Goal: Task Accomplishment & Management: Manage account settings

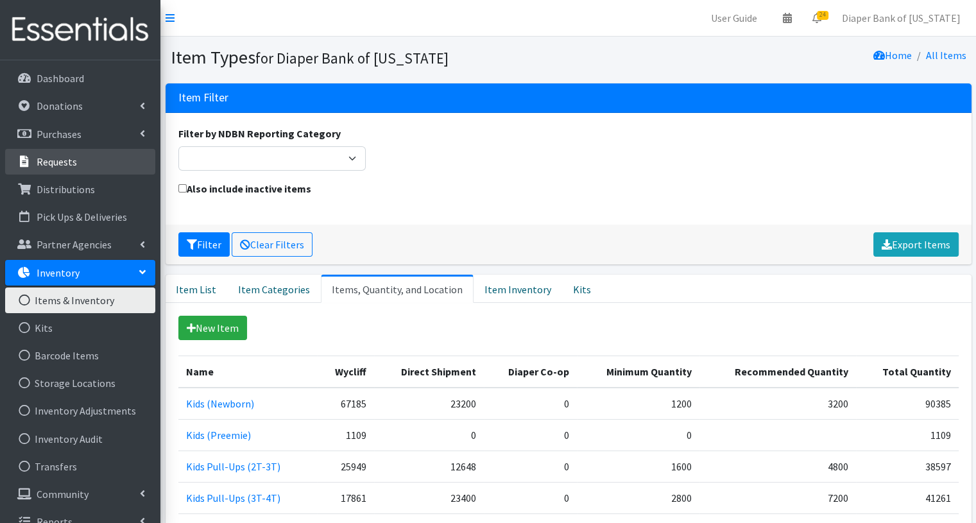
click at [69, 160] on p "Requests" at bounding box center [57, 161] width 40 height 13
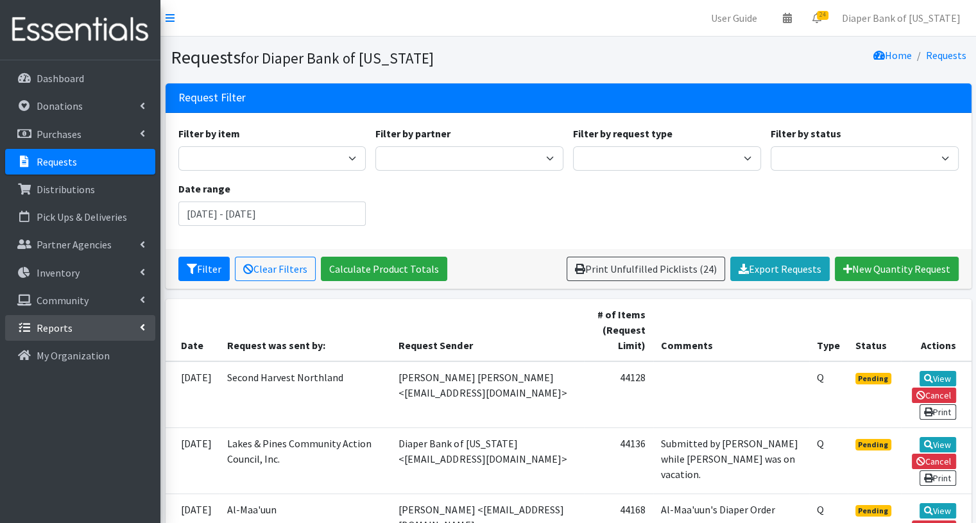
click at [80, 327] on link "Reports" at bounding box center [80, 328] width 150 height 26
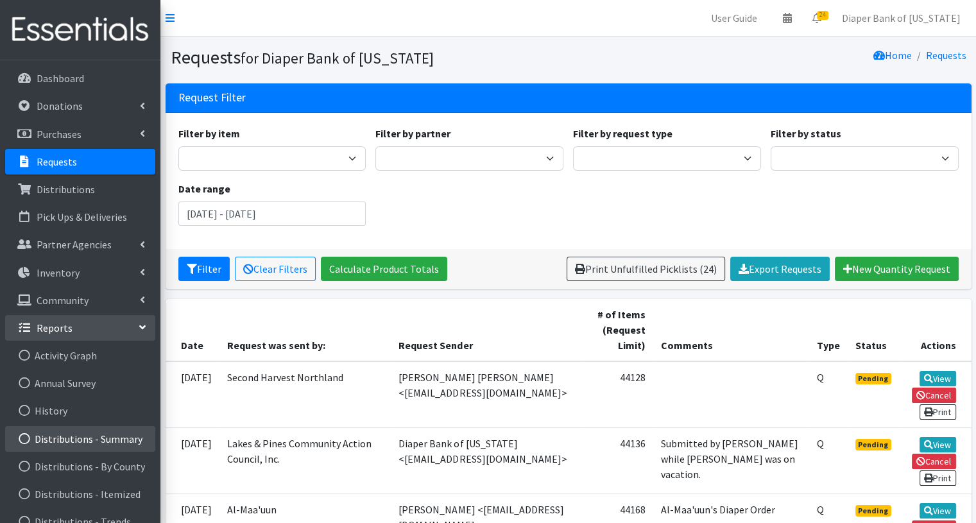
click at [102, 438] on link "Distributions - Summary" at bounding box center [80, 439] width 150 height 26
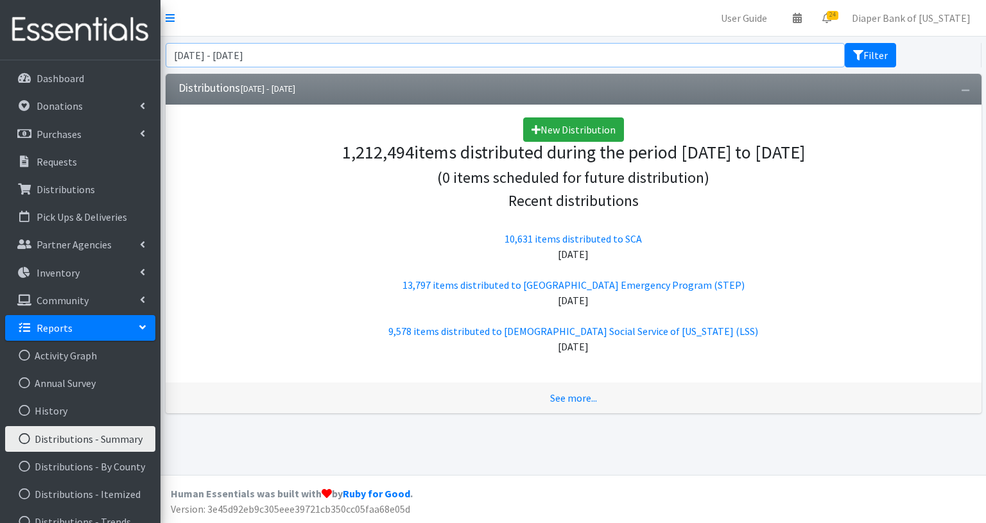
click at [332, 55] on input "July 24, 2025 - October 24, 2025" at bounding box center [505, 55] width 679 height 24
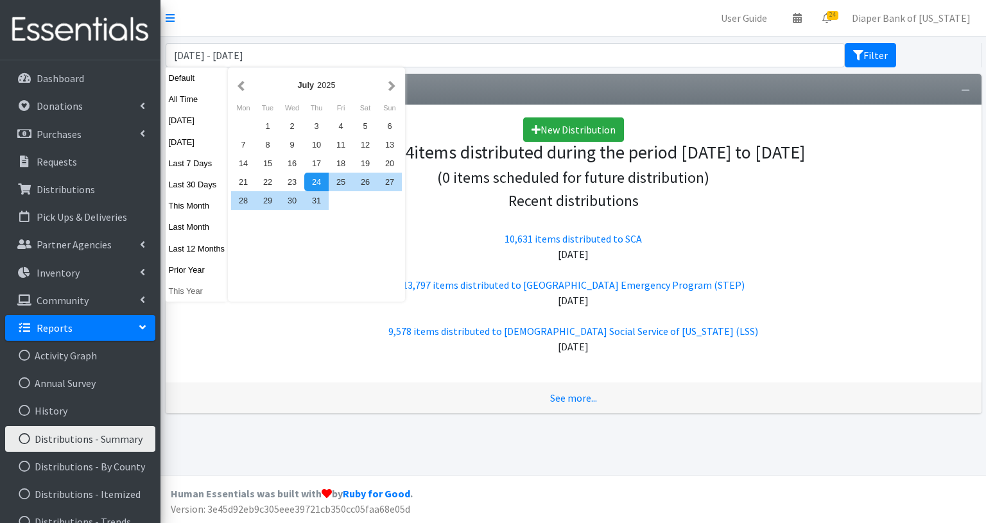
click at [193, 288] on button "This Year" at bounding box center [197, 291] width 63 height 19
type input "[DATE] - [DATE]"
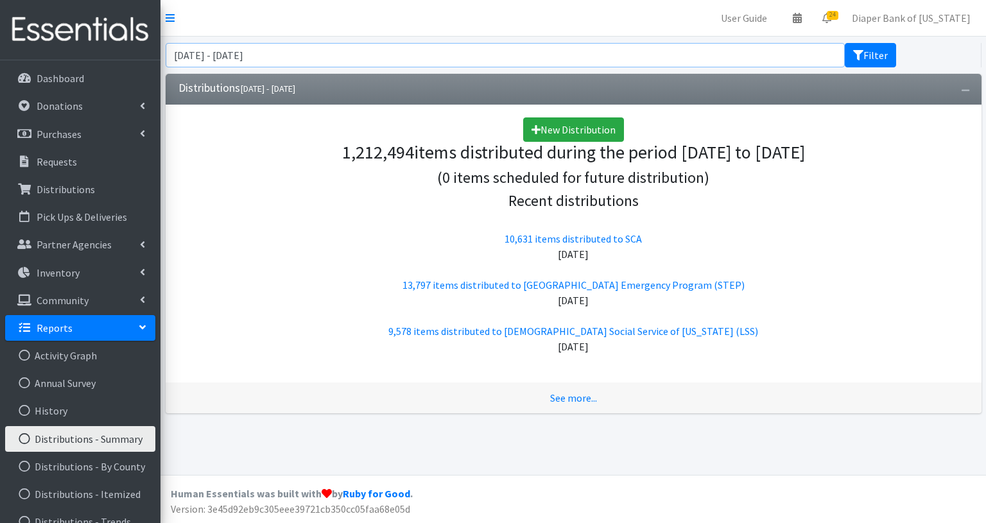
click at [405, 56] on input "[DATE] - [DATE]" at bounding box center [505, 55] width 679 height 24
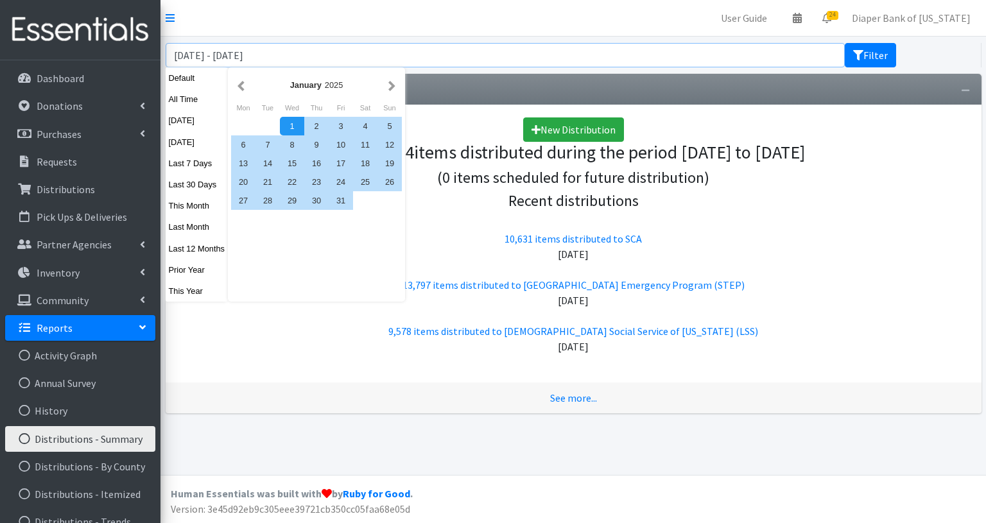
click at [845, 43] on button "Filter" at bounding box center [870, 55] width 51 height 24
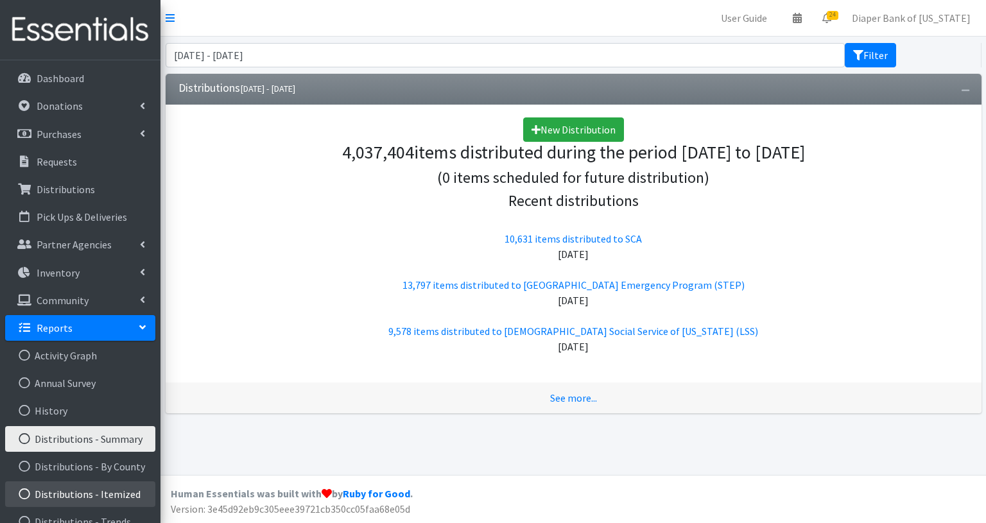
click at [122, 497] on link "Distributions - Itemized" at bounding box center [80, 494] width 150 height 26
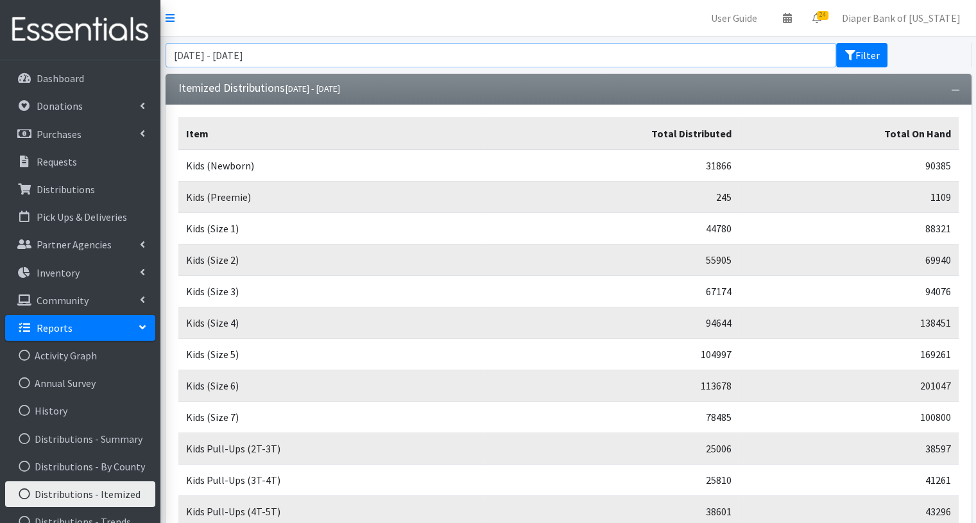
click at [334, 49] on input "[DATE] - [DATE]" at bounding box center [501, 55] width 671 height 24
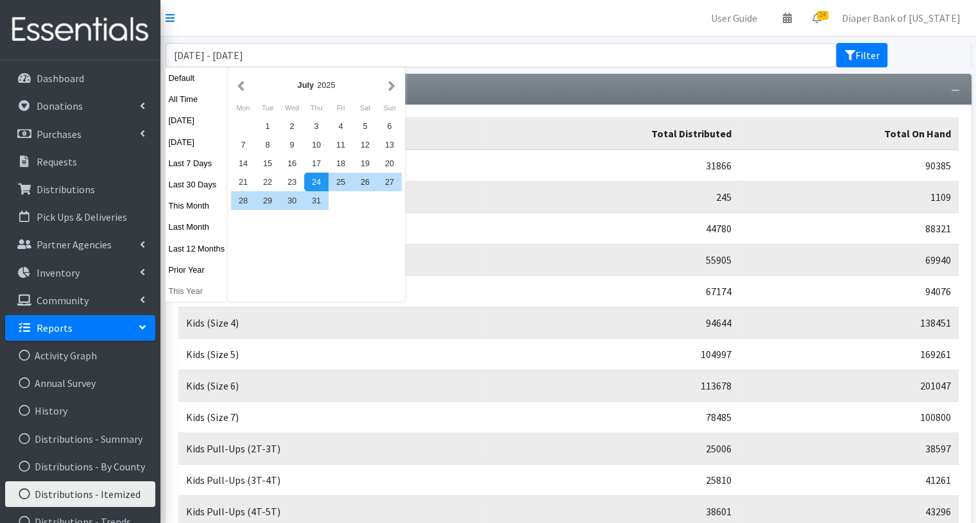
click at [198, 293] on button "This Year" at bounding box center [197, 291] width 63 height 19
type input "January 1, 2025 - December 31, 2025"
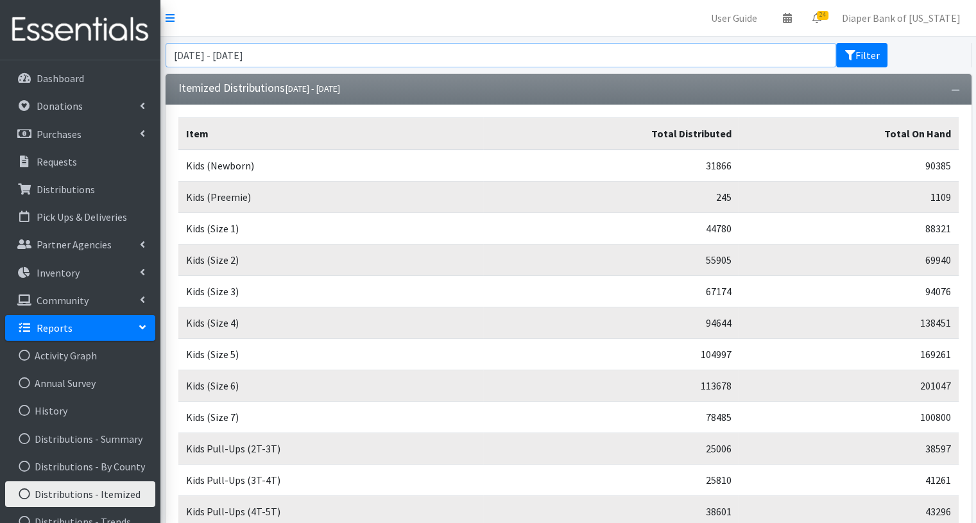
click at [347, 57] on input "January 1, 2025 - December 31, 2025" at bounding box center [501, 55] width 671 height 24
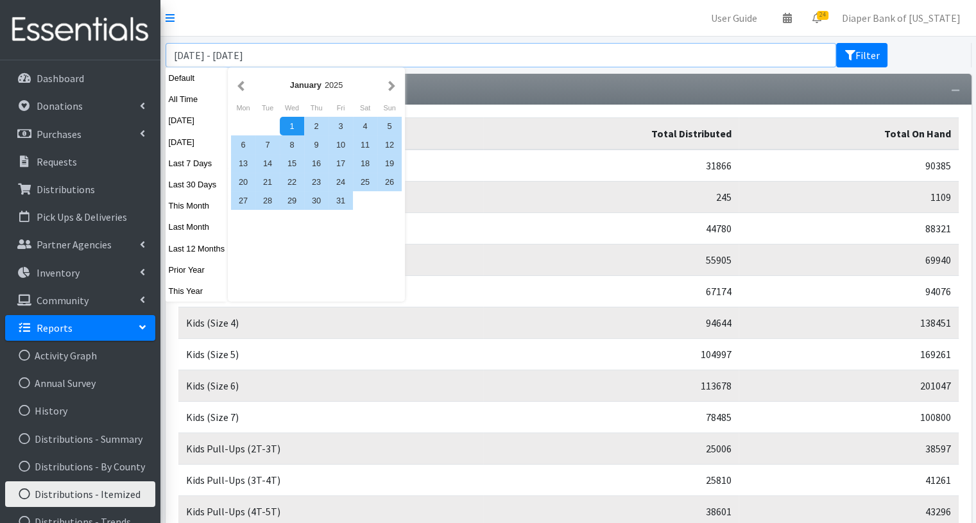
click at [836, 43] on button "Filter" at bounding box center [861, 55] width 51 height 24
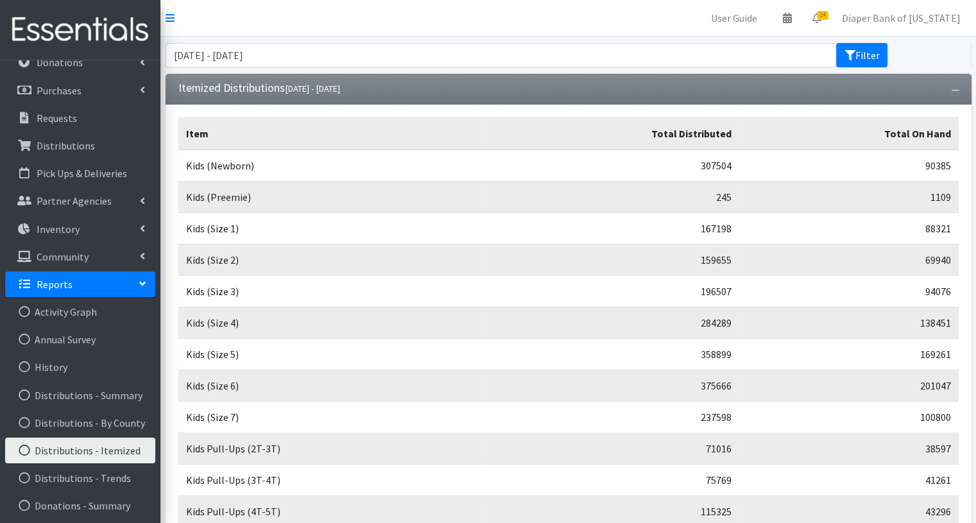
scroll to position [44, 0]
click at [80, 234] on link "Inventory" at bounding box center [80, 229] width 150 height 26
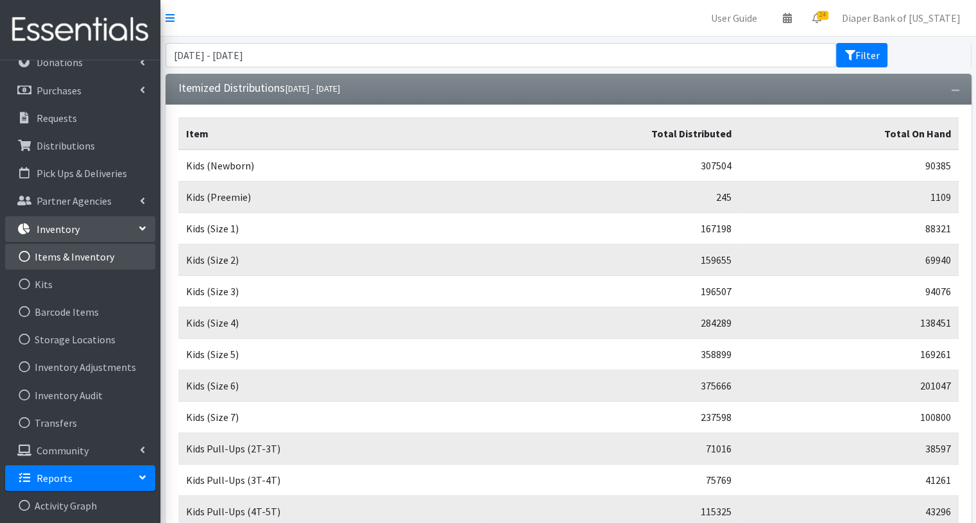
click at [83, 257] on link "Items & Inventory" at bounding box center [80, 257] width 150 height 26
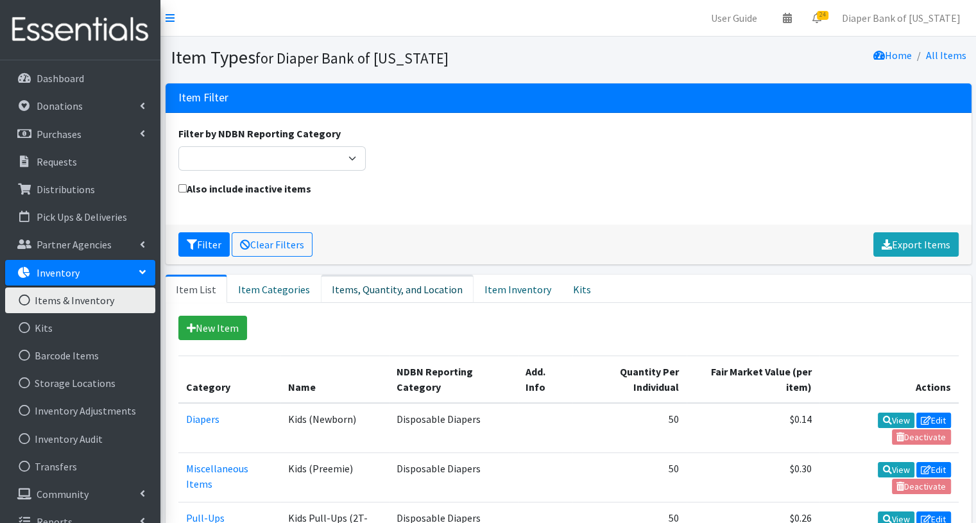
click at [388, 284] on link "Items, Quantity, and Location" at bounding box center [397, 289] width 153 height 28
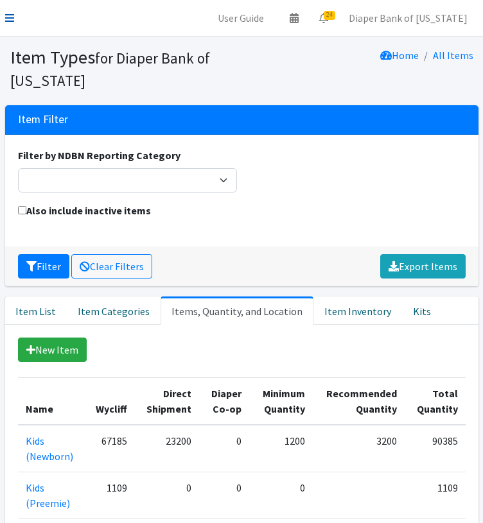
click at [13, 20] on icon at bounding box center [9, 18] width 9 height 10
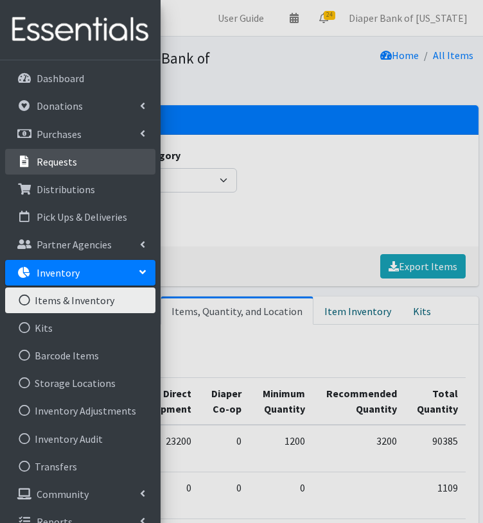
click at [56, 162] on p "Requests" at bounding box center [57, 161] width 40 height 13
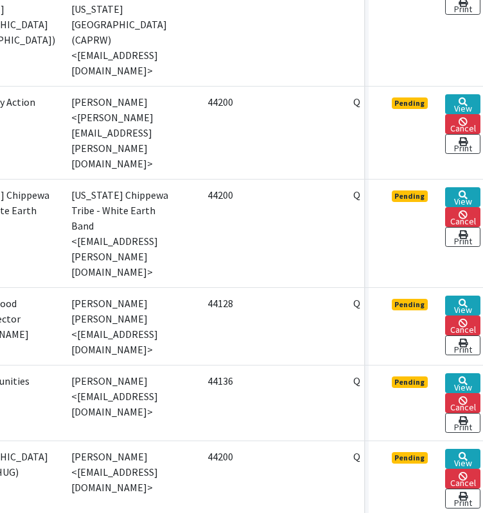
scroll to position [783, 160]
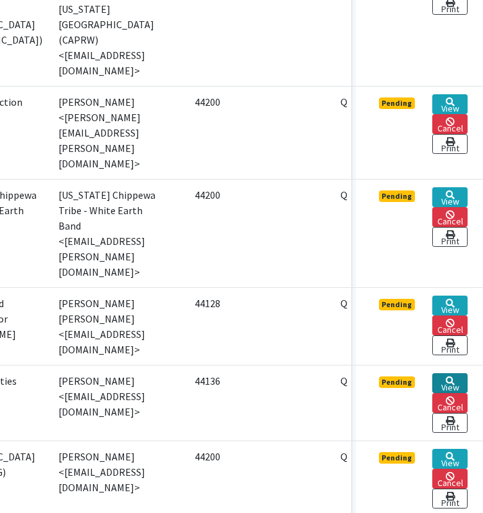
click at [456, 373] on link "View" at bounding box center [449, 383] width 35 height 20
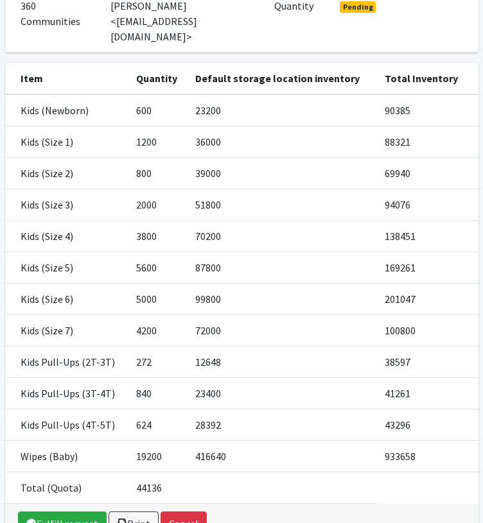
scroll to position [264, 0]
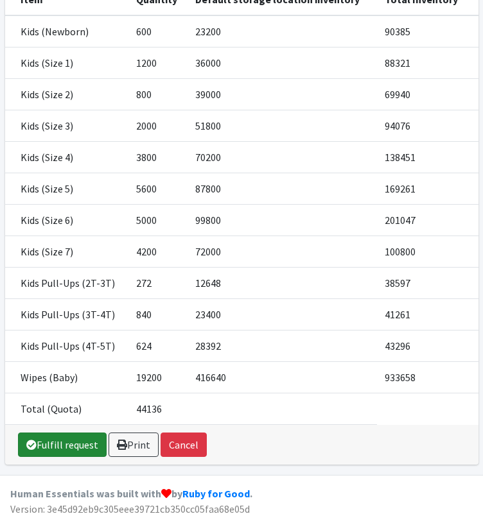
click at [74, 443] on link "Fulfill request" at bounding box center [62, 445] width 89 height 24
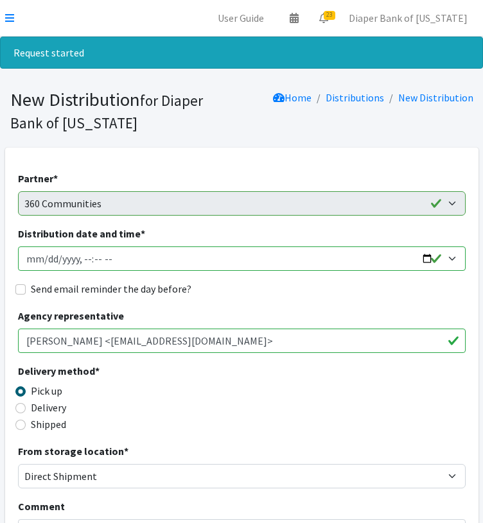
click at [431, 259] on input "Distribution date and time *" at bounding box center [241, 258] width 447 height 24
type input "2025-10-31T00:00"
click at [368, 404] on div "Delivery method * Pick up Delivery Shipped Shipping cost" at bounding box center [241, 403] width 447 height 80
click at [19, 425] on input "Shipped" at bounding box center [20, 425] width 10 height 10
radio input "true"
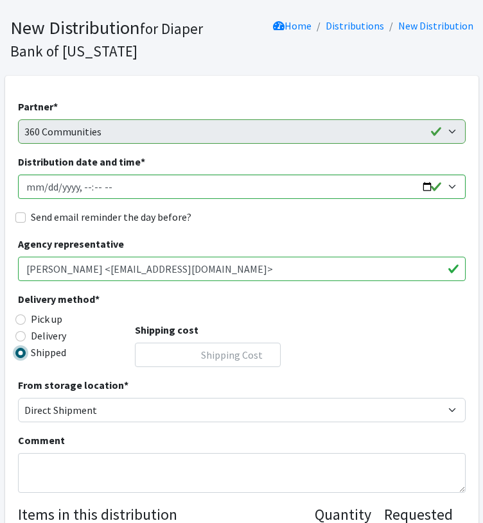
scroll to position [71, 0]
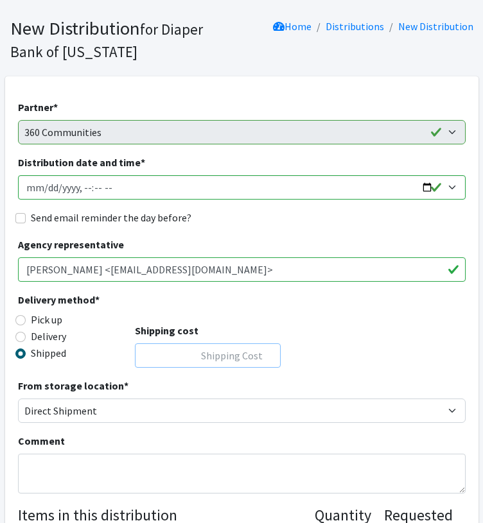
click at [213, 358] on input "Shipping cost" at bounding box center [208, 355] width 146 height 24
type input "0"
click at [432, 354] on div "Delivery method * Pick up Delivery Shipped Shipping cost 0" at bounding box center [241, 335] width 447 height 86
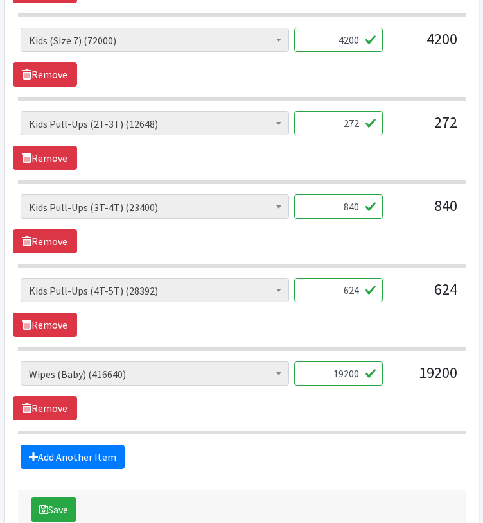
scroll to position [1278, 0]
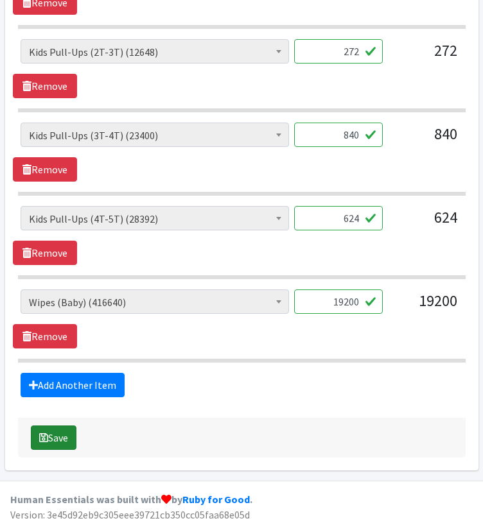
click at [53, 435] on button "Save" at bounding box center [54, 437] width 46 height 24
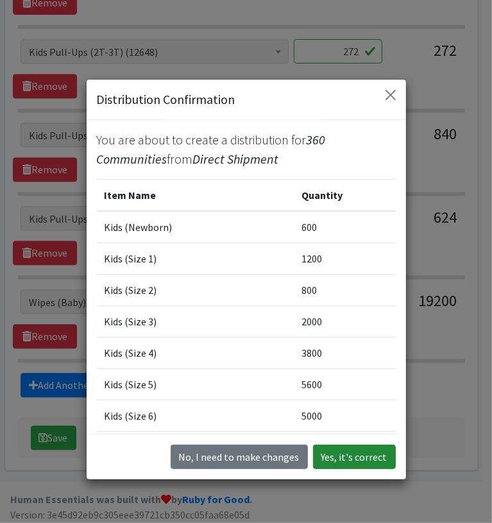
click at [365, 459] on button "Yes, it's correct" at bounding box center [354, 457] width 83 height 24
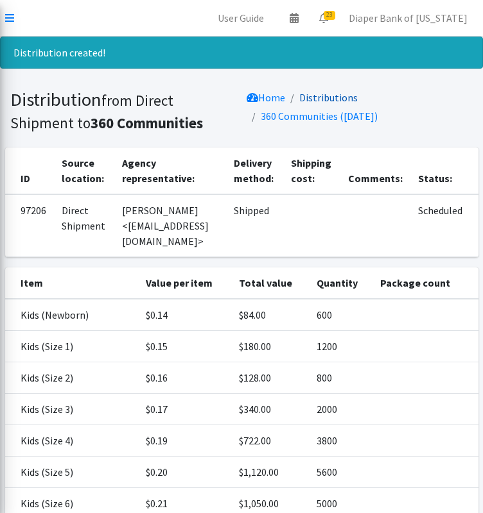
click at [344, 97] on link "Distributions" at bounding box center [328, 97] width 58 height 13
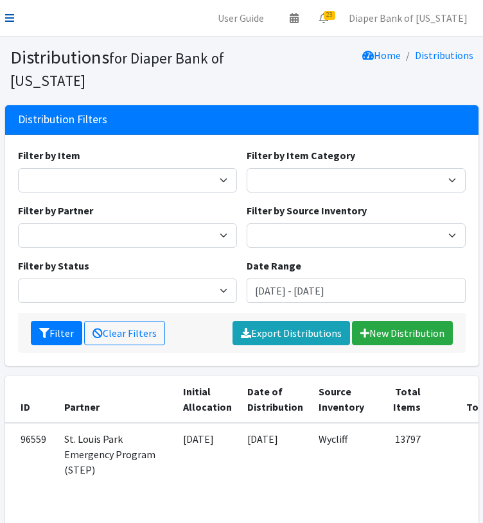
click at [12, 19] on icon at bounding box center [9, 18] width 9 height 10
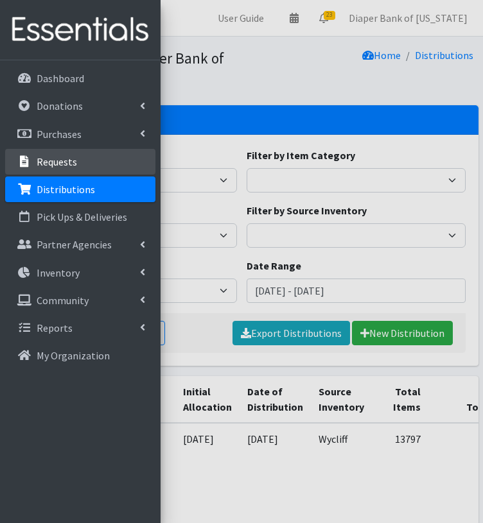
click at [68, 164] on p "Requests" at bounding box center [57, 161] width 40 height 13
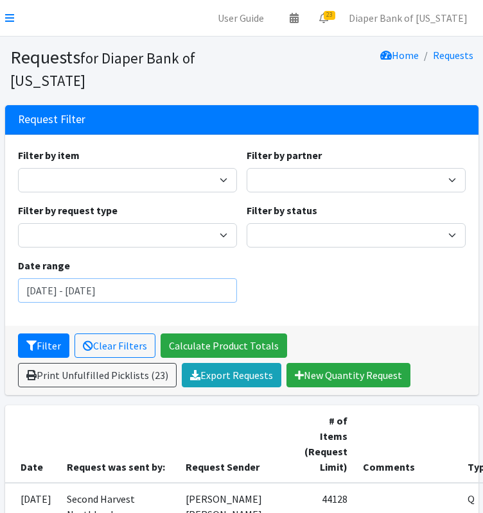
click at [193, 295] on input "[DATE] - [DATE]" at bounding box center [127, 291] width 219 height 24
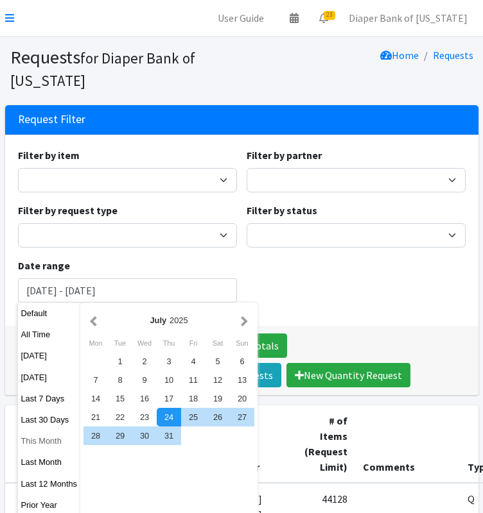
click at [54, 443] on button "This Month" at bounding box center [49, 441] width 63 height 19
type input "[DATE] - [DATE]"
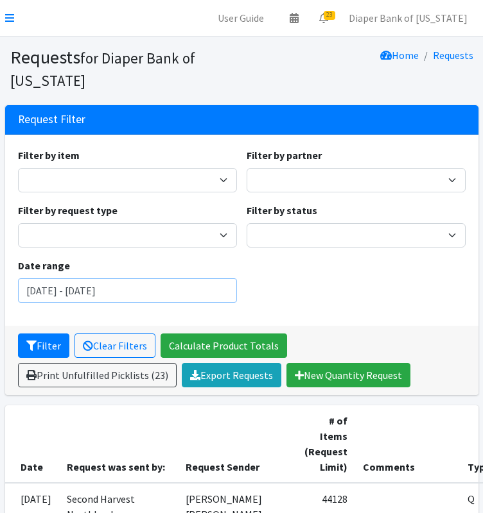
click at [216, 291] on input "[DATE] - [DATE]" at bounding box center [127, 291] width 219 height 24
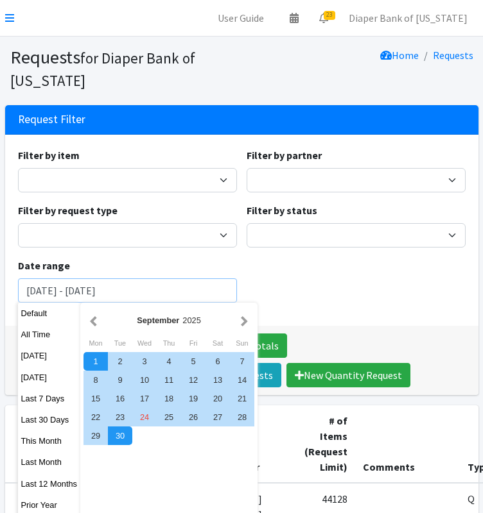
click at [18, 334] on button "Filter" at bounding box center [43, 346] width 51 height 24
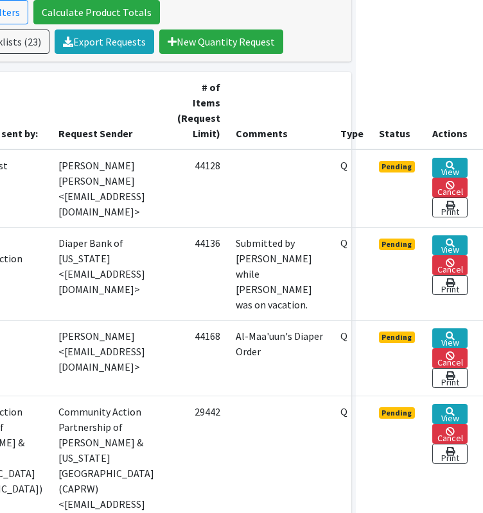
scroll to position [333, 154]
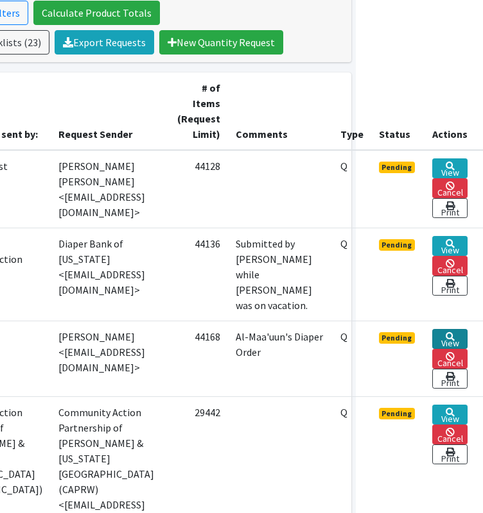
click at [449, 349] on link "View" at bounding box center [449, 339] width 35 height 20
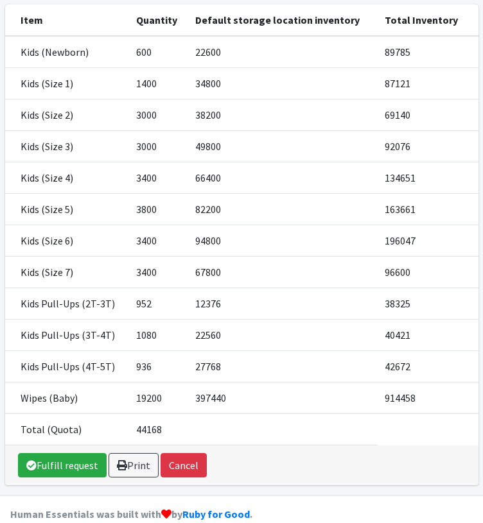
scroll to position [245, 0]
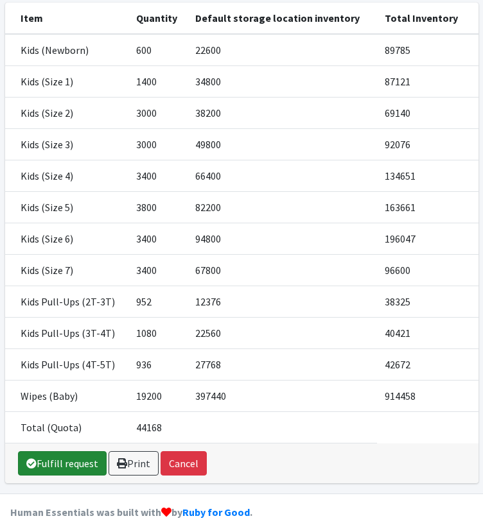
click at [67, 451] on link "Fulfill request" at bounding box center [62, 463] width 89 height 24
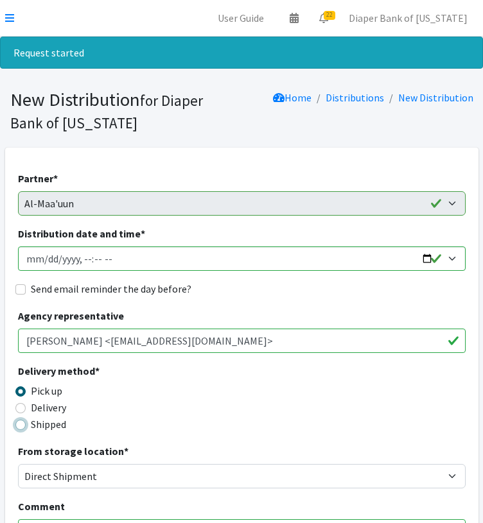
click at [19, 428] on input "Shipped" at bounding box center [20, 425] width 10 height 10
radio input "true"
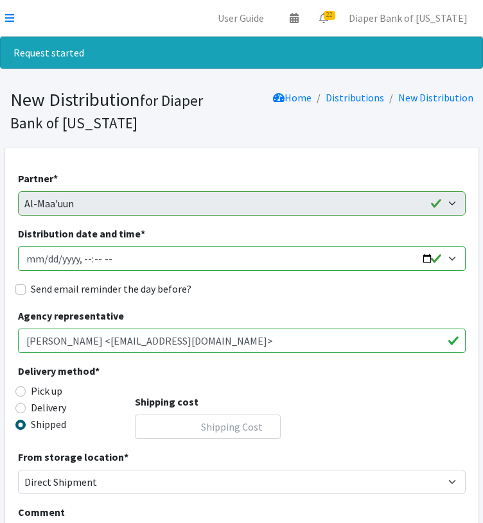
click at [53, 261] on input "Distribution date and time *" at bounding box center [241, 258] width 447 height 24
click at [429, 261] on input "Distribution date and time *" at bounding box center [241, 258] width 447 height 24
type input "2025-10-31T00:00"
click at [316, 287] on div "Send email reminder the day before?" at bounding box center [241, 288] width 447 height 15
click at [235, 424] on input "Shipping cost" at bounding box center [208, 427] width 146 height 24
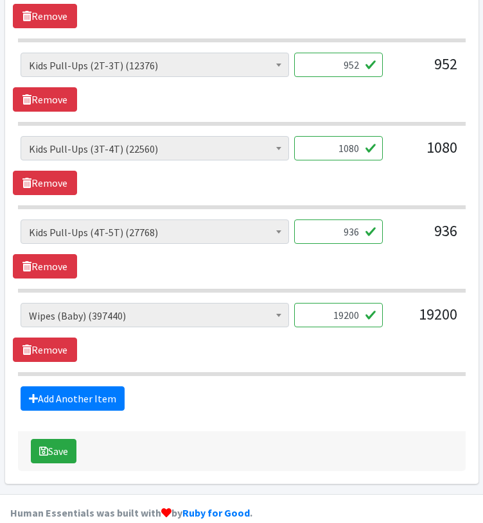
scroll to position [1278, 0]
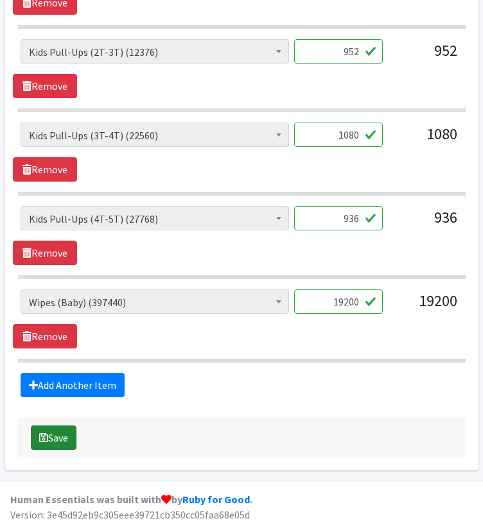
type input "0"
click at [56, 431] on button "Save" at bounding box center [54, 437] width 46 height 24
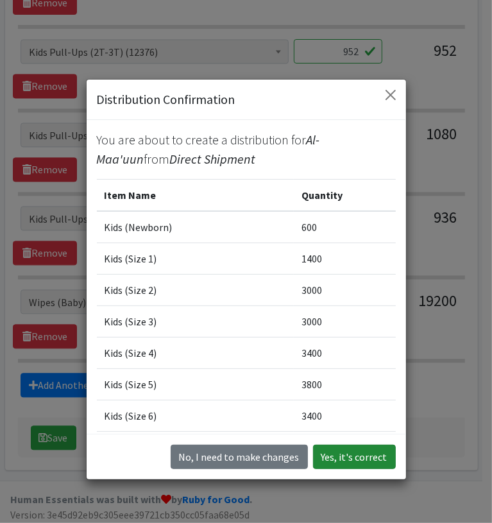
click at [362, 458] on button "Yes, it's correct" at bounding box center [354, 457] width 83 height 24
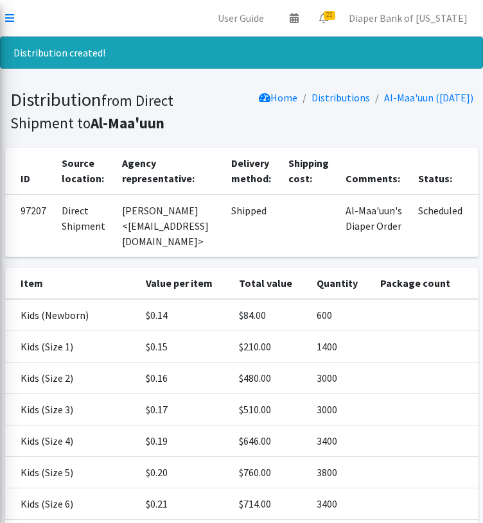
click at [20, 24] on nav "User Guide 0 Pick-ups remaining this week View Calendar 22 22 Requests 0 Partne…" at bounding box center [241, 18] width 483 height 37
click at [12, 21] on icon at bounding box center [9, 18] width 9 height 10
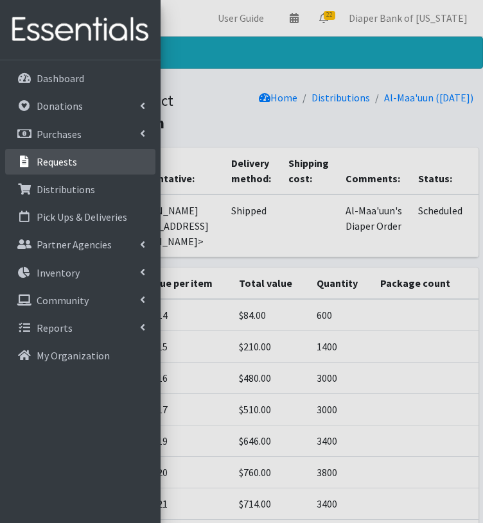
click at [87, 169] on link "Requests" at bounding box center [80, 162] width 150 height 26
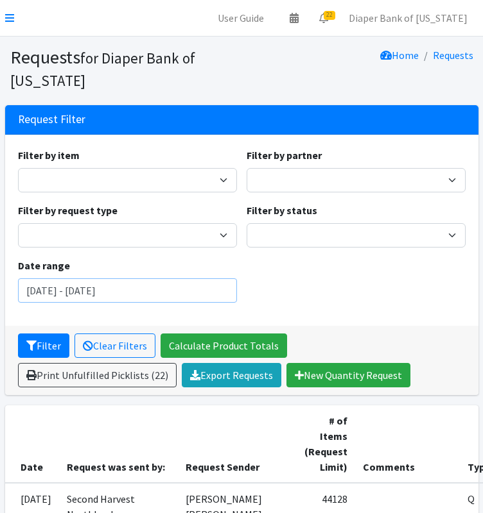
click at [173, 289] on input "July 24, 2025 - October 24, 2025" at bounding box center [127, 291] width 219 height 24
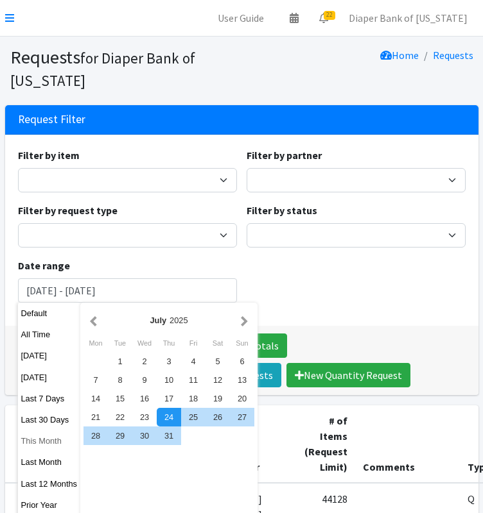
click at [41, 447] on button "This Month" at bounding box center [49, 441] width 63 height 19
type input "[DATE] - [DATE]"
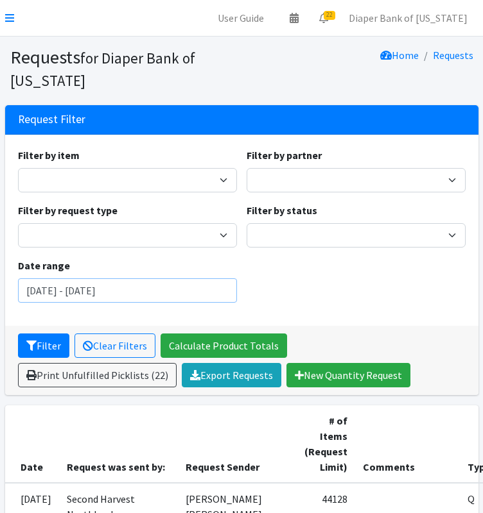
click at [209, 292] on input "[DATE] - [DATE]" at bounding box center [127, 291] width 219 height 24
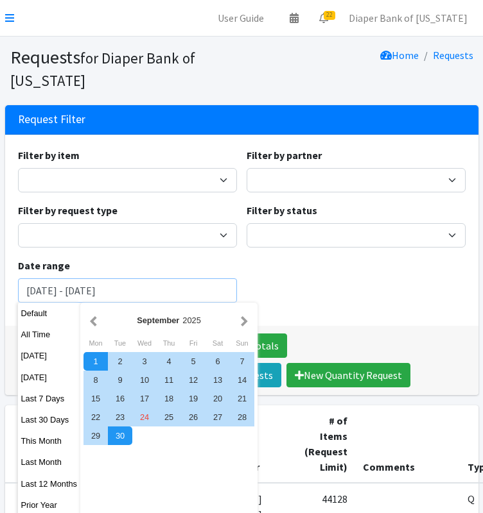
click at [18, 334] on button "Filter" at bounding box center [43, 346] width 51 height 24
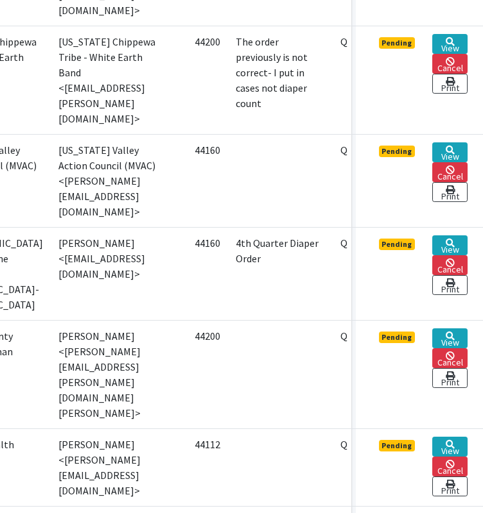
scroll to position [1448, 154]
click at [454, 437] on link "View" at bounding box center [449, 447] width 35 height 20
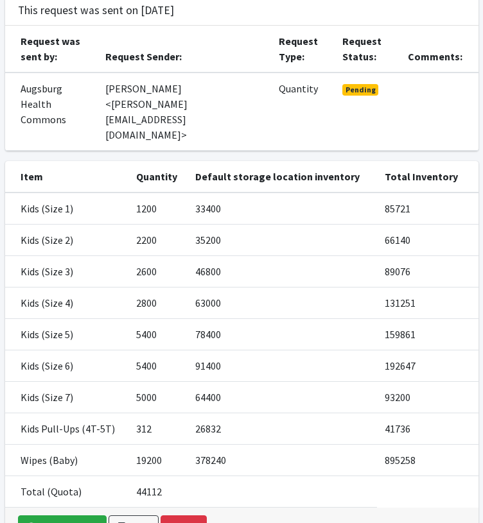
scroll to position [169, 0]
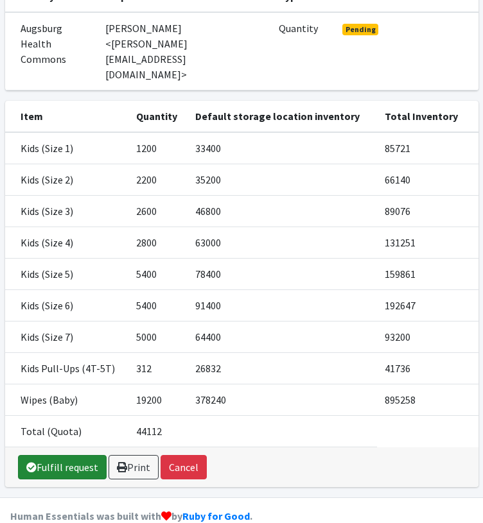
click at [80, 455] on link "Fulfill request" at bounding box center [62, 467] width 89 height 24
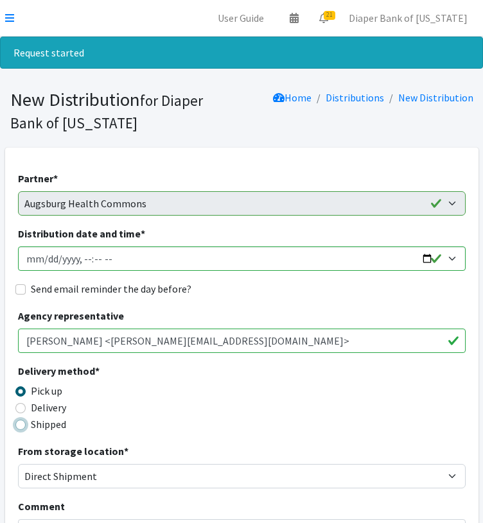
click at [18, 424] on input "Shipped" at bounding box center [20, 425] width 10 height 10
radio input "true"
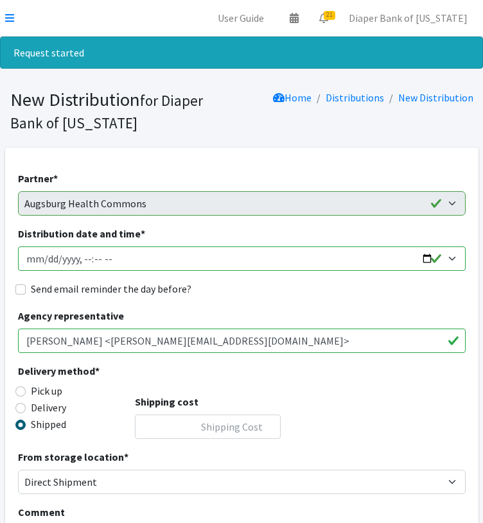
click at [421, 258] on input "Distribution date and time *" at bounding box center [241, 258] width 447 height 24
type input "2025-10-31T00:00"
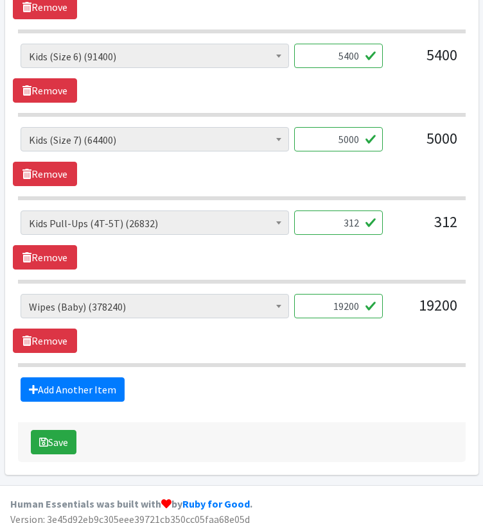
scroll to position [1029, 0]
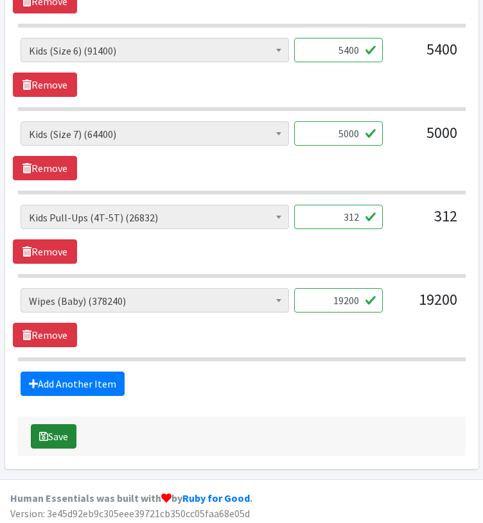
click at [56, 436] on button "Save" at bounding box center [54, 436] width 46 height 24
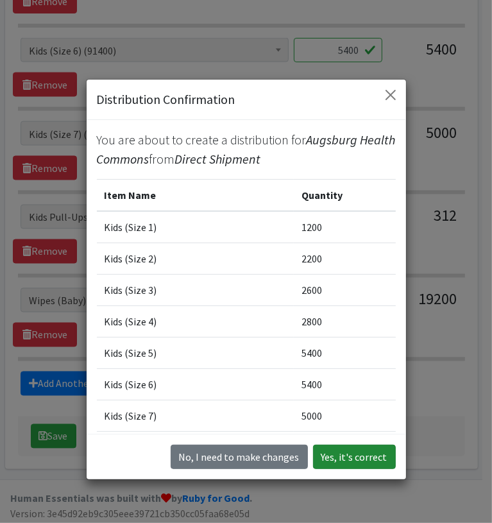
click at [359, 458] on button "Yes, it's correct" at bounding box center [354, 457] width 83 height 24
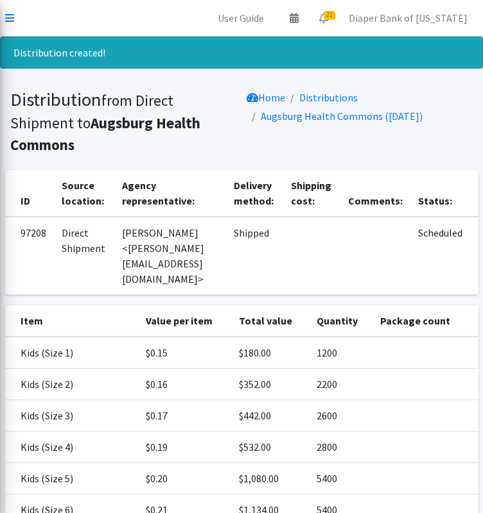
click at [8, 8] on nav "User Guide 0 Pick-ups remaining this week View Calendar 21 21 Requests 0 Partne…" at bounding box center [241, 18] width 483 height 37
click at [10, 14] on icon at bounding box center [9, 18] width 9 height 10
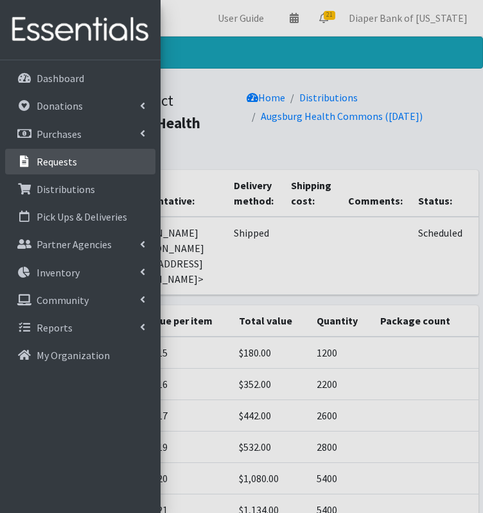
click at [75, 164] on link "Requests" at bounding box center [80, 162] width 150 height 26
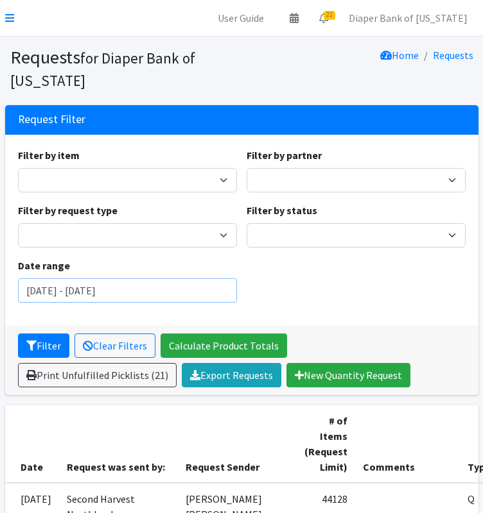
click at [200, 291] on input "July 24, 2025 - October 24, 2025" at bounding box center [127, 291] width 219 height 24
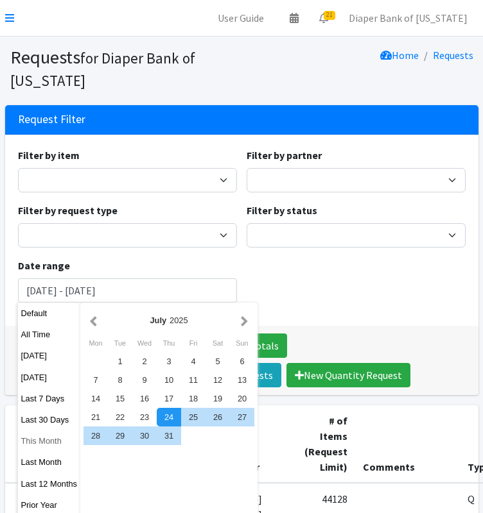
click at [48, 443] on button "This Month" at bounding box center [49, 441] width 63 height 19
type input "[DATE] - [DATE]"
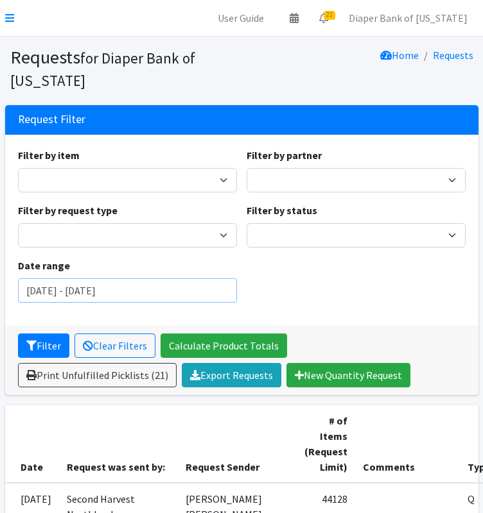
click at [217, 284] on input "[DATE] - [DATE]" at bounding box center [127, 291] width 219 height 24
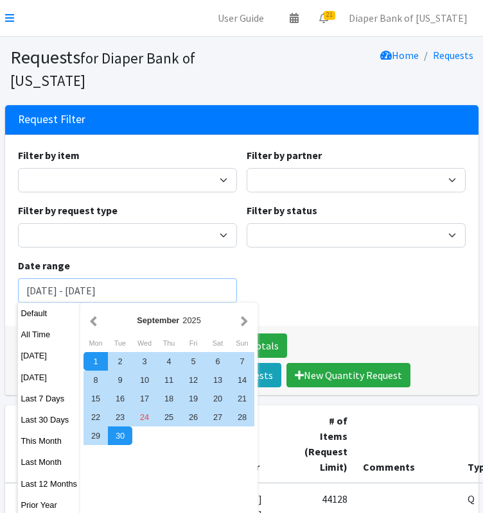
click at [18, 334] on button "Filter" at bounding box center [43, 346] width 51 height 24
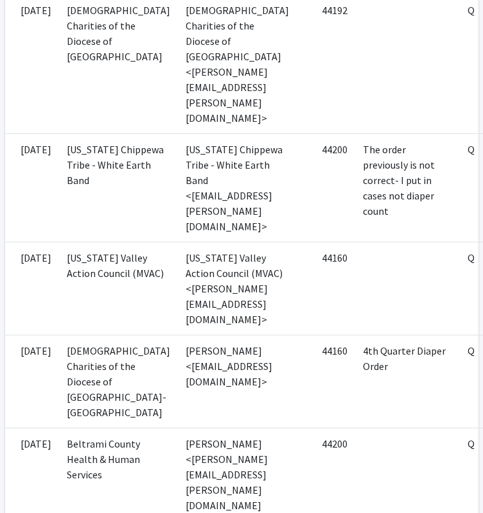
scroll to position [1340, 154]
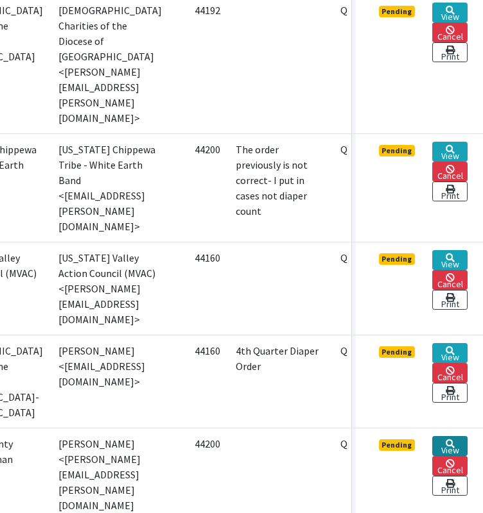
click at [454, 436] on link "View" at bounding box center [449, 446] width 35 height 20
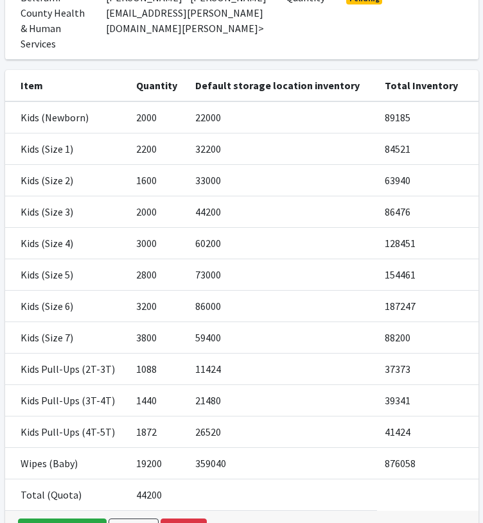
scroll to position [279, 0]
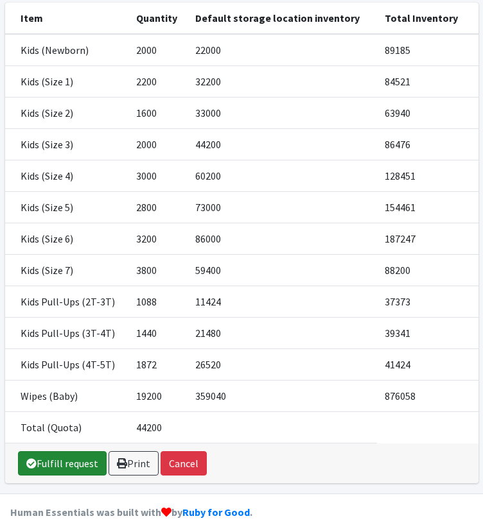
click at [62, 451] on link "Fulfill request" at bounding box center [62, 463] width 89 height 24
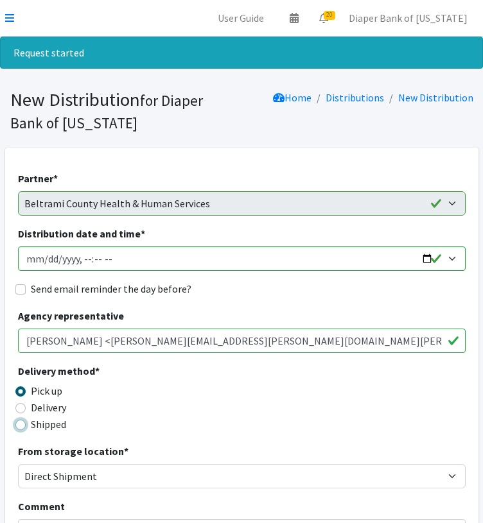
click at [19, 425] on input "Shipped" at bounding box center [20, 425] width 10 height 10
radio input "true"
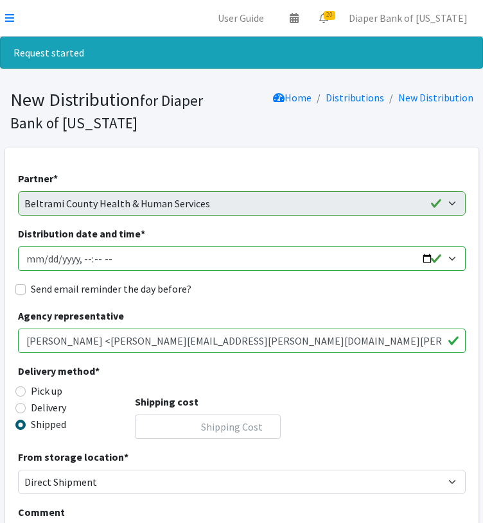
click at [427, 256] on input "Distribution date and time *" at bounding box center [241, 258] width 447 height 24
type input "2025-10-31T00:00"
click at [352, 406] on div "Delivery method * Pick up Delivery Shipped Shipping cost" at bounding box center [241, 406] width 447 height 86
click at [227, 430] on input "Shipping cost" at bounding box center [208, 427] width 146 height 24
type input "0"
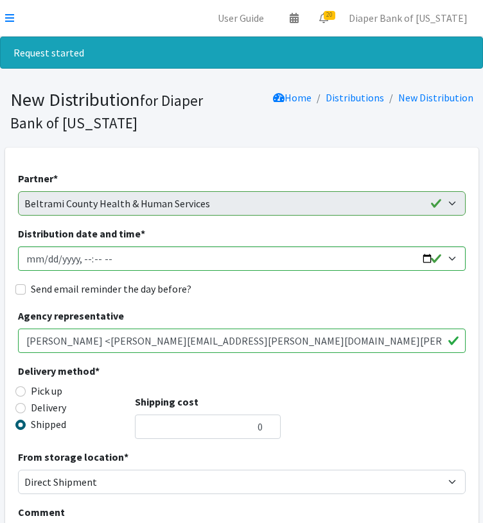
click at [418, 410] on div "Delivery method * Pick up Delivery Shipped Shipping cost 0" at bounding box center [241, 406] width 447 height 86
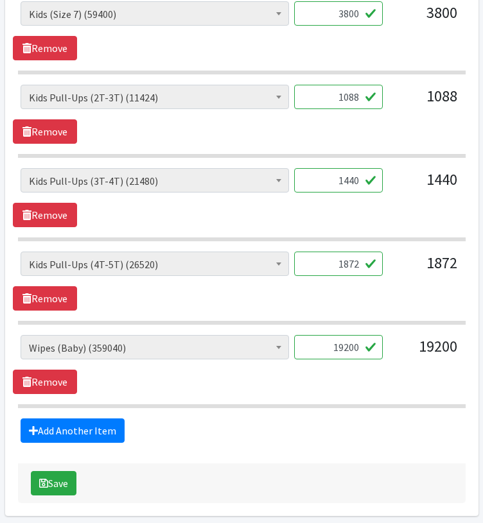
scroll to position [1278, 0]
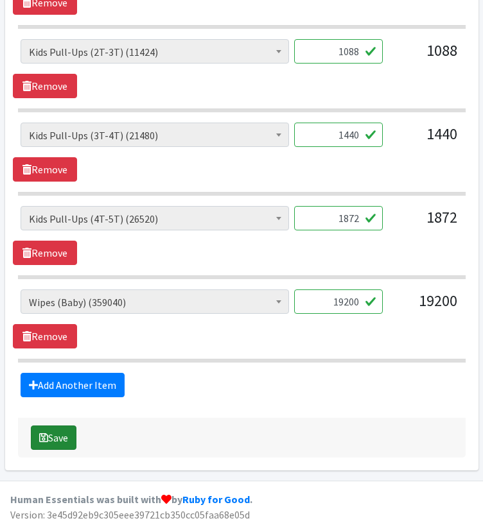
click at [59, 429] on button "Save" at bounding box center [54, 437] width 46 height 24
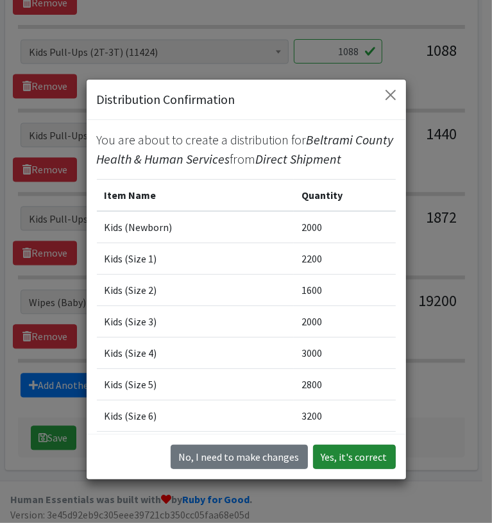
click at [361, 454] on button "Yes, it's correct" at bounding box center [354, 457] width 83 height 24
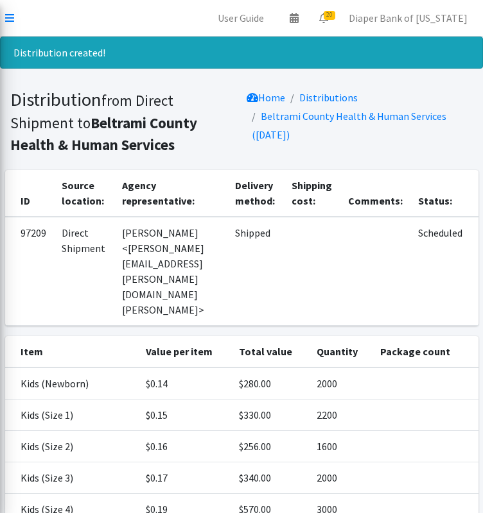
scroll to position [297, 0]
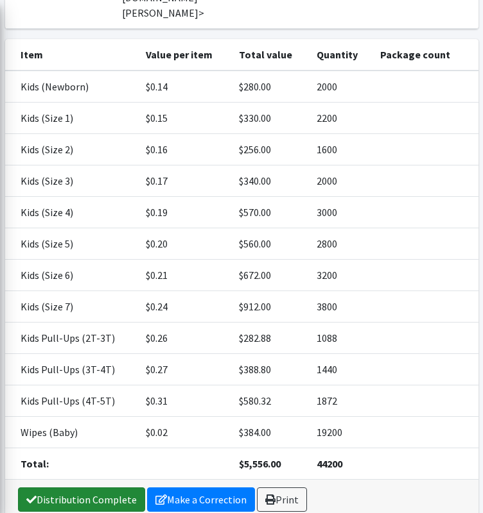
click at [105, 488] on link "Distribution Complete" at bounding box center [81, 500] width 127 height 24
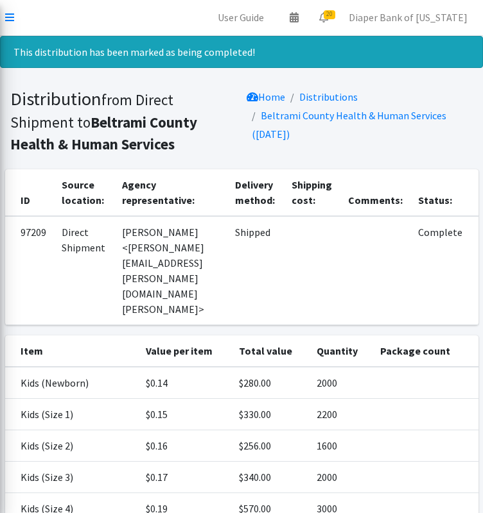
scroll to position [0, 0]
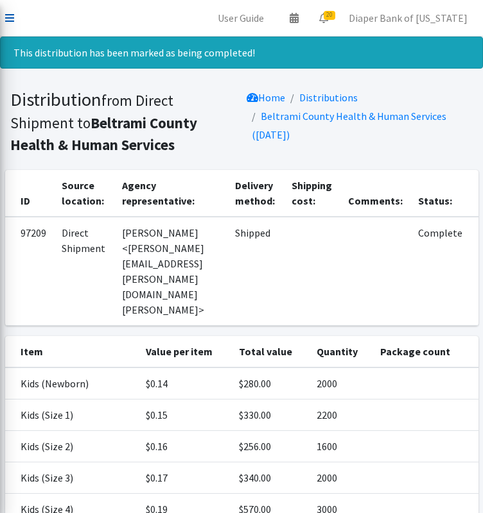
click at [10, 15] on icon at bounding box center [9, 18] width 9 height 10
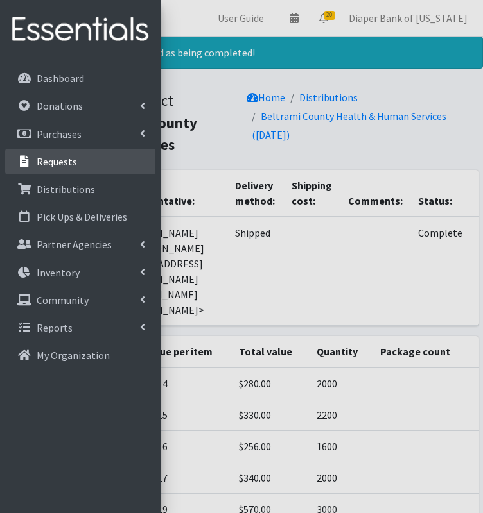
click at [73, 159] on p "Requests" at bounding box center [57, 161] width 40 height 13
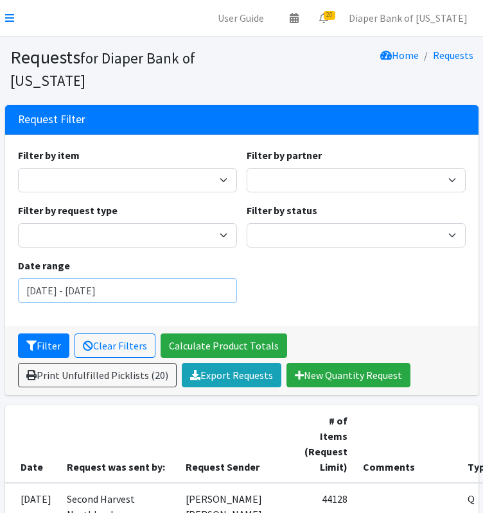
click at [182, 289] on input "July 24, 2025 - October 24, 2025" at bounding box center [127, 291] width 219 height 24
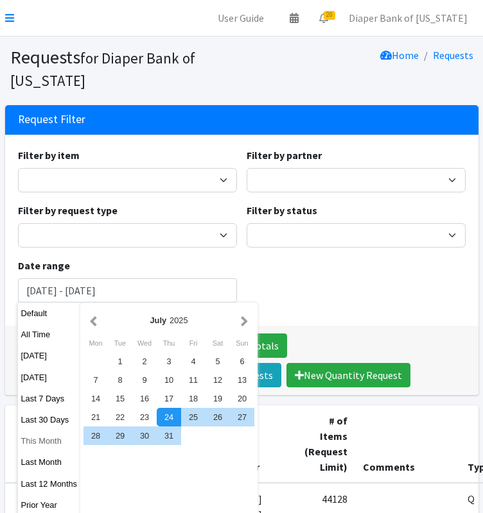
click at [47, 442] on button "This Month" at bounding box center [49, 441] width 63 height 19
type input "September 1, 2025 - September 30, 2025"
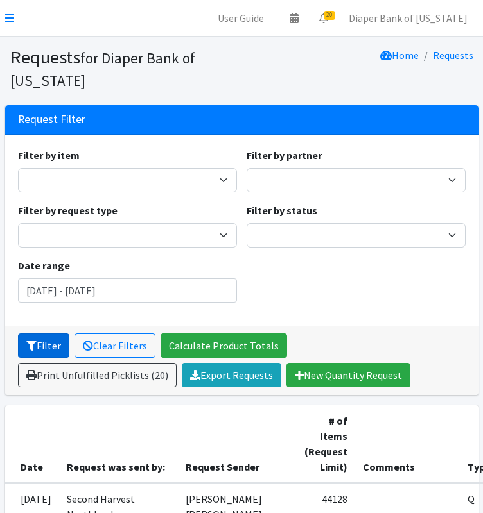
click at [46, 339] on button "Filter" at bounding box center [43, 346] width 51 height 24
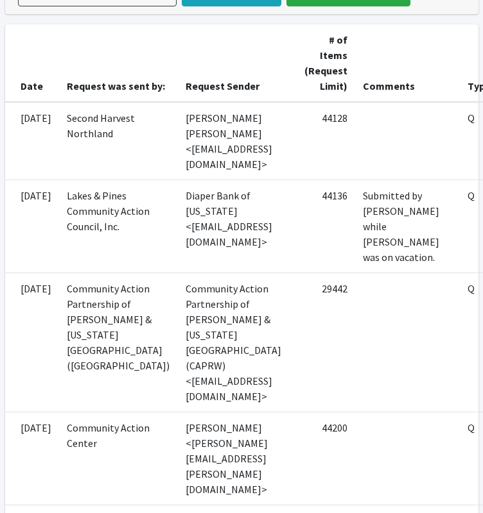
scroll to position [381, 154]
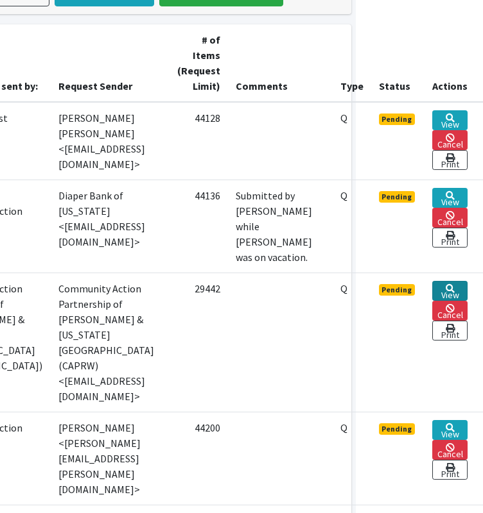
click at [451, 293] on icon at bounding box center [449, 288] width 9 height 9
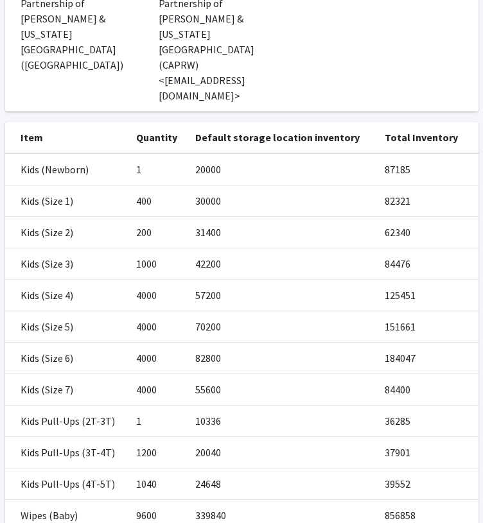
scroll to position [313, 0]
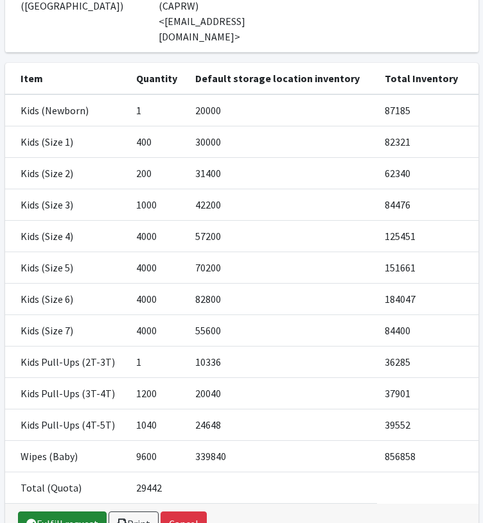
click at [76, 511] on link "Fulfill request" at bounding box center [62, 523] width 89 height 24
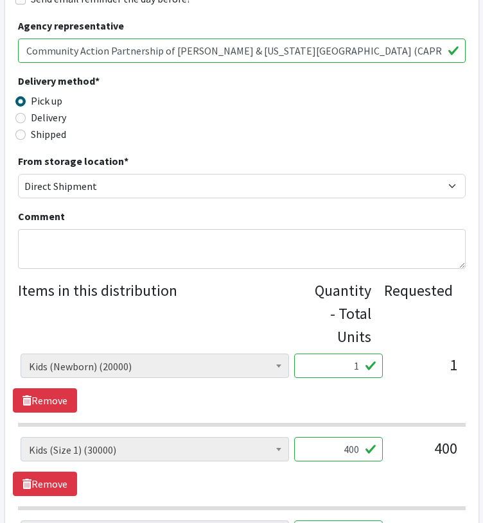
scroll to position [289, 0]
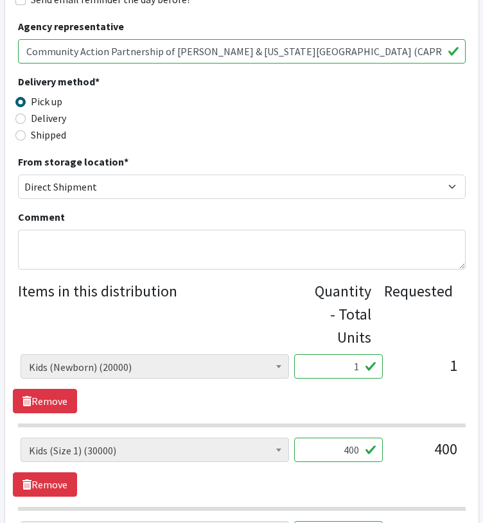
drag, startPoint x: 357, startPoint y: 368, endPoint x: 348, endPoint y: 367, distance: 9.1
click at [348, 367] on input "1" at bounding box center [338, 366] width 89 height 24
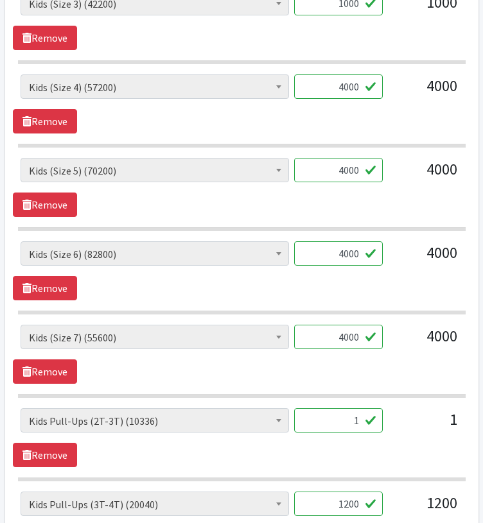
scroll to position [913, 0]
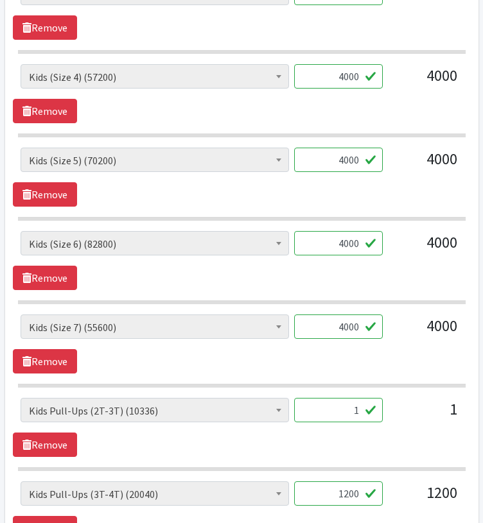
type input "0"
drag, startPoint x: 352, startPoint y: 401, endPoint x: 361, endPoint y: 400, distance: 9.1
click at [361, 400] on input "1" at bounding box center [338, 410] width 89 height 24
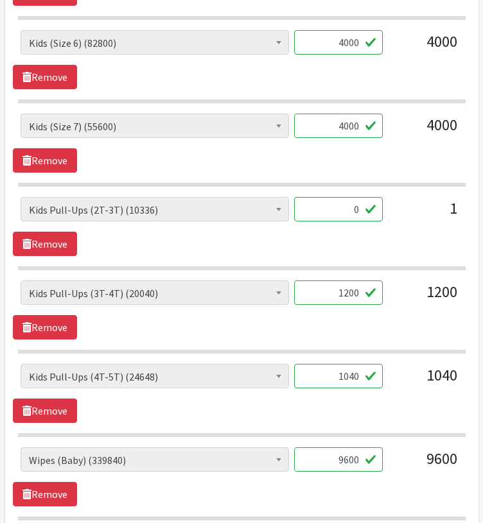
scroll to position [1124, 0]
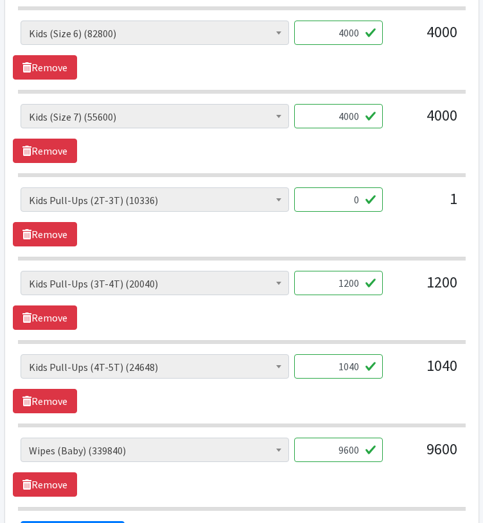
type input "0"
drag, startPoint x: 339, startPoint y: 361, endPoint x: 373, endPoint y: 359, distance: 34.0
click at [373, 359] on input "1040" at bounding box center [338, 366] width 89 height 24
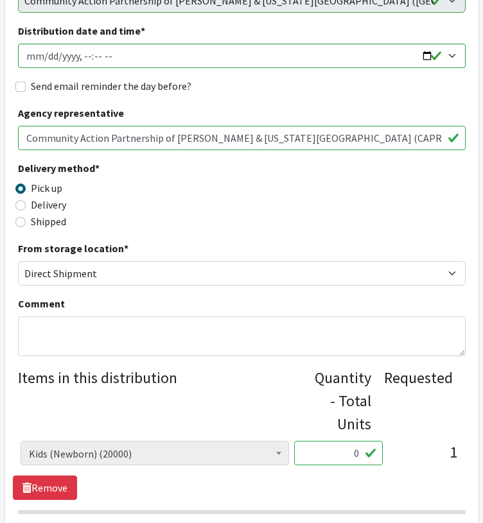
scroll to position [202, 0]
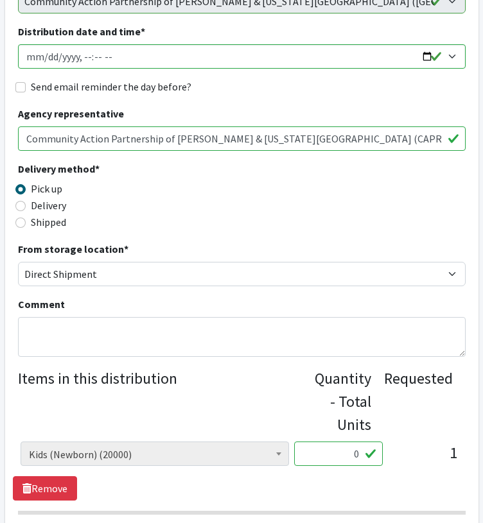
type input "1248"
click at [21, 222] on input "Shipped" at bounding box center [20, 223] width 10 height 10
radio input "true"
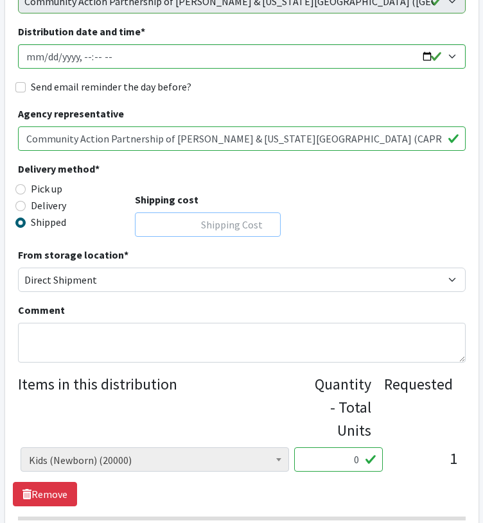
click at [219, 223] on input "Shipping cost" at bounding box center [208, 224] width 146 height 24
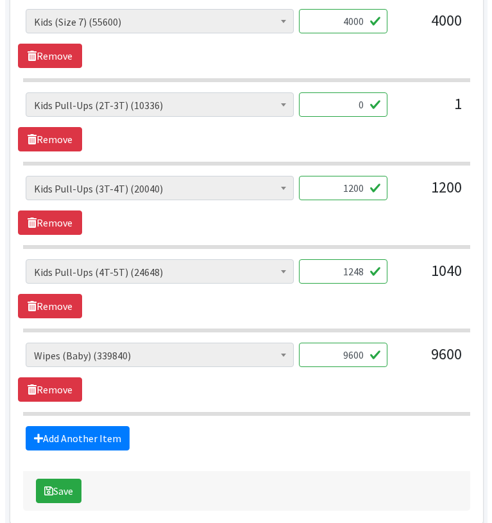
scroll to position [1278, 0]
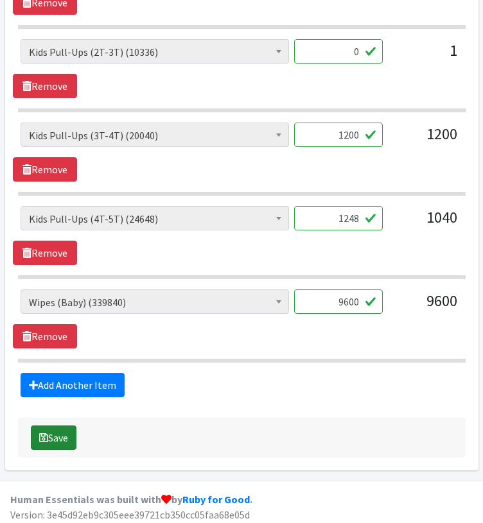
type input "09"
click at [55, 434] on button "Save" at bounding box center [54, 437] width 46 height 24
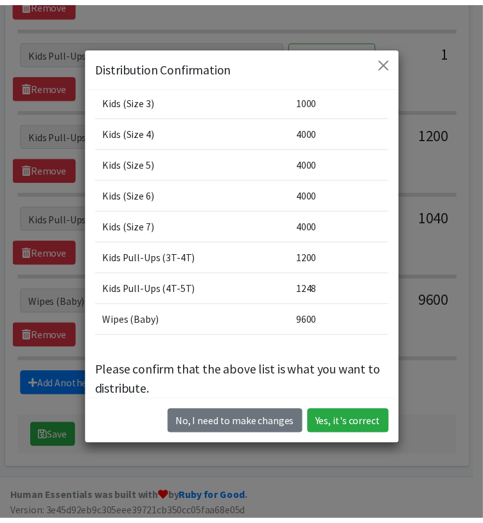
scroll to position [36, 0]
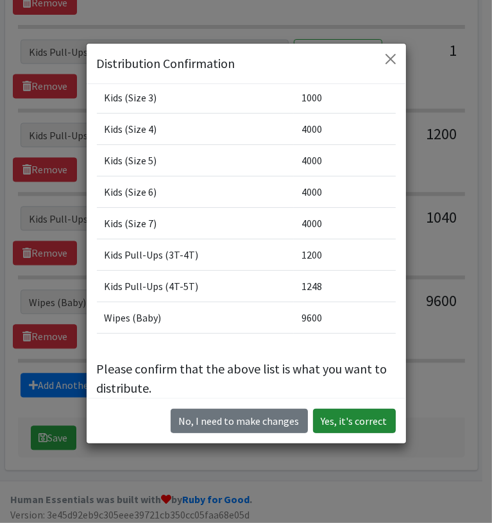
click at [365, 418] on button "Yes, it's correct" at bounding box center [354, 421] width 83 height 24
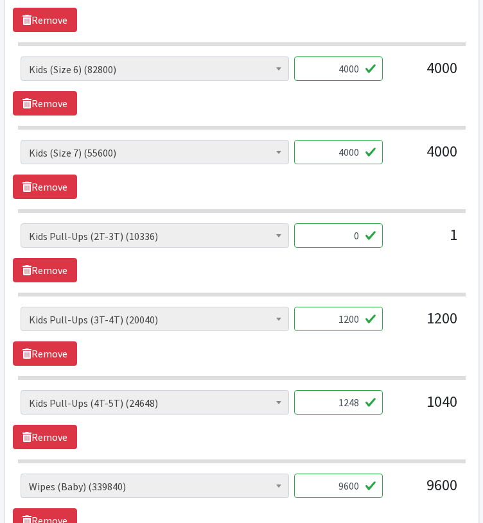
scroll to position [1309, 0]
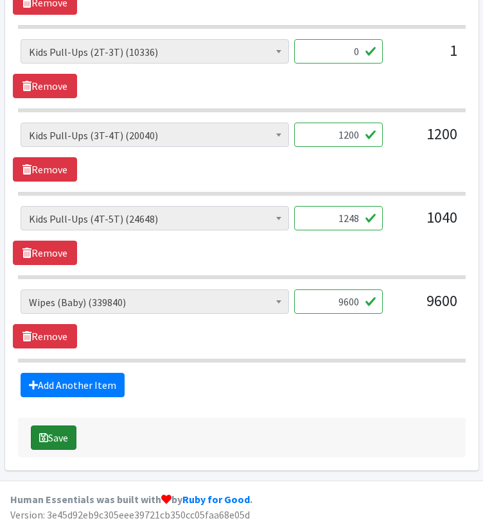
click at [62, 432] on button "Save" at bounding box center [54, 437] width 46 height 24
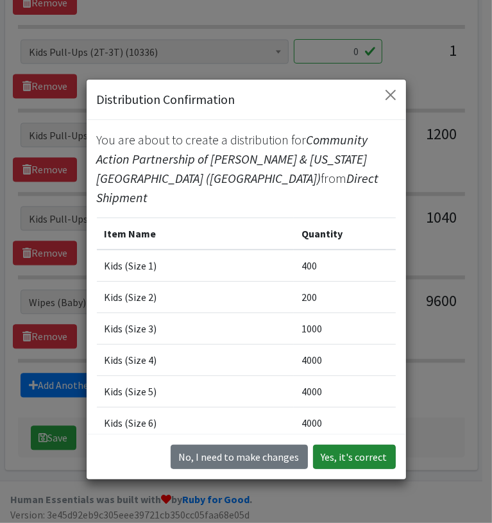
click at [361, 466] on button "Yes, it's correct" at bounding box center [354, 457] width 83 height 24
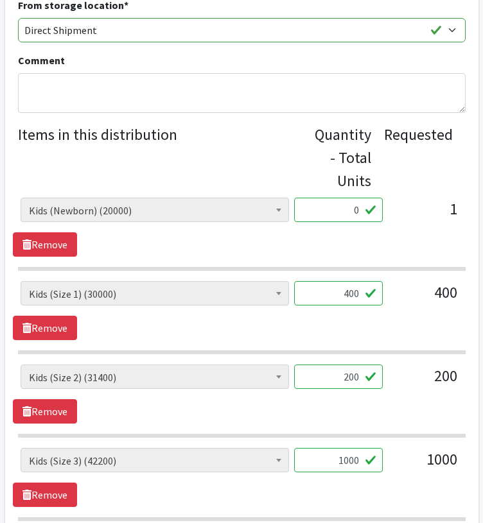
scroll to position [463, 0]
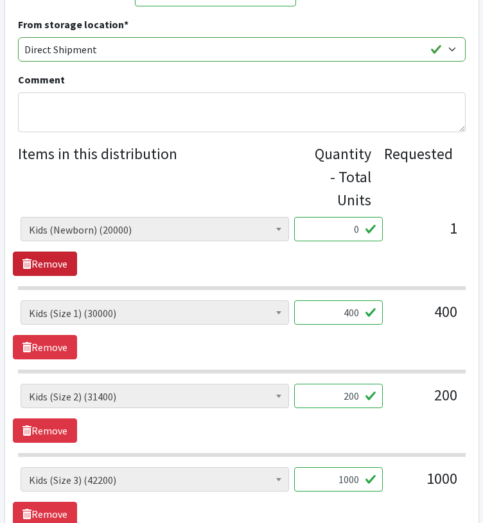
click at [62, 264] on link "Remove" at bounding box center [45, 264] width 64 height 24
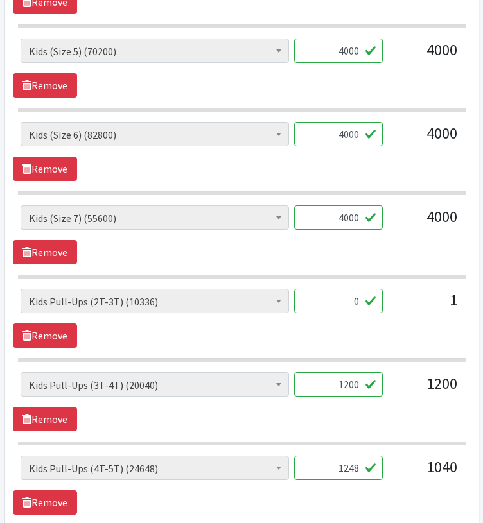
scroll to position [977, 0]
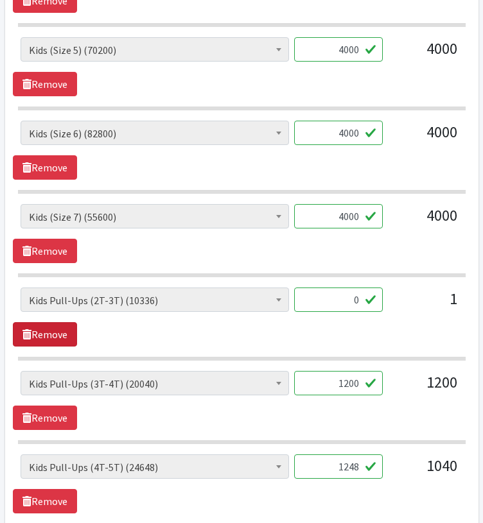
click at [56, 334] on link "Remove" at bounding box center [45, 334] width 64 height 24
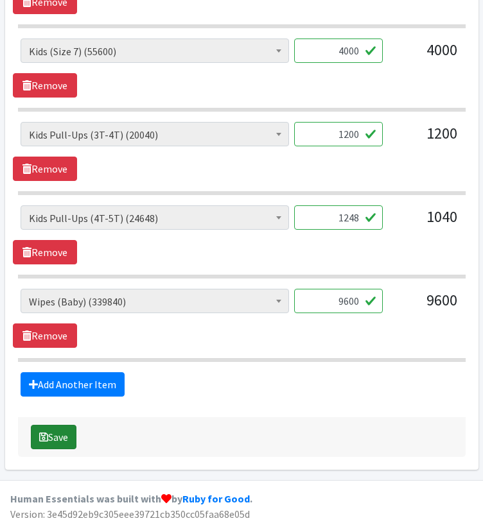
click at [56, 434] on button "Save" at bounding box center [54, 437] width 46 height 24
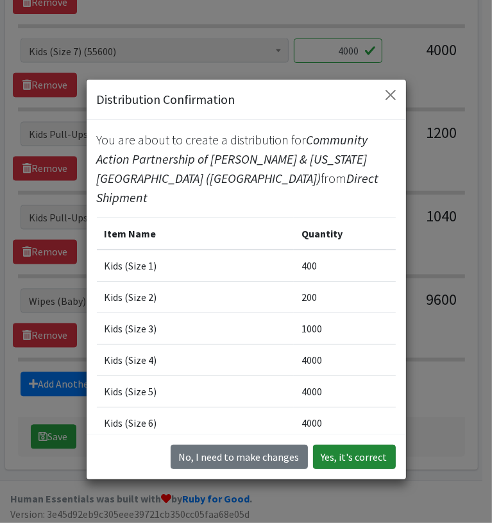
click at [365, 458] on button "Yes, it's correct" at bounding box center [354, 457] width 83 height 24
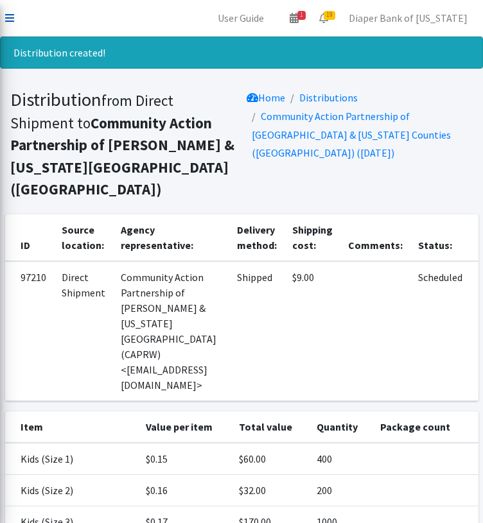
click at [5, 20] on icon at bounding box center [9, 18] width 9 height 10
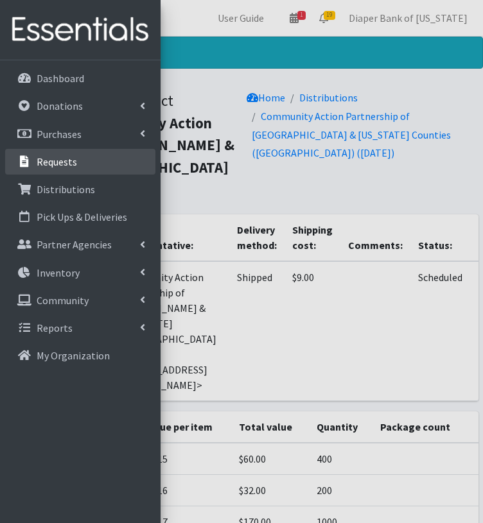
click at [58, 160] on p "Requests" at bounding box center [57, 161] width 40 height 13
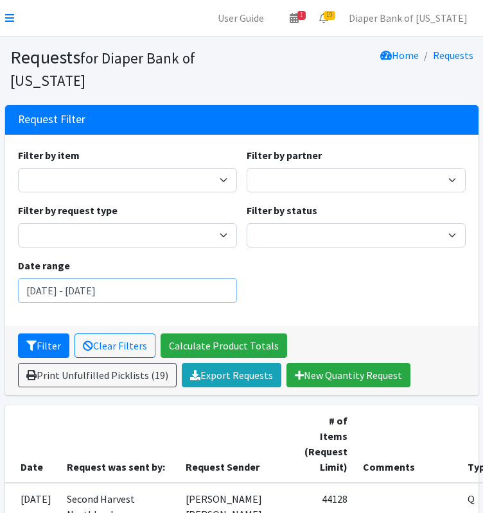
click at [193, 288] on input "[DATE] - [DATE]" at bounding box center [127, 291] width 219 height 24
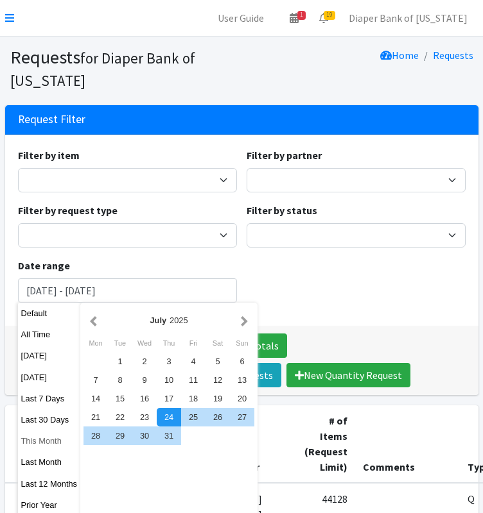
click at [51, 438] on button "This Month" at bounding box center [49, 441] width 63 height 19
type input "September 1, 2025 - September 30, 2025"
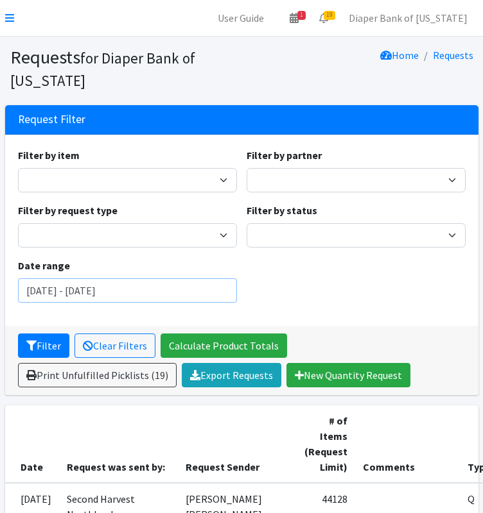
click at [210, 290] on input "September 1, 2025 - September 30, 2025" at bounding box center [127, 291] width 219 height 24
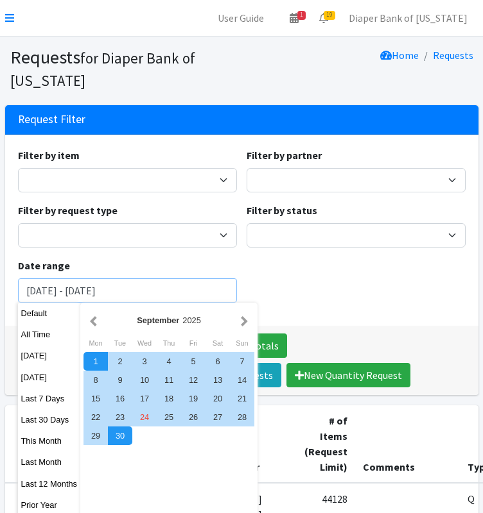
click at [18, 334] on button "Filter" at bounding box center [43, 346] width 51 height 24
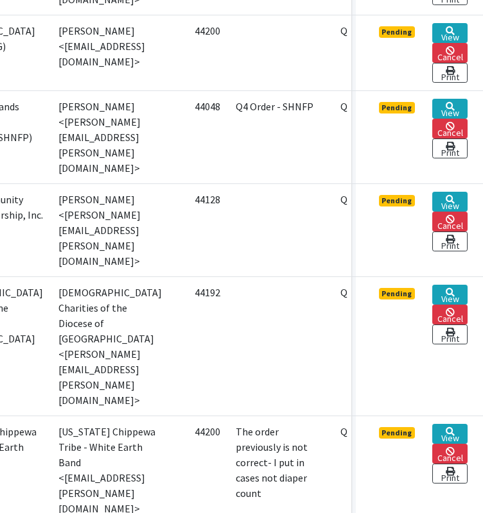
scroll to position [918, 154]
click at [447, 285] on link "View" at bounding box center [449, 295] width 35 height 20
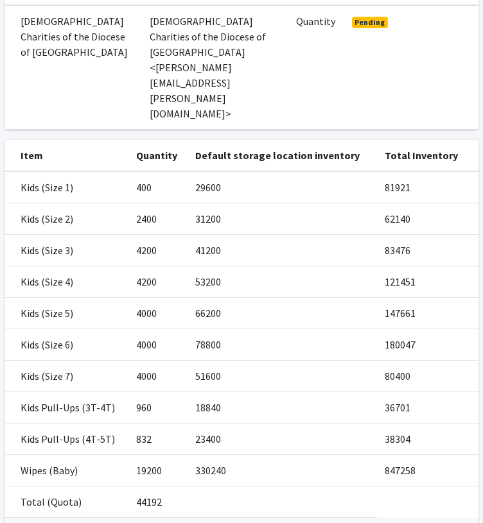
scroll to position [232, 0]
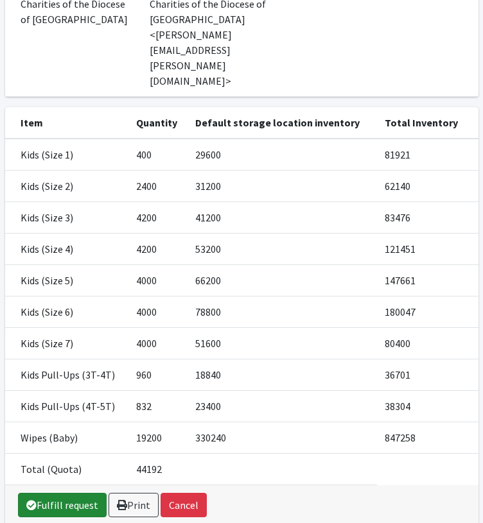
click at [65, 493] on link "Fulfill request" at bounding box center [62, 505] width 89 height 24
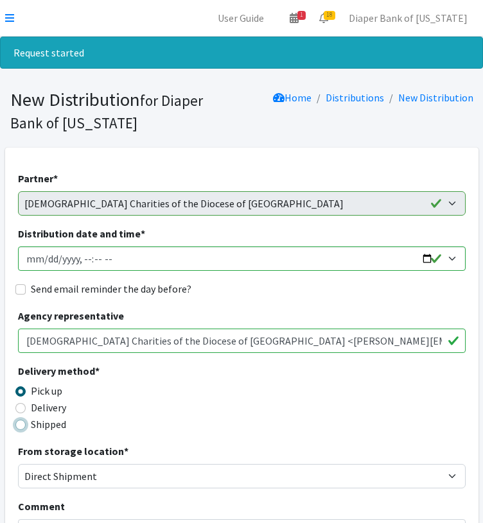
click at [17, 425] on input "Shipped" at bounding box center [20, 425] width 10 height 10
radio input "true"
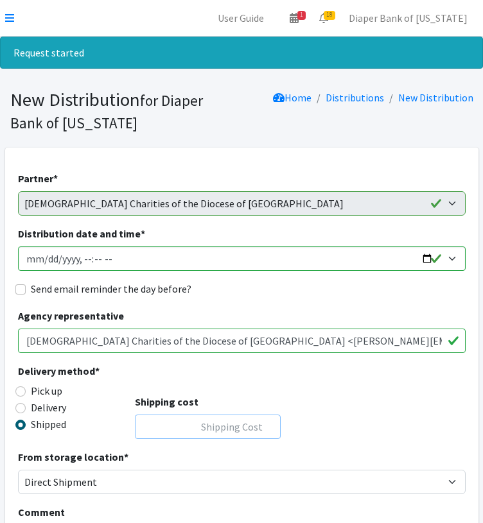
click at [210, 431] on input "Shipping cost" at bounding box center [208, 427] width 146 height 24
type input "0"
click at [426, 256] on input "Distribution date and time *" at bounding box center [241, 258] width 447 height 24
type input "[DATE]T00:00"
click at [341, 415] on div "Delivery method * Pick up Delivery Shipped Shipping cost 0" at bounding box center [241, 406] width 447 height 86
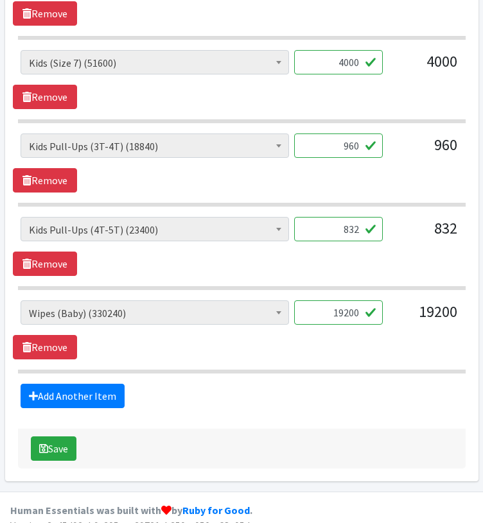
scroll to position [1112, 0]
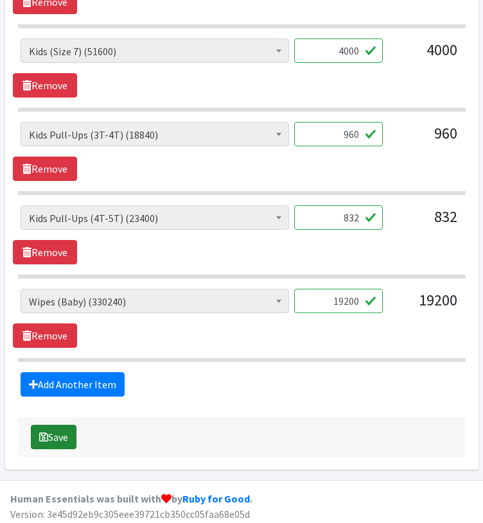
click at [61, 433] on button "Save" at bounding box center [54, 437] width 46 height 24
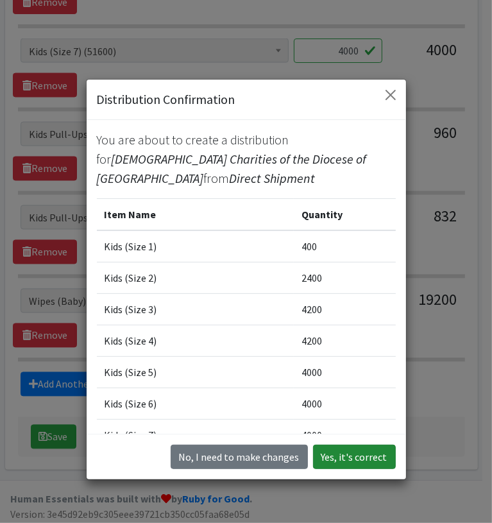
click at [359, 459] on button "Yes, it's correct" at bounding box center [354, 457] width 83 height 24
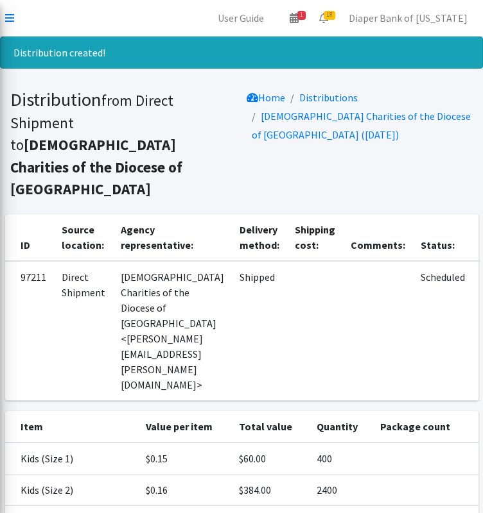
scroll to position [250, 0]
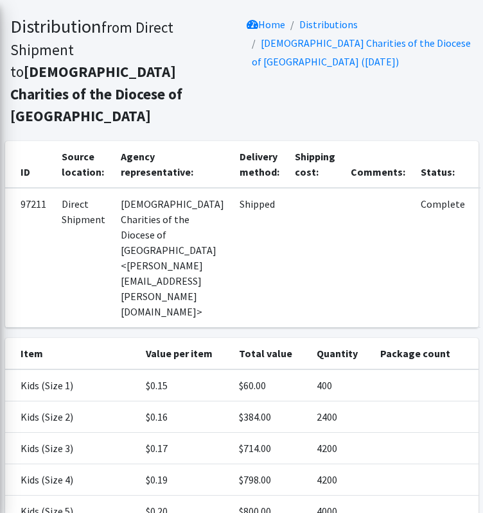
scroll to position [0, 0]
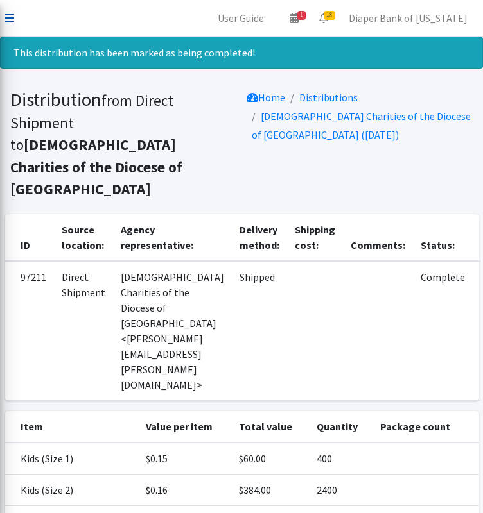
click at [9, 17] on icon at bounding box center [9, 18] width 9 height 10
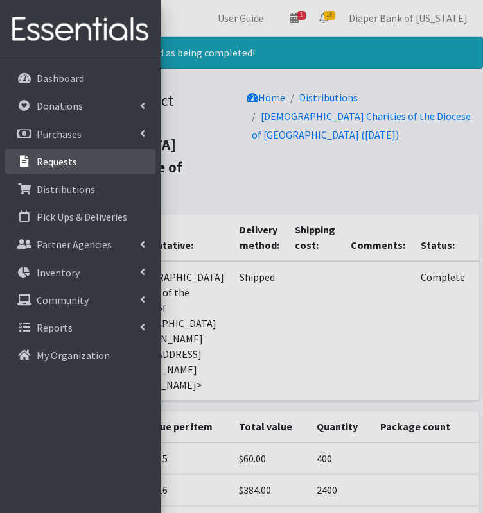
click at [65, 164] on p "Requests" at bounding box center [57, 161] width 40 height 13
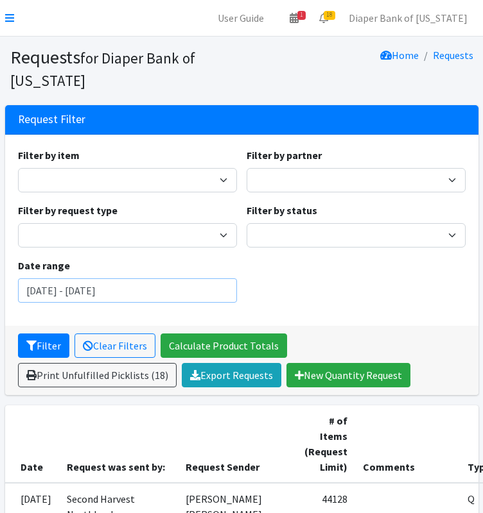
click at [175, 292] on input "July 24, 2025 - October 24, 2025" at bounding box center [127, 291] width 219 height 24
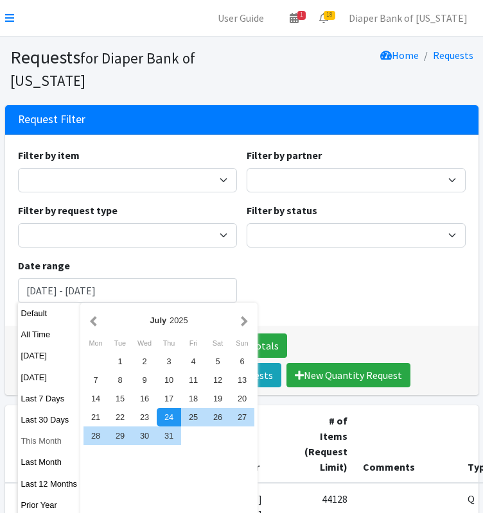
click at [47, 442] on button "This Month" at bounding box center [49, 441] width 63 height 19
type input "September 1, 2025 - September 30, 2025"
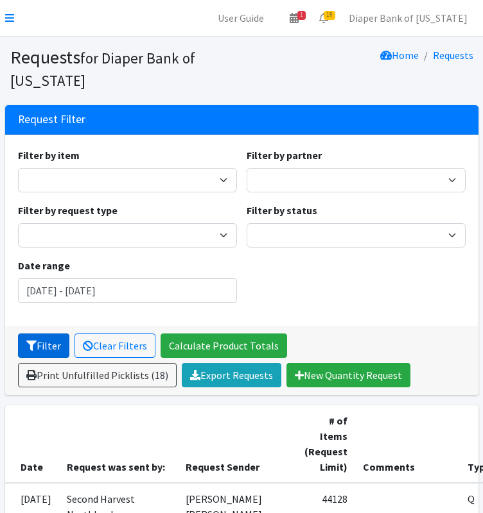
click at [49, 343] on button "Filter" at bounding box center [43, 346] width 51 height 24
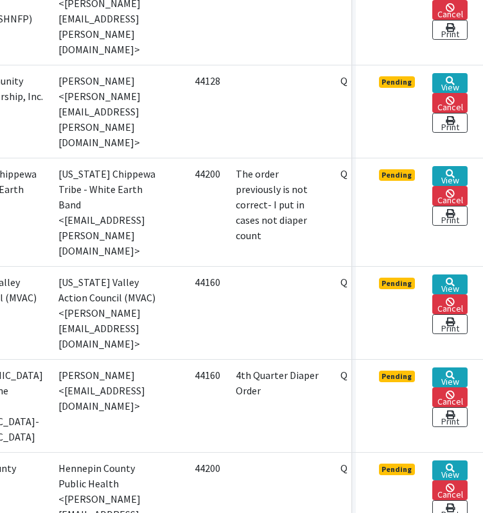
scroll to position [1037, 154]
click at [451, 381] on link "View" at bounding box center [449, 378] width 35 height 20
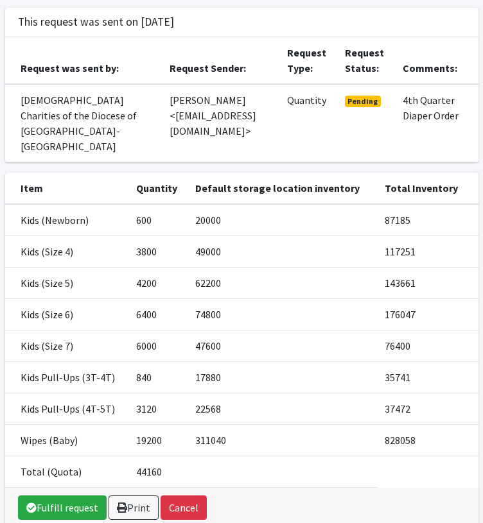
scroll to position [169, 0]
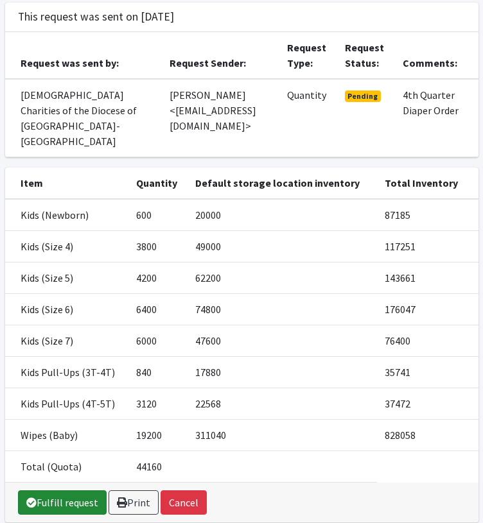
click at [74, 490] on link "Fulfill request" at bounding box center [62, 502] width 89 height 24
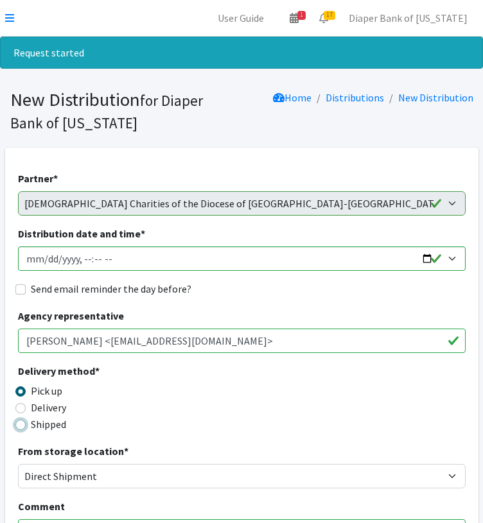
click at [21, 425] on input "Shipped" at bounding box center [20, 425] width 10 height 10
radio input "true"
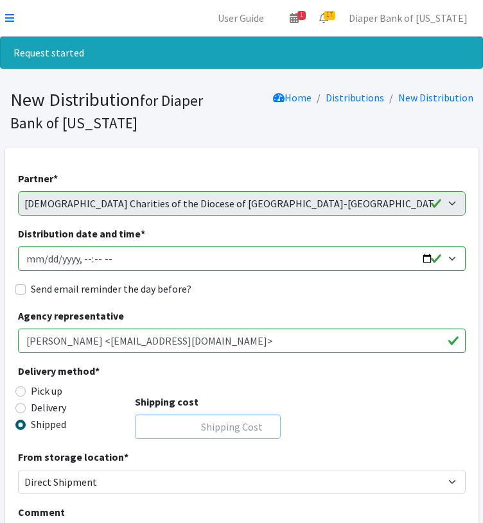
click at [237, 426] on input "Shipping cost" at bounding box center [208, 427] width 146 height 24
type input "0"
click at [426, 261] on input "Distribution date and time *" at bounding box center [241, 258] width 447 height 24
type input "2025-10-31T00:00"
click at [336, 414] on div "Delivery method * Pick up Delivery Shipped Shipping cost 0" at bounding box center [241, 406] width 447 height 86
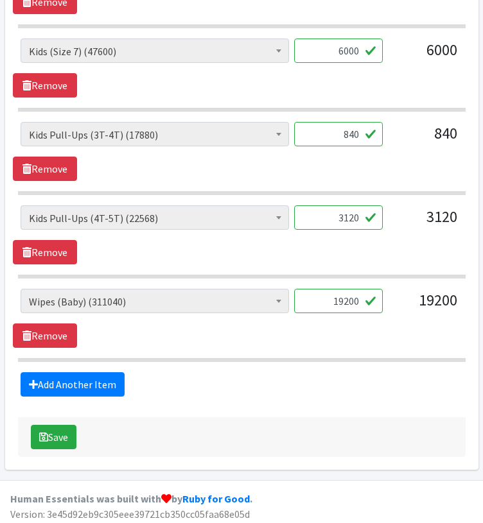
scroll to position [945, 0]
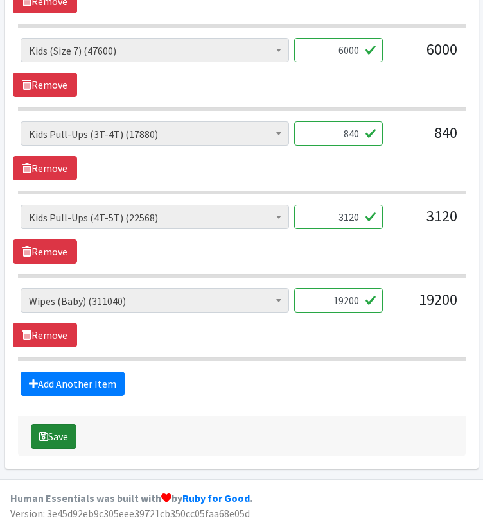
click at [59, 435] on button "Save" at bounding box center [54, 436] width 46 height 24
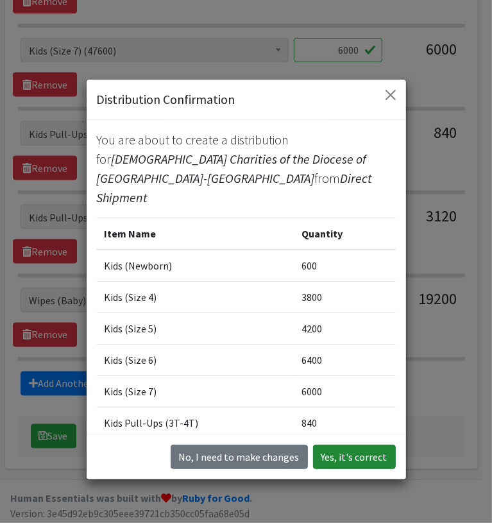
click at [356, 459] on button "Yes, it's correct" at bounding box center [354, 457] width 83 height 24
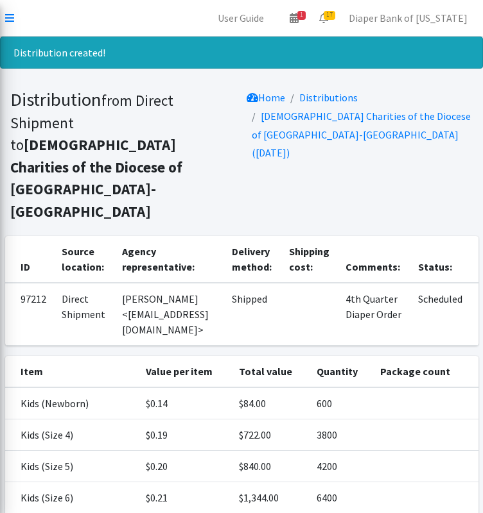
scroll to position [187, 0]
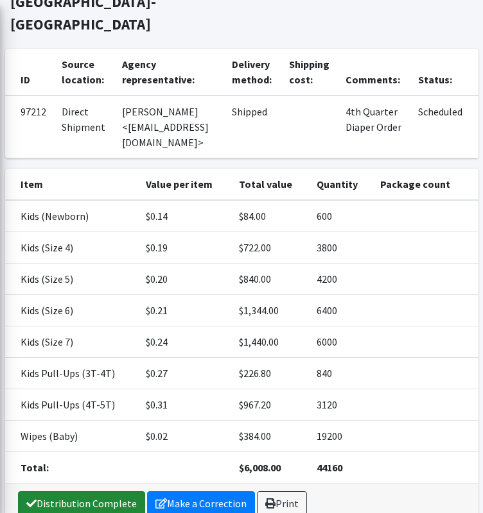
click at [108, 492] on link "Distribution Complete" at bounding box center [81, 504] width 127 height 24
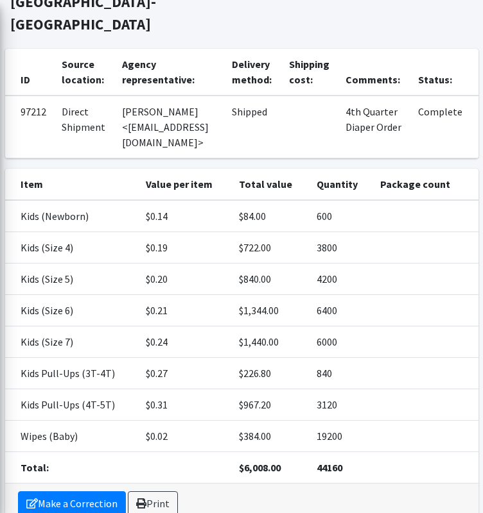
scroll to position [0, 0]
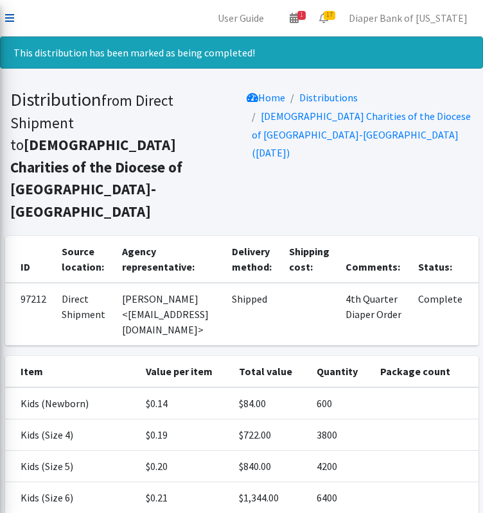
click at [7, 15] on icon at bounding box center [9, 18] width 9 height 10
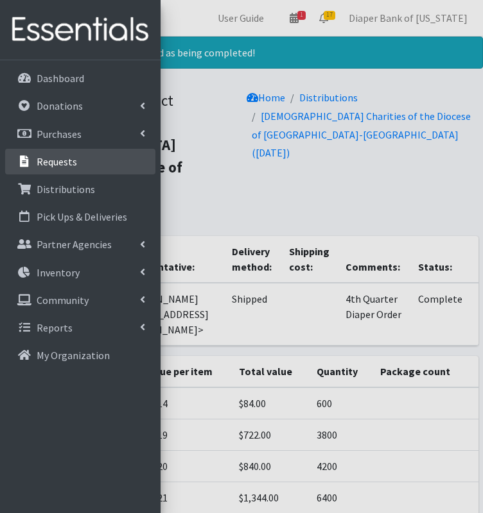
click at [69, 164] on p "Requests" at bounding box center [57, 161] width 40 height 13
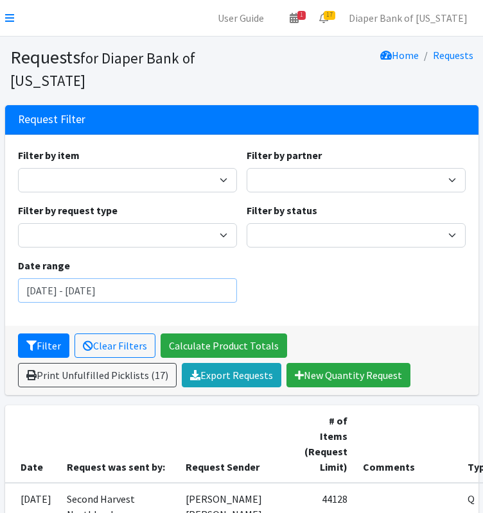
click at [179, 286] on input "July 24, 2025 - October 24, 2025" at bounding box center [127, 291] width 219 height 24
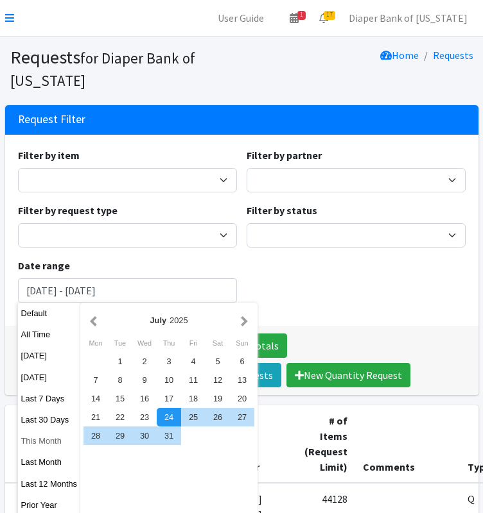
click at [46, 438] on button "This Month" at bounding box center [49, 441] width 63 height 19
type input "September 1, 2025 - September 30, 2025"
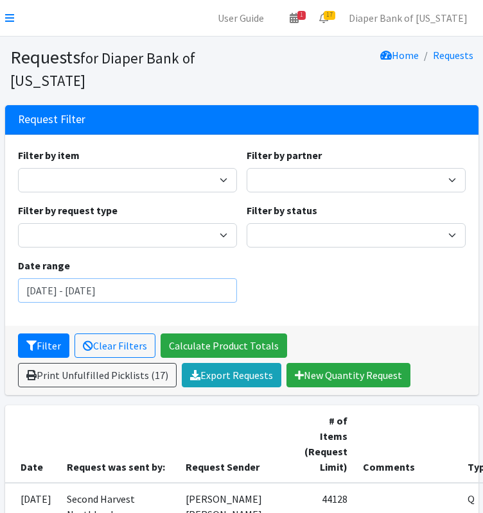
click at [221, 289] on input "September 1, 2025 - September 30, 2025" at bounding box center [127, 291] width 219 height 24
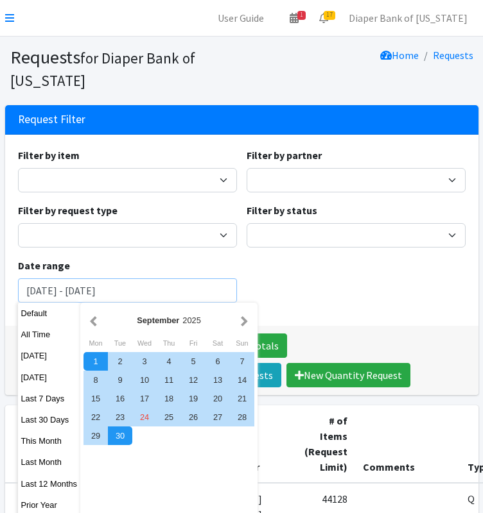
click at [18, 334] on button "Filter" at bounding box center [43, 346] width 51 height 24
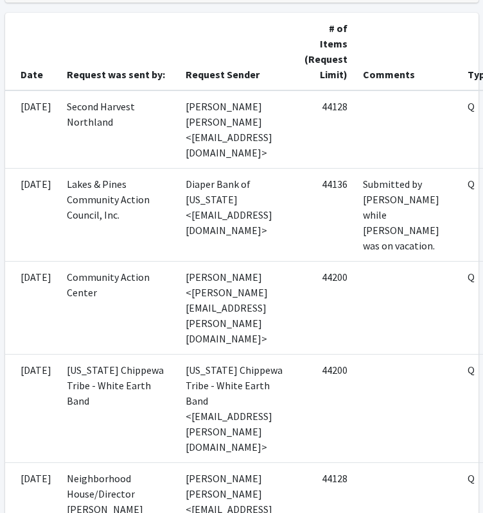
scroll to position [393, 154]
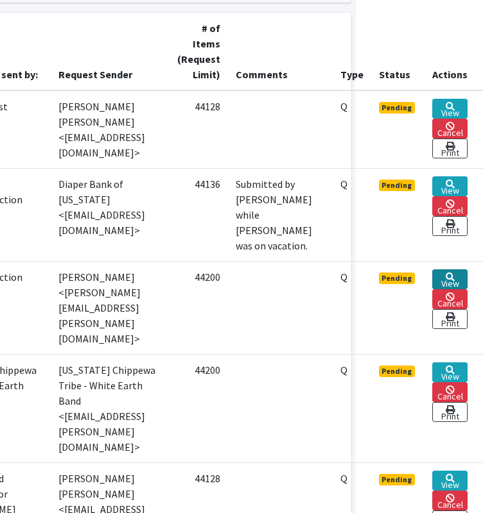
click at [452, 282] on icon at bounding box center [449, 277] width 9 height 9
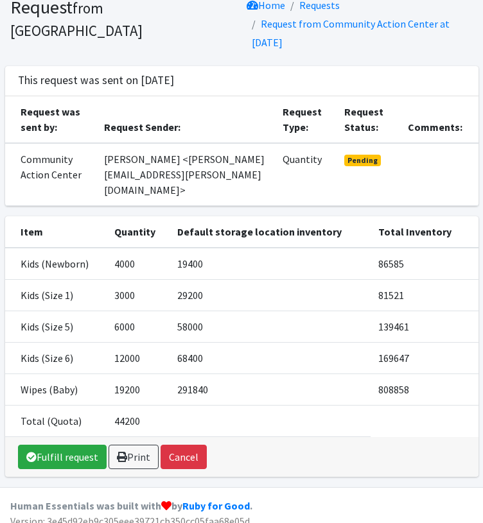
scroll to position [62, 0]
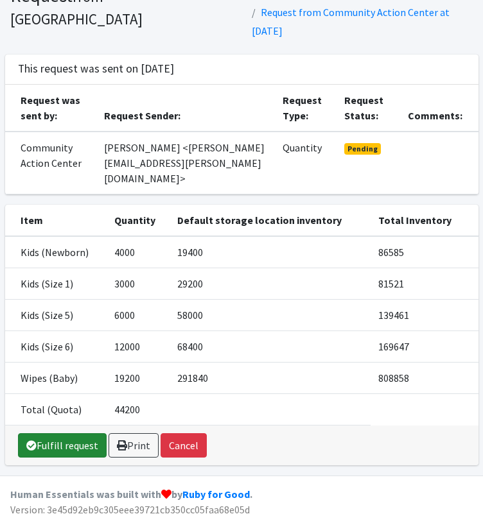
click at [65, 456] on link "Fulfill request" at bounding box center [62, 445] width 89 height 24
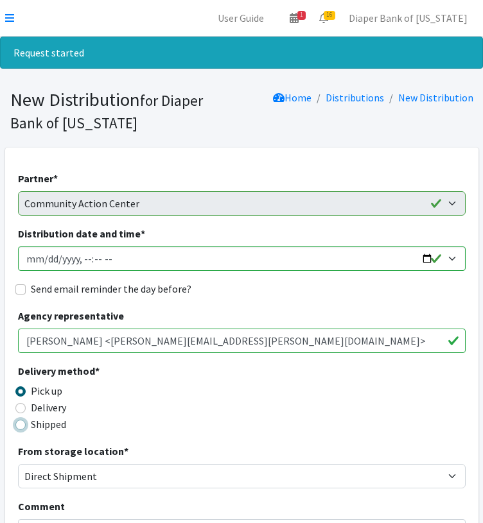
click at [21, 424] on input "Shipped" at bounding box center [20, 425] width 10 height 10
radio input "true"
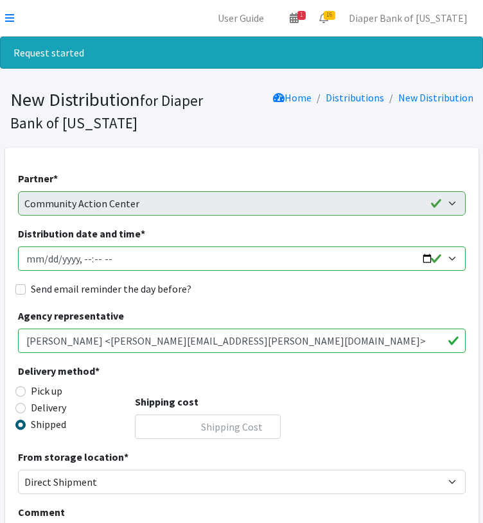
click at [429, 259] on input "Distribution date and time *" at bounding box center [241, 258] width 447 height 24
type input "[DATE]T00:00"
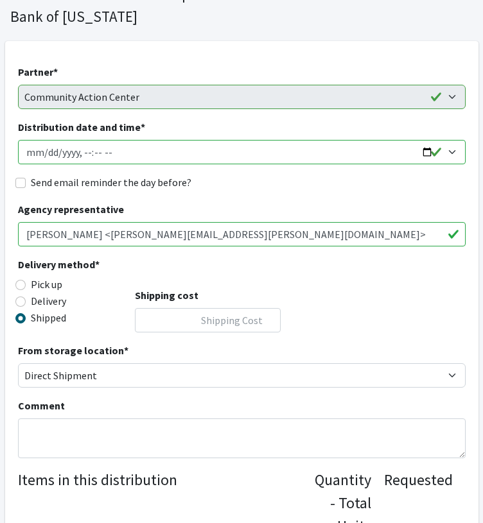
scroll to position [107, 0]
click at [218, 323] on input "Shipping cost" at bounding box center [208, 319] width 146 height 24
type input "0"
click at [363, 299] on div "Delivery method * Pick up Delivery Shipped Shipping cost 0" at bounding box center [241, 299] width 447 height 86
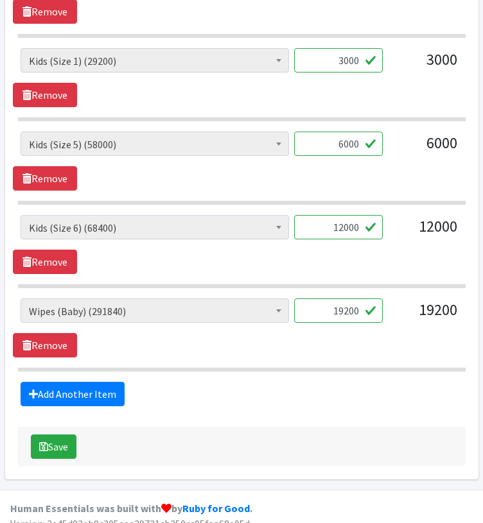
scroll to position [696, 0]
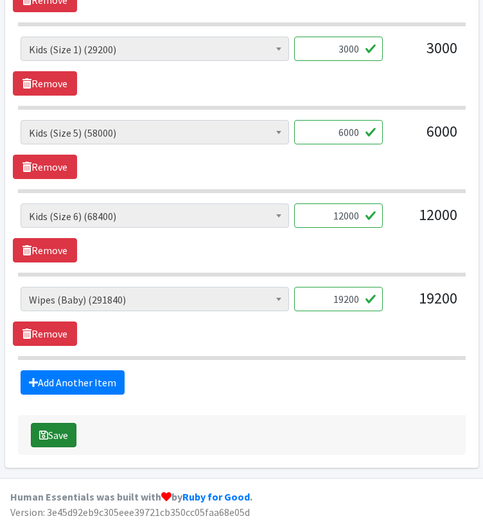
click at [73, 428] on button "Save" at bounding box center [54, 435] width 46 height 24
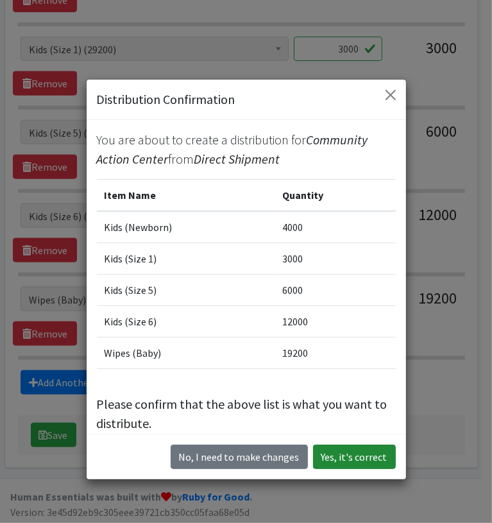
click at [364, 456] on button "Yes, it's correct" at bounding box center [354, 457] width 83 height 24
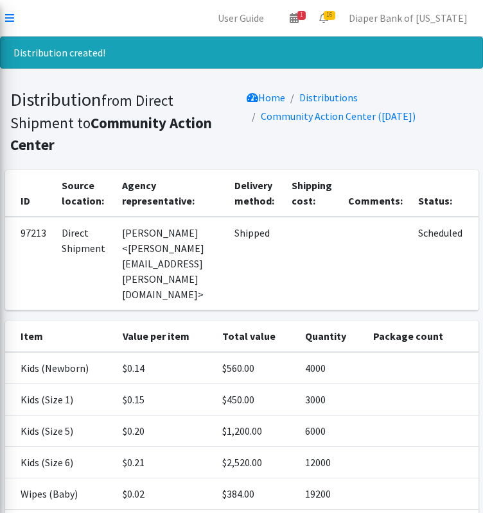
scroll to position [78, 0]
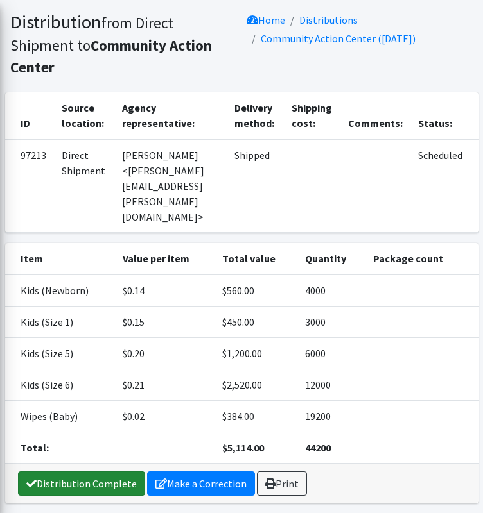
click at [85, 472] on link "Distribution Complete" at bounding box center [81, 484] width 127 height 24
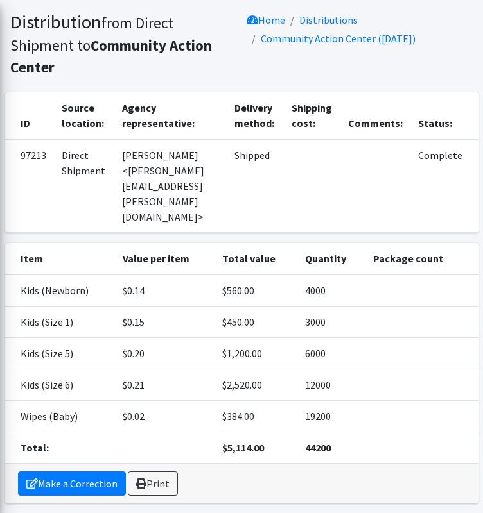
scroll to position [0, 0]
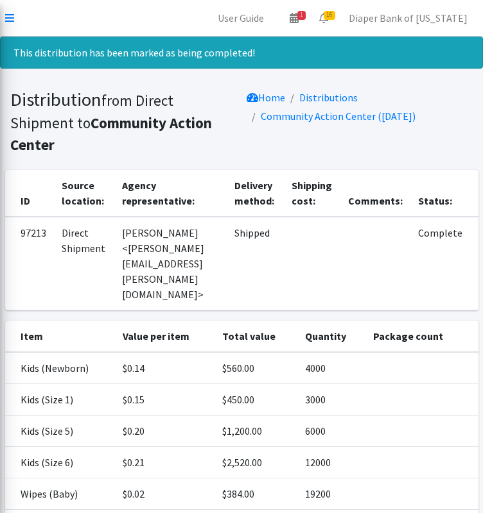
click at [6, 28] on nav "User Guide 1 1 Pick-ups remaining this week View Calendar 16 16 Requests 0 Part…" at bounding box center [241, 18] width 483 height 37
click at [13, 14] on icon at bounding box center [9, 18] width 9 height 10
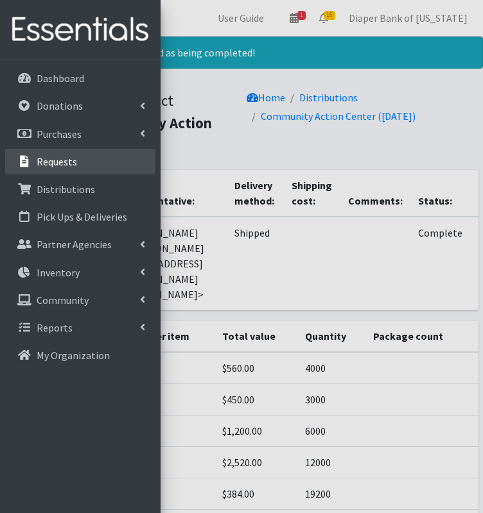
click at [67, 159] on p "Requests" at bounding box center [57, 161] width 40 height 13
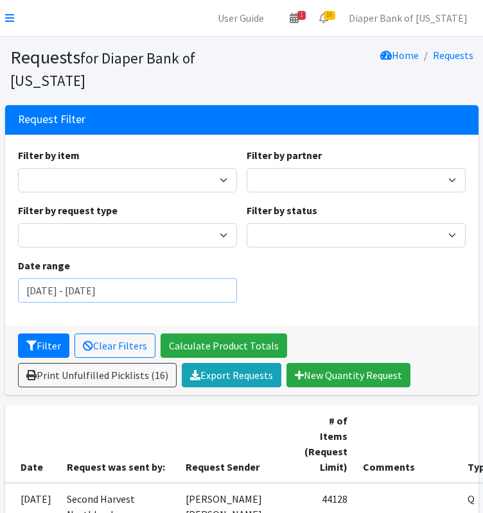
click at [175, 291] on input "July 24, 2025 - October 24, 2025" at bounding box center [127, 291] width 219 height 24
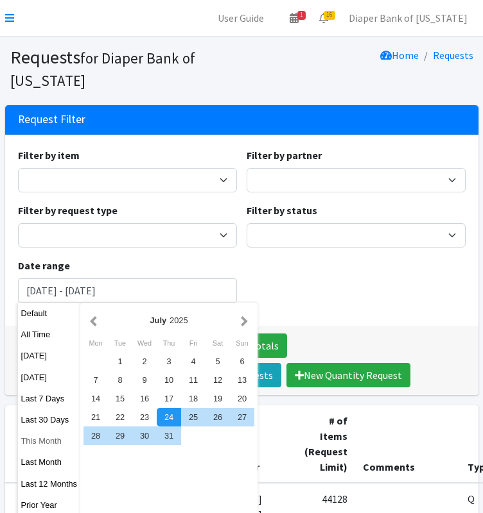
click at [44, 443] on button "This Month" at bounding box center [49, 441] width 63 height 19
type input "[DATE] - [DATE]"
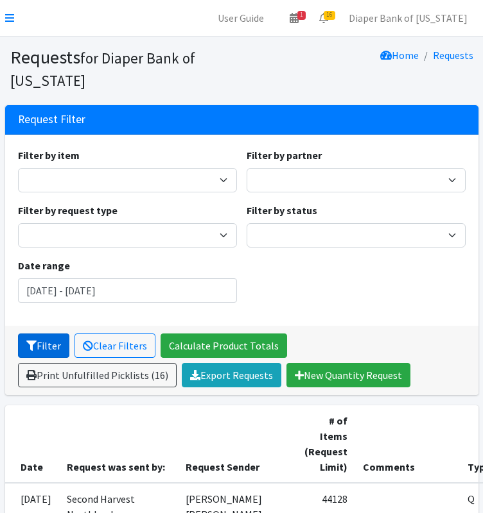
click at [41, 341] on button "Filter" at bounding box center [43, 346] width 51 height 24
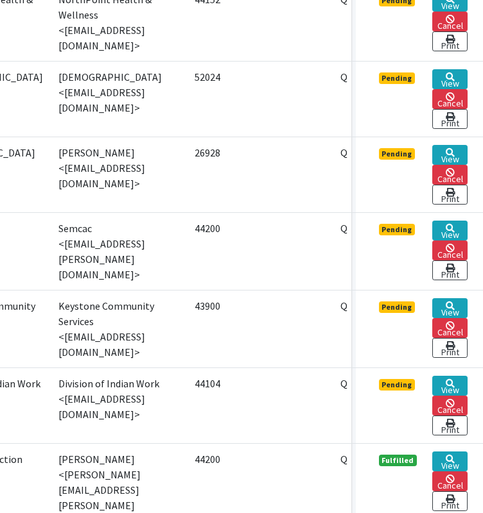
scroll to position [1413, 154]
click at [459, 376] on link "View" at bounding box center [449, 386] width 35 height 20
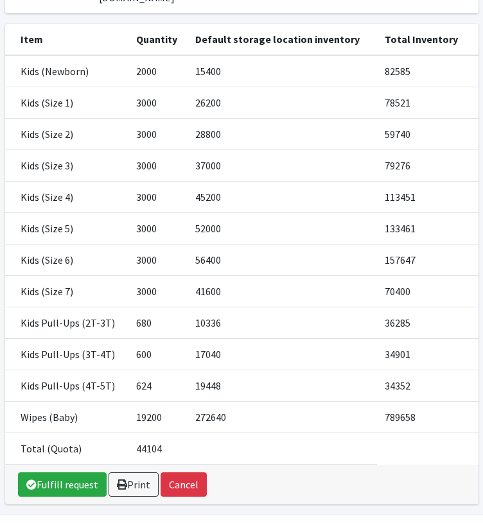
scroll to position [236, 0]
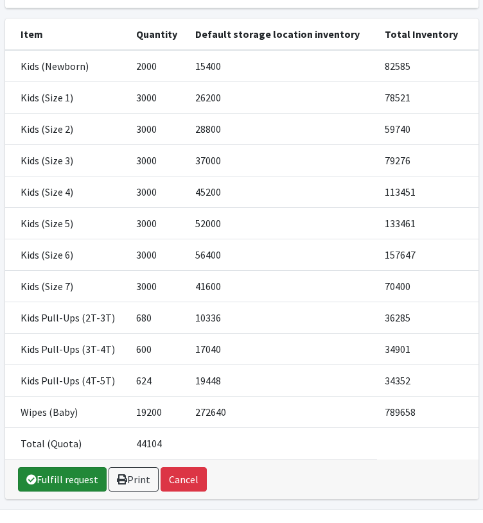
click at [49, 470] on link "Fulfill request" at bounding box center [62, 479] width 89 height 24
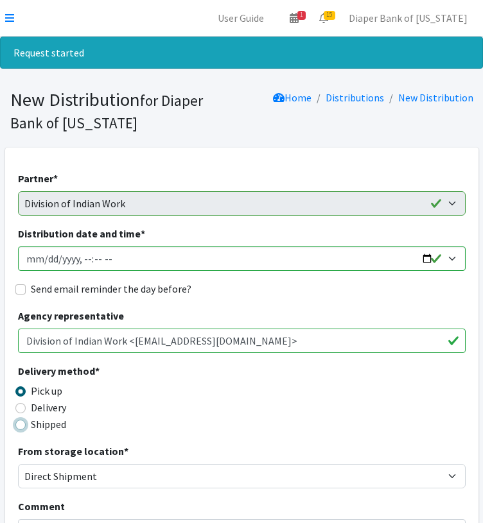
click at [21, 425] on input "Shipped" at bounding box center [20, 425] width 10 height 10
radio input "true"
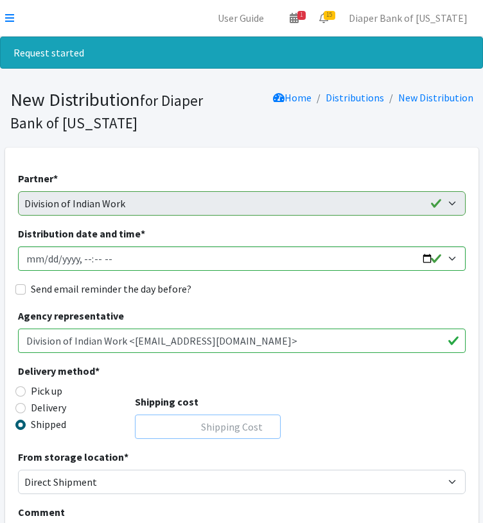
click at [213, 423] on input "Shipping cost" at bounding box center [208, 427] width 146 height 24
type input "0"
click at [427, 257] on input "Distribution date and time *" at bounding box center [241, 258] width 447 height 24
type input "2025-10-31T00:00"
click at [348, 420] on div "Delivery method * Pick up Delivery Shipped Shipping cost 0" at bounding box center [241, 406] width 447 height 86
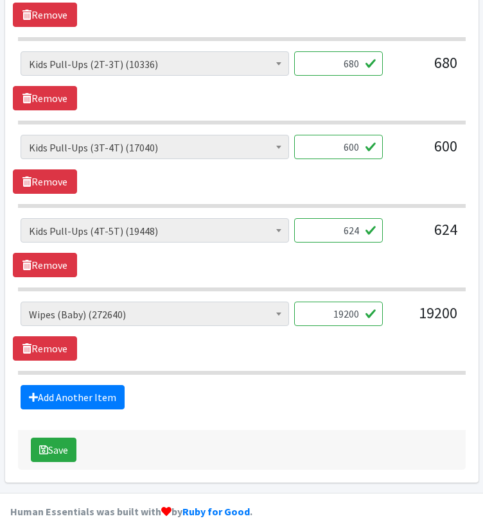
scroll to position [1278, 0]
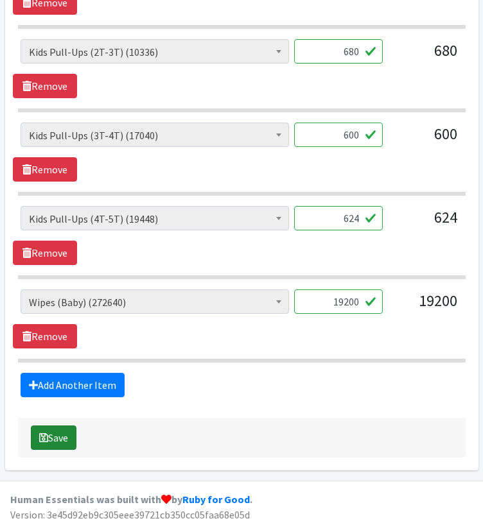
click at [66, 432] on button "Save" at bounding box center [54, 437] width 46 height 24
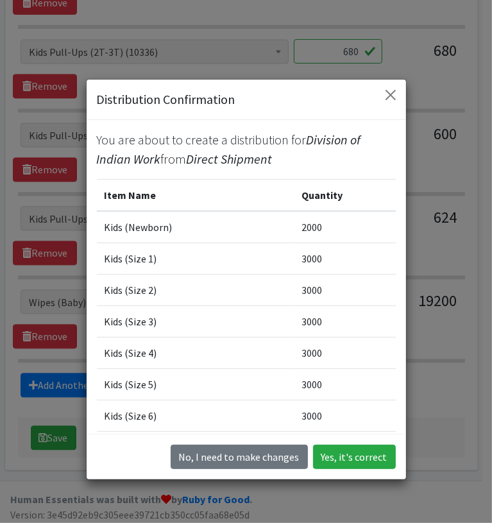
click at [361, 469] on div "No, I need to make changes Yes, it's correct" at bounding box center [247, 457] width 320 height 46
click at [356, 454] on button "Yes, it's correct" at bounding box center [354, 457] width 83 height 24
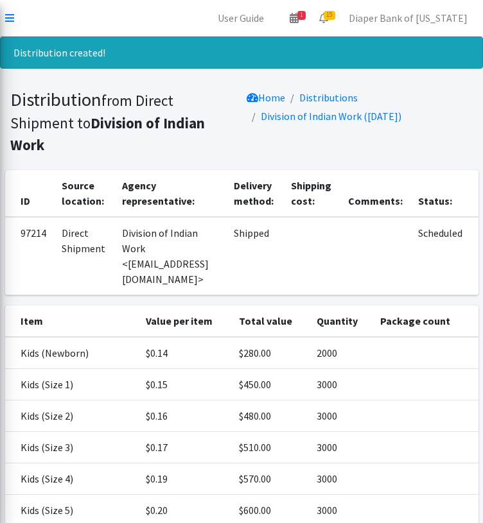
scroll to position [303, 0]
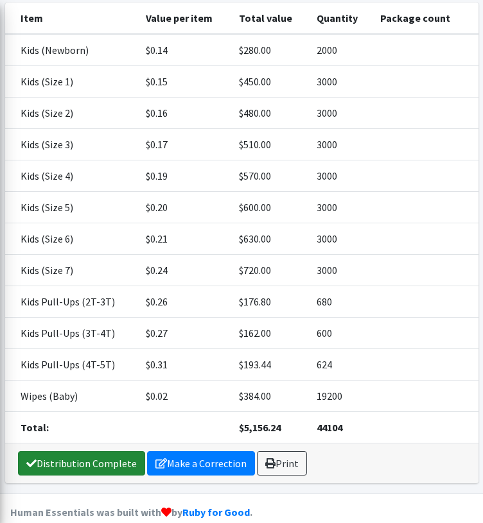
click at [90, 451] on link "Distribution Complete" at bounding box center [81, 463] width 127 height 24
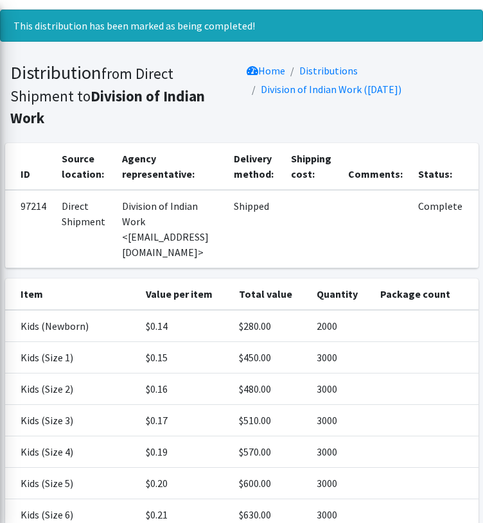
scroll to position [0, 0]
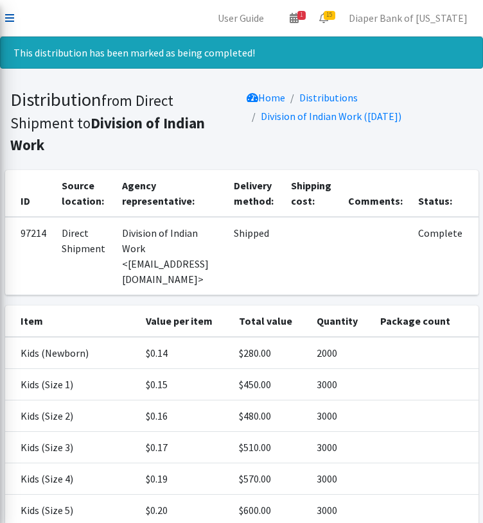
click at [12, 19] on icon at bounding box center [9, 18] width 9 height 10
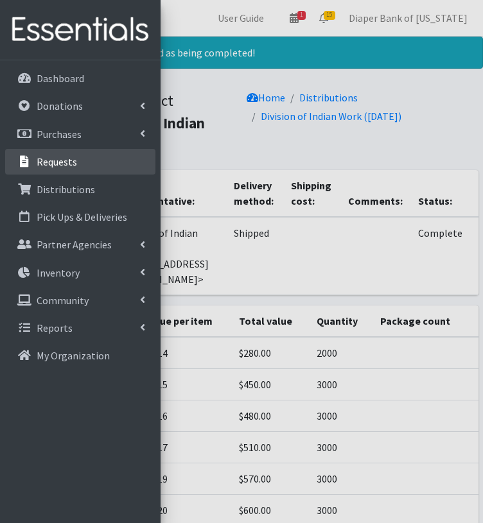
click at [62, 166] on p "Requests" at bounding box center [57, 161] width 40 height 13
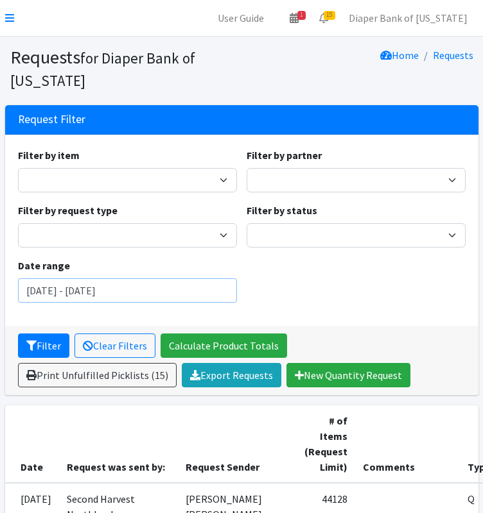
click at [182, 296] on input "[DATE] - [DATE]" at bounding box center [127, 291] width 219 height 24
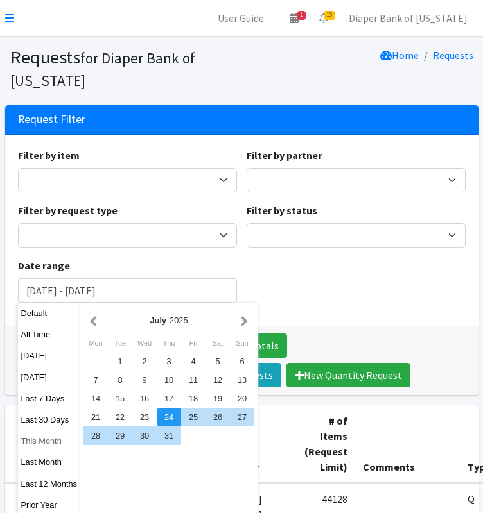
click at [52, 444] on button "This Month" at bounding box center [49, 441] width 63 height 19
type input "[DATE] - [DATE]"
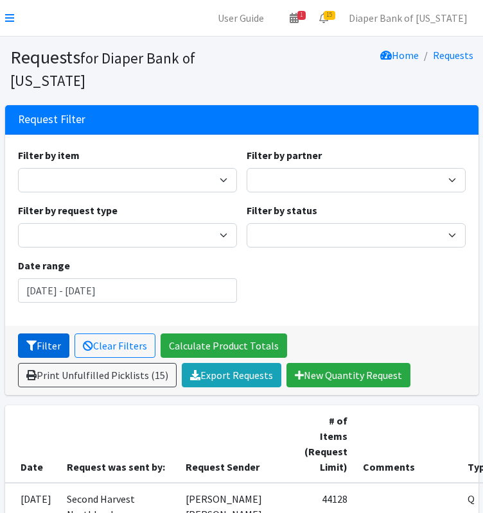
click at [39, 348] on button "Filter" at bounding box center [43, 346] width 51 height 24
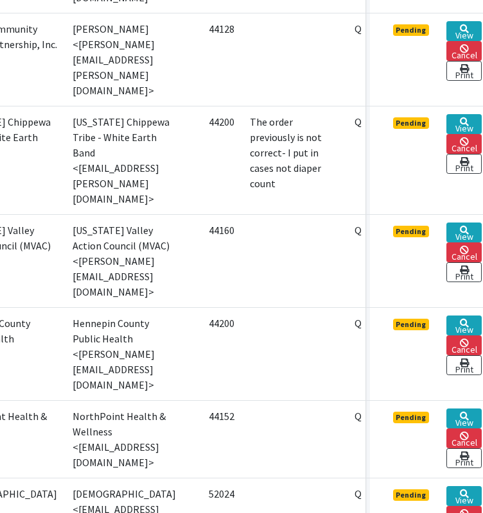
scroll to position [996, 154]
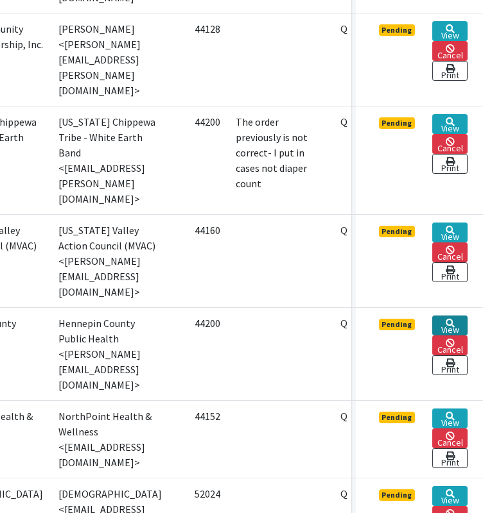
click at [449, 336] on link "View" at bounding box center [449, 326] width 35 height 20
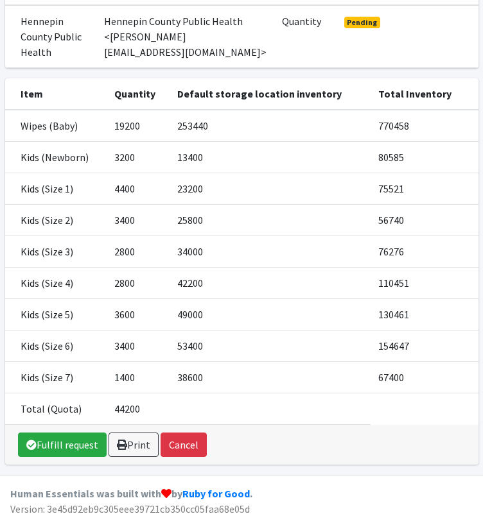
scroll to position [185, 0]
click at [68, 451] on link "Fulfill request" at bounding box center [62, 445] width 89 height 24
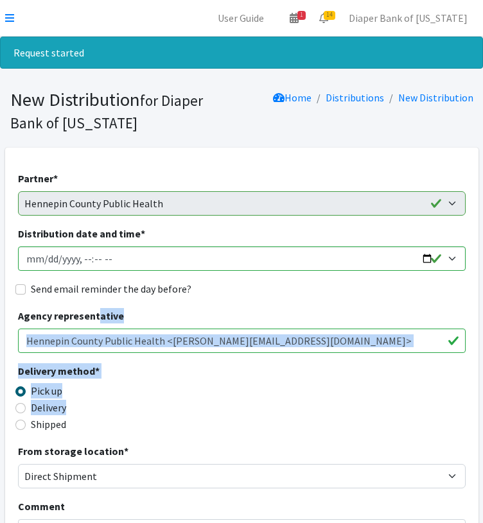
drag, startPoint x: 98, startPoint y: 314, endPoint x: 21, endPoint y: 425, distance: 134.8
click at [21, 425] on input "Shipped" at bounding box center [20, 425] width 10 height 10
radio input "true"
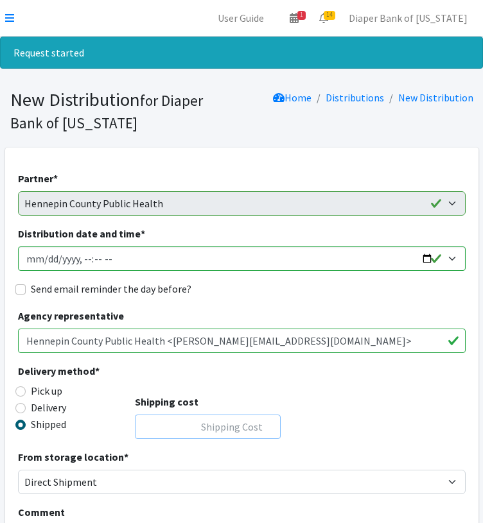
click at [208, 429] on input "Shipping cost" at bounding box center [208, 427] width 146 height 24
type input "0"
click at [424, 256] on input "Distribution date and time *" at bounding box center [241, 258] width 447 height 24
type input "2025-10-31T00:00"
click at [372, 421] on div "Delivery method * Pick up Delivery Shipped Shipping cost 0" at bounding box center [241, 406] width 447 height 86
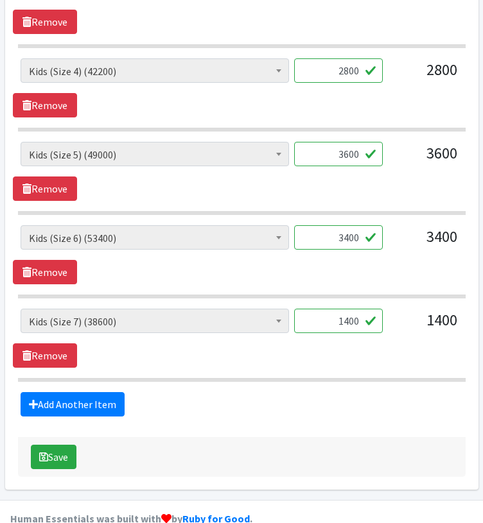
scroll to position [1019, 0]
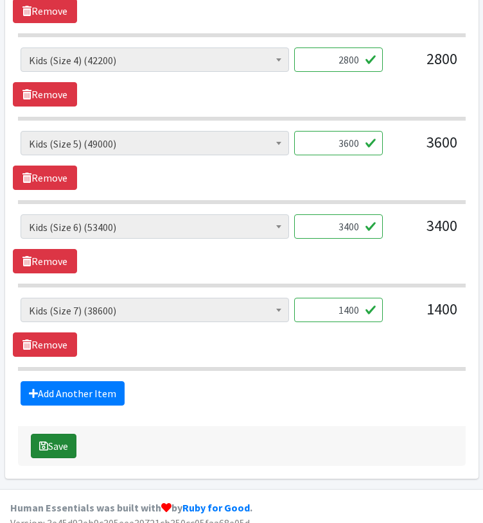
click at [55, 440] on button "Save" at bounding box center [54, 446] width 46 height 24
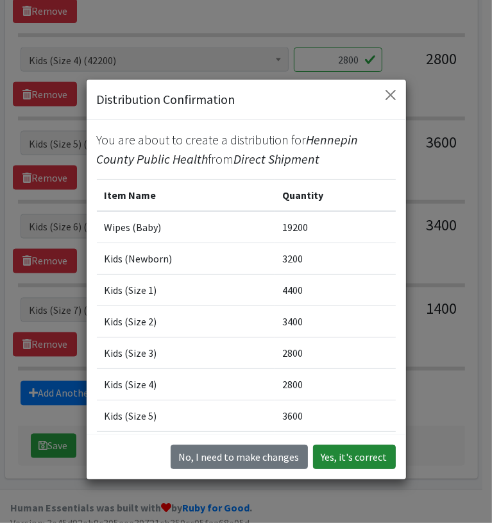
click at [355, 451] on button "Yes, it's correct" at bounding box center [354, 457] width 83 height 24
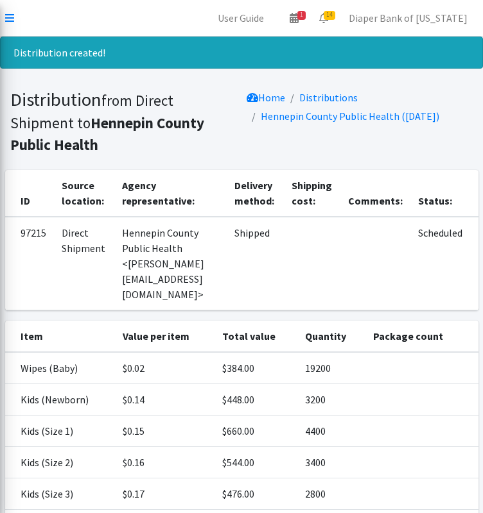
scroll to position [218, 0]
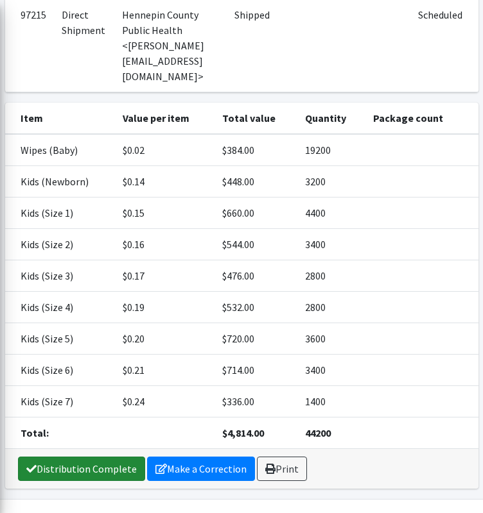
click at [85, 457] on link "Distribution Complete" at bounding box center [81, 469] width 127 height 24
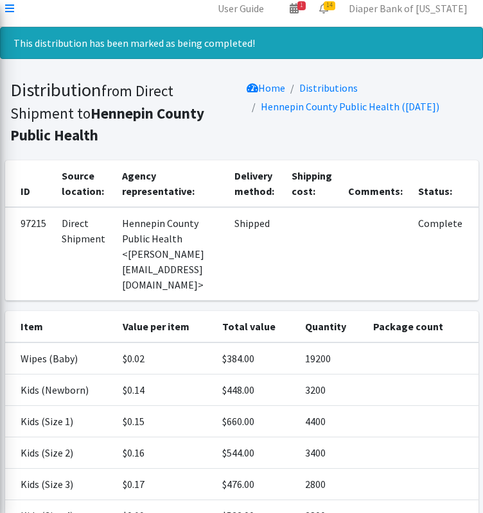
scroll to position [0, 0]
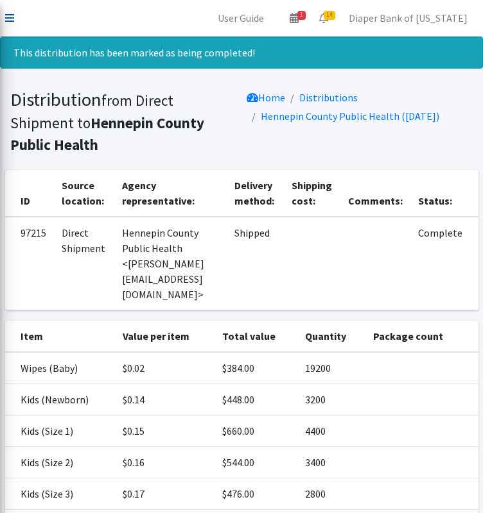
click at [10, 13] on icon at bounding box center [9, 18] width 9 height 10
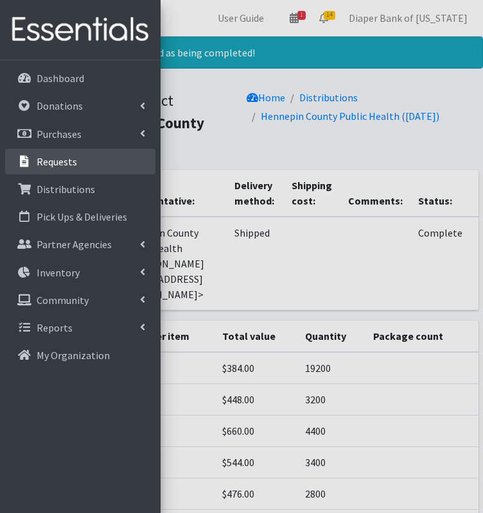
click at [76, 168] on link "Requests" at bounding box center [80, 162] width 150 height 26
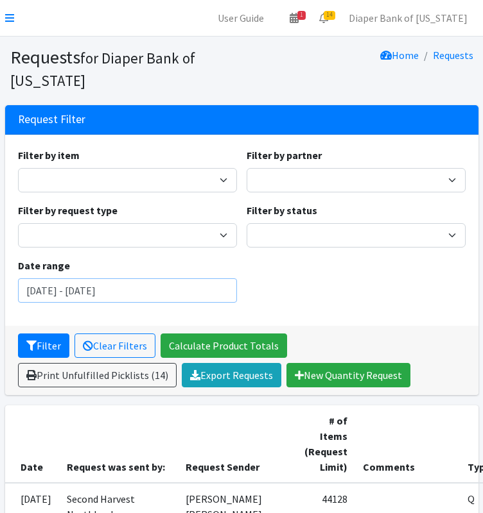
click at [171, 286] on input "[DATE] - [DATE]" at bounding box center [127, 291] width 219 height 24
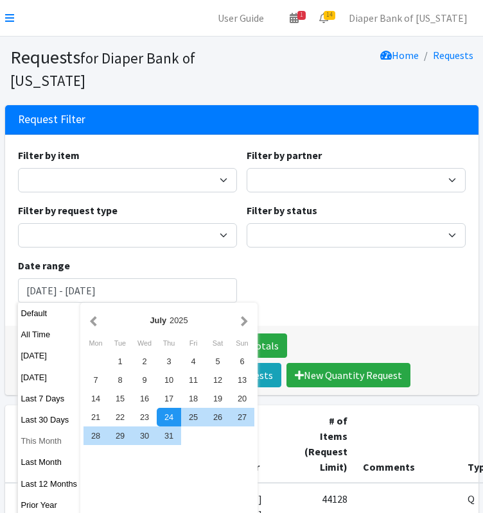
click at [42, 445] on button "This Month" at bounding box center [49, 441] width 63 height 19
type input "[DATE] - [DATE]"
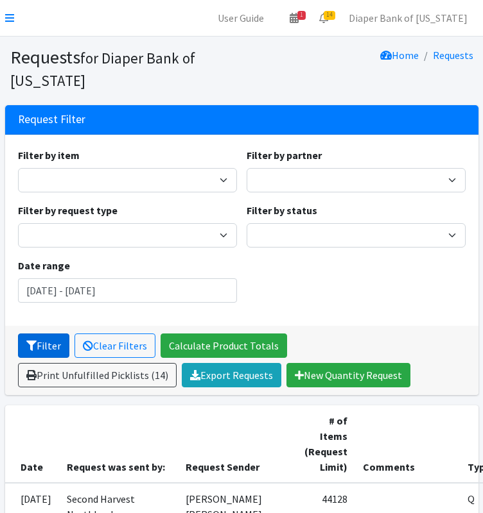
click at [36, 341] on button "Filter" at bounding box center [43, 346] width 51 height 24
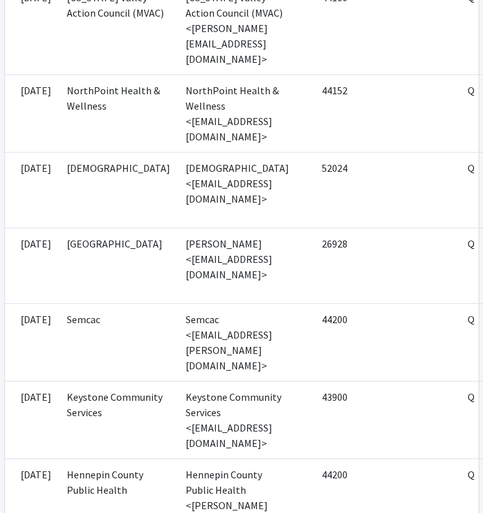
scroll to position [1229, 154]
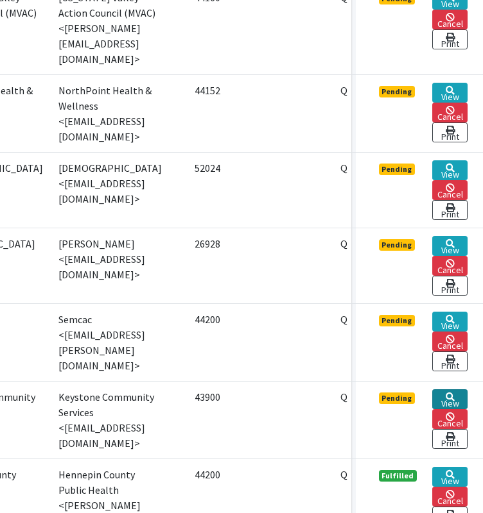
click at [449, 402] on icon at bounding box center [449, 397] width 9 height 9
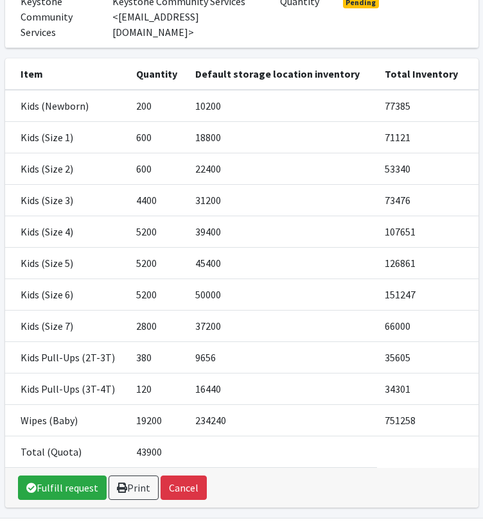
scroll to position [248, 0]
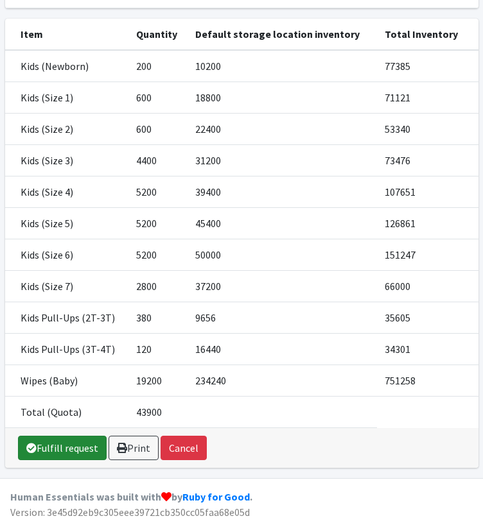
click at [63, 449] on link "Fulfill request" at bounding box center [62, 448] width 89 height 24
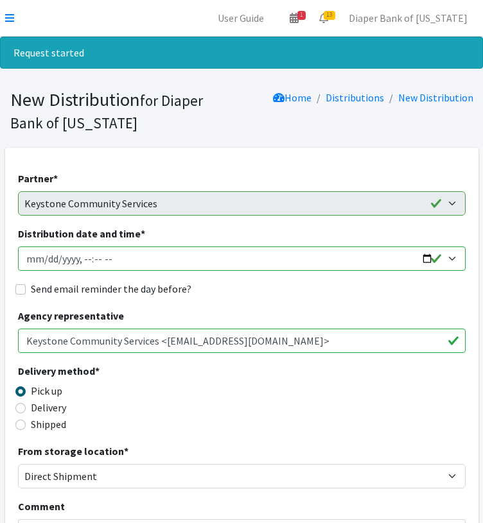
click at [431, 254] on input "Distribution date and time *" at bounding box center [241, 258] width 447 height 24
type input "2025-10-31T00:00"
click at [397, 393] on div "Delivery method * Pick up Delivery Shipped Shipping cost" at bounding box center [241, 403] width 447 height 80
click at [21, 425] on input "Shipped" at bounding box center [20, 425] width 10 height 10
radio input "true"
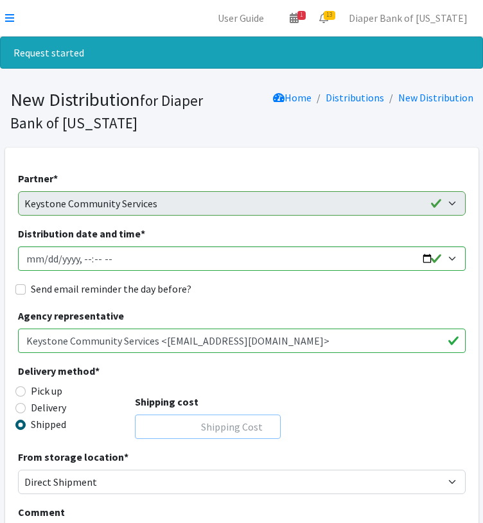
click at [208, 426] on input "Shipping cost" at bounding box center [208, 427] width 146 height 24
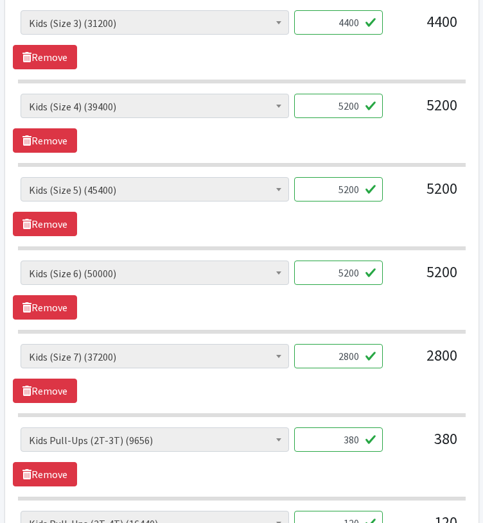
scroll to position [909, 0]
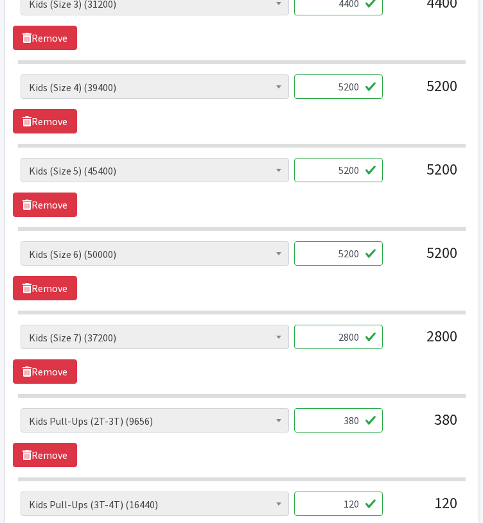
type input "0"
click at [347, 416] on input "380" at bounding box center [338, 420] width 89 height 24
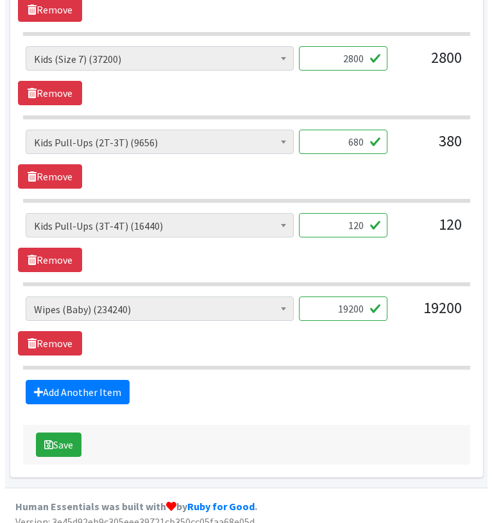
scroll to position [1194, 0]
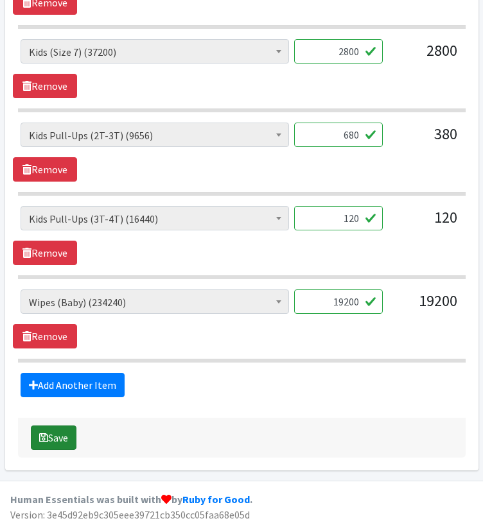
type input "680"
click at [57, 433] on button "Save" at bounding box center [54, 437] width 46 height 24
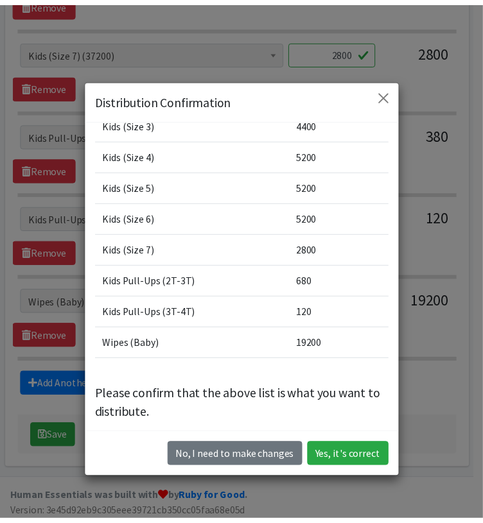
scroll to position [207, 0]
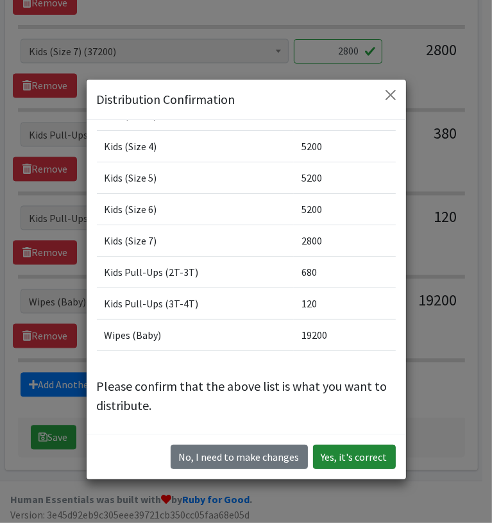
click at [363, 458] on button "Yes, it's correct" at bounding box center [354, 457] width 83 height 24
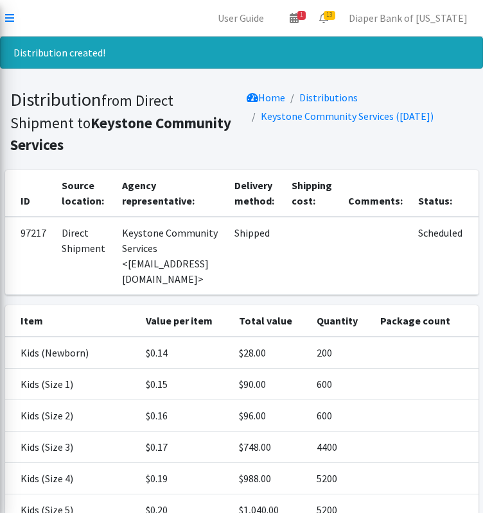
scroll to position [266, 0]
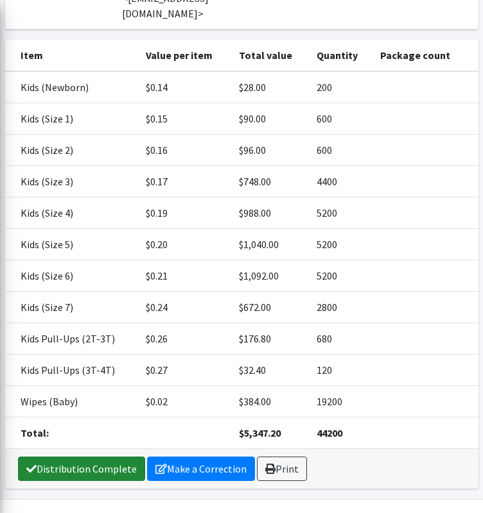
click at [96, 457] on link "Distribution Complete" at bounding box center [81, 469] width 127 height 24
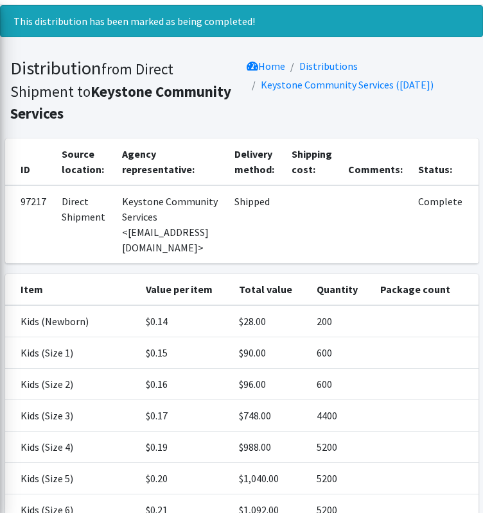
scroll to position [0, 0]
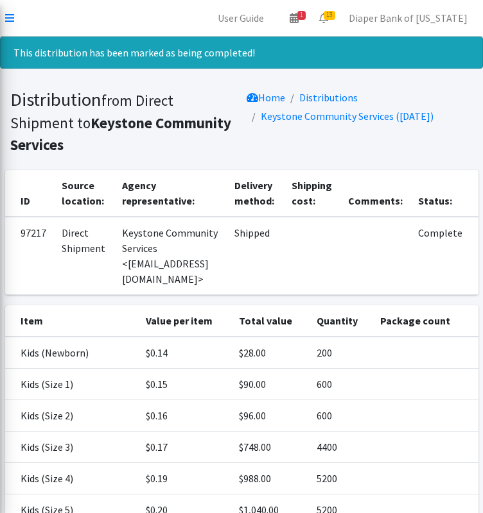
click at [4, 15] on nav "User Guide 1 1 Pick-ups remaining this week View Calendar 13 13 Requests 0 Part…" at bounding box center [241, 18] width 483 height 37
click at [10, 16] on icon at bounding box center [9, 18] width 9 height 10
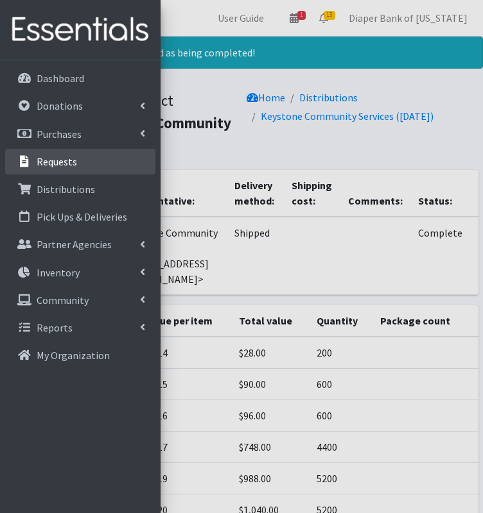
click at [69, 166] on p "Requests" at bounding box center [57, 161] width 40 height 13
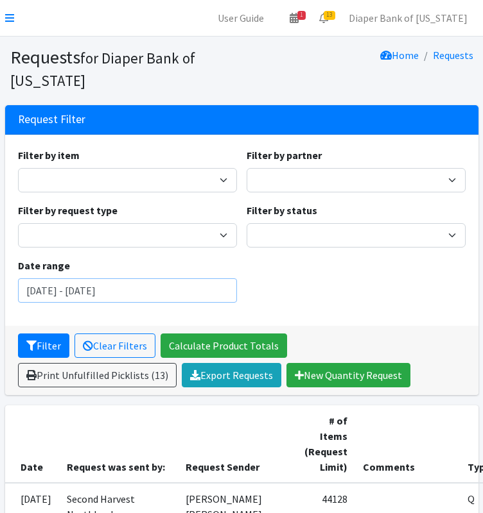
click at [175, 287] on input "[DATE] - [DATE]" at bounding box center [127, 291] width 219 height 24
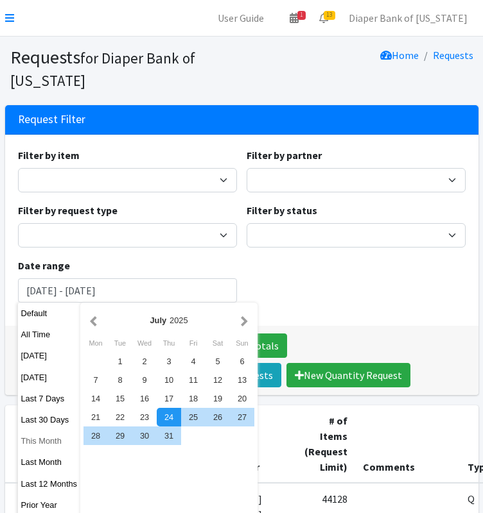
click at [53, 442] on button "This Month" at bounding box center [49, 441] width 63 height 19
type input "[DATE] - [DATE]"
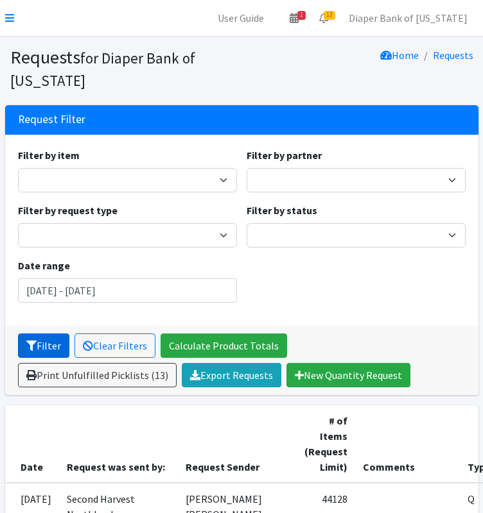
click at [53, 346] on button "Filter" at bounding box center [43, 346] width 51 height 24
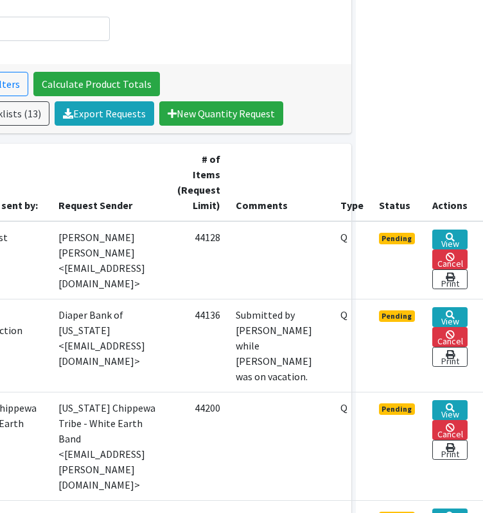
scroll to position [262, 154]
click at [455, 311] on link "View" at bounding box center [449, 317] width 35 height 20
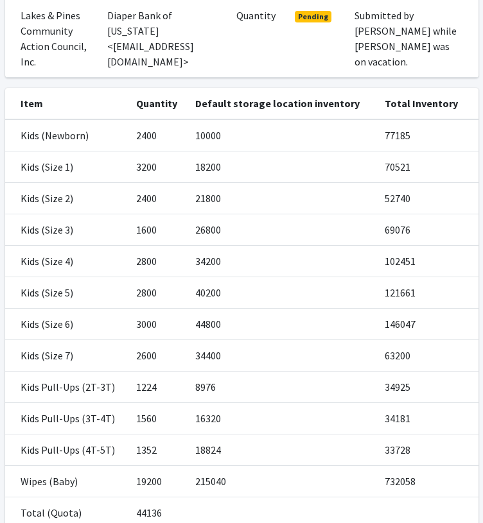
scroll to position [264, 0]
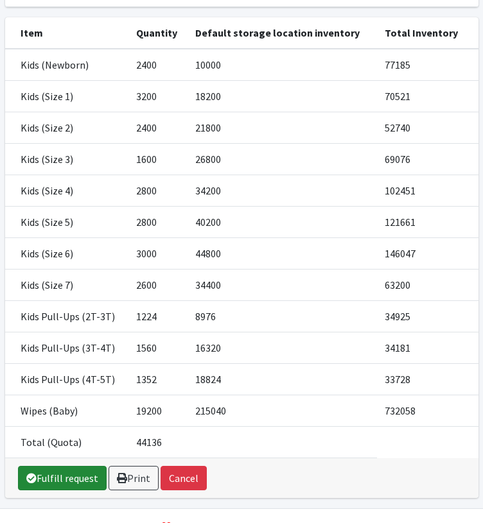
click at [48, 470] on link "Fulfill request" at bounding box center [62, 478] width 89 height 24
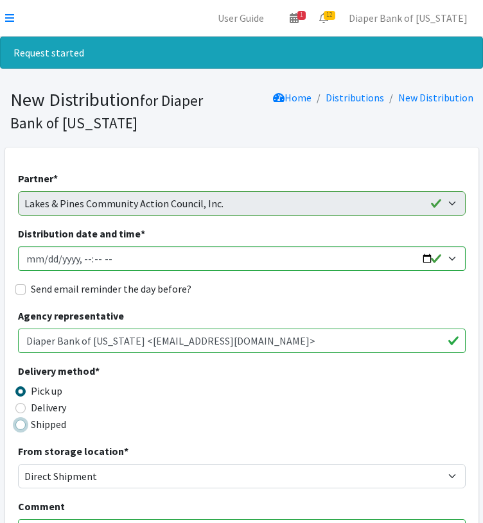
click at [21, 424] on input "Shipped" at bounding box center [20, 425] width 10 height 10
radio input "true"
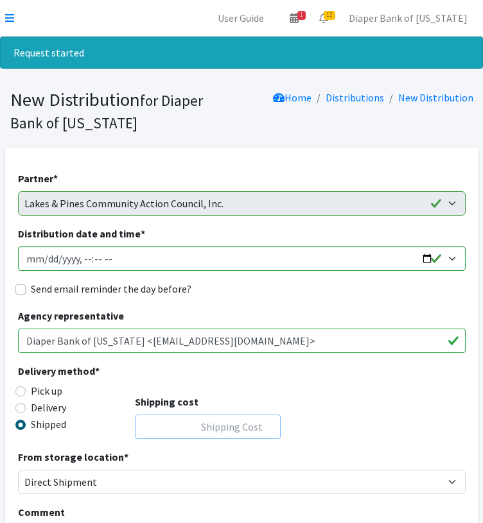
click at [223, 429] on input "Shipping cost" at bounding box center [208, 427] width 146 height 24
type input "0"
click at [424, 256] on input "Distribution date and time *" at bounding box center [241, 258] width 447 height 24
type input "2025-10-31T00:00"
click at [403, 406] on div "Delivery method * Pick up Delivery Shipped Shipping cost 0" at bounding box center [241, 406] width 447 height 86
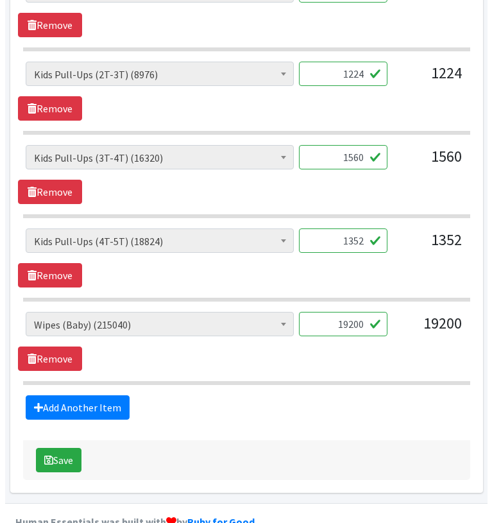
scroll to position [1278, 0]
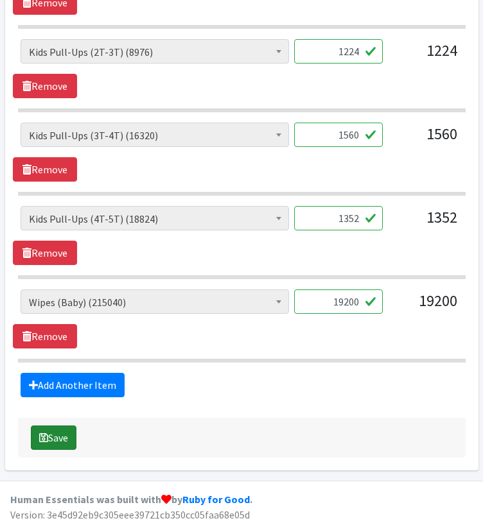
click at [58, 429] on button "Save" at bounding box center [54, 437] width 46 height 24
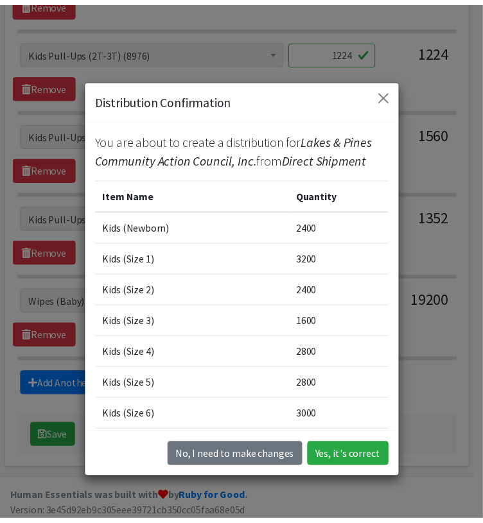
scroll to position [238, 0]
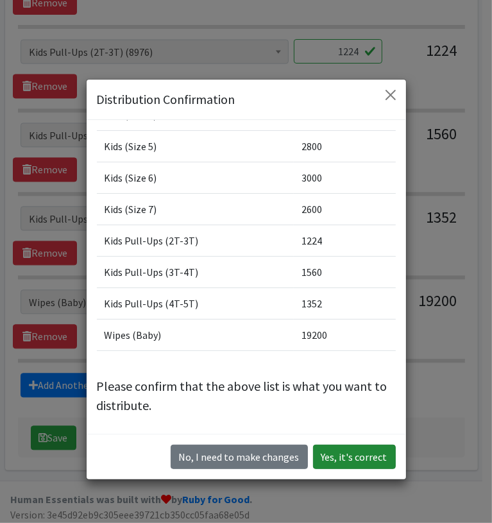
click at [359, 452] on button "Yes, it's correct" at bounding box center [354, 457] width 83 height 24
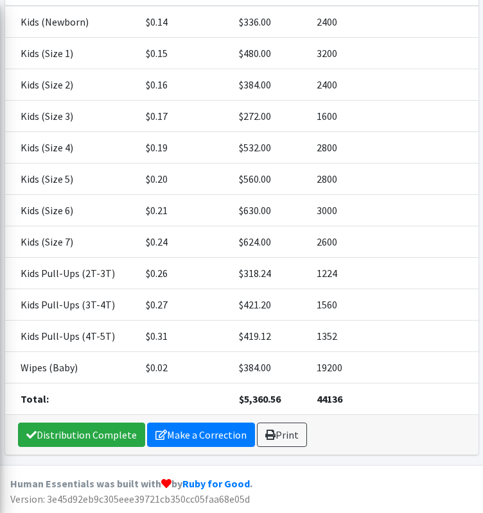
scroll to position [374, 0]
click at [75, 436] on link "Distribution Complete" at bounding box center [81, 435] width 127 height 24
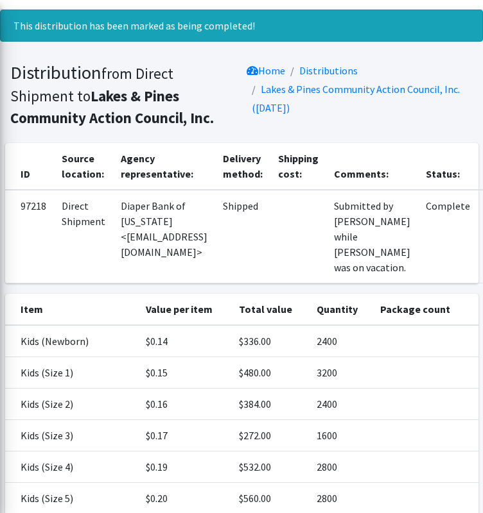
scroll to position [0, 0]
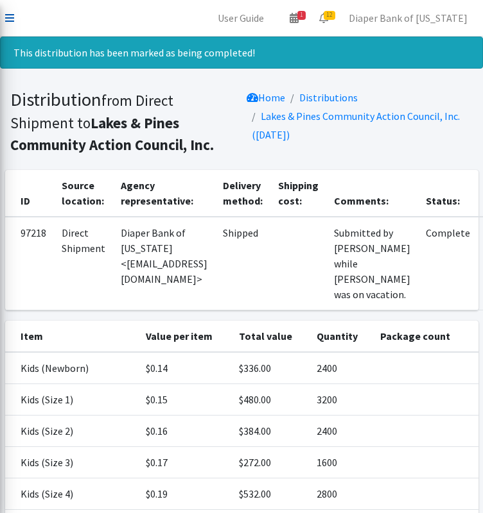
click at [9, 21] on icon at bounding box center [9, 18] width 9 height 10
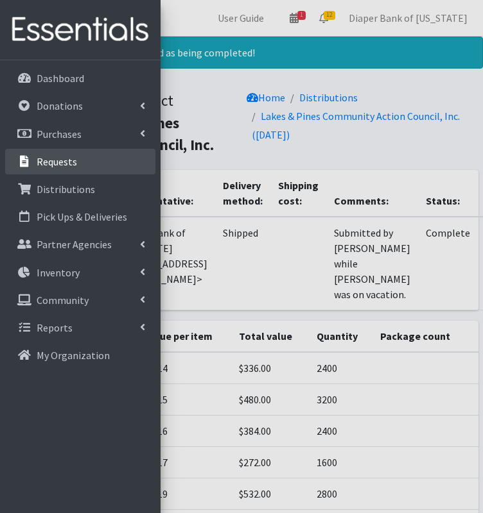
click at [62, 166] on p "Requests" at bounding box center [57, 161] width 40 height 13
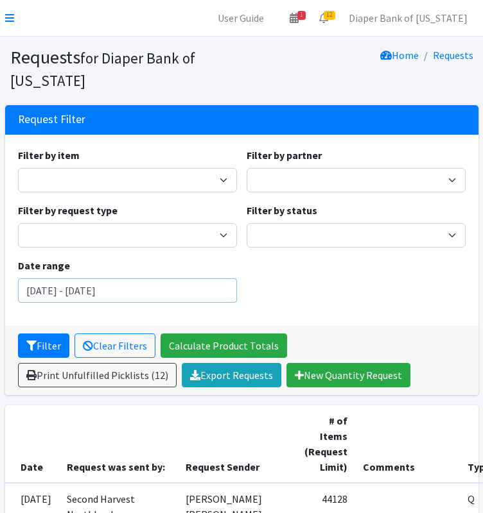
click at [125, 284] on input "July 24, 2025 - October 24, 2025" at bounding box center [127, 291] width 219 height 24
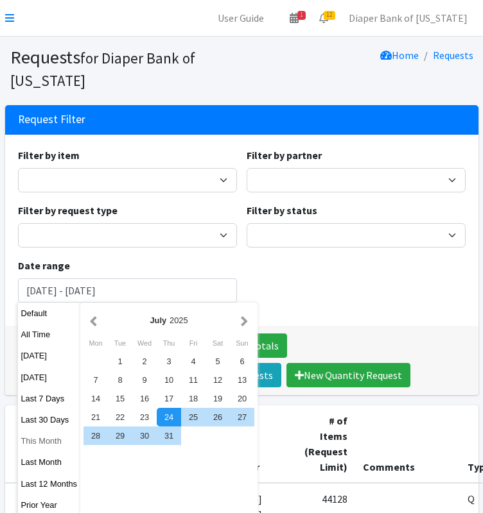
click at [51, 443] on button "This Month" at bounding box center [49, 441] width 63 height 19
type input "[DATE] - [DATE]"
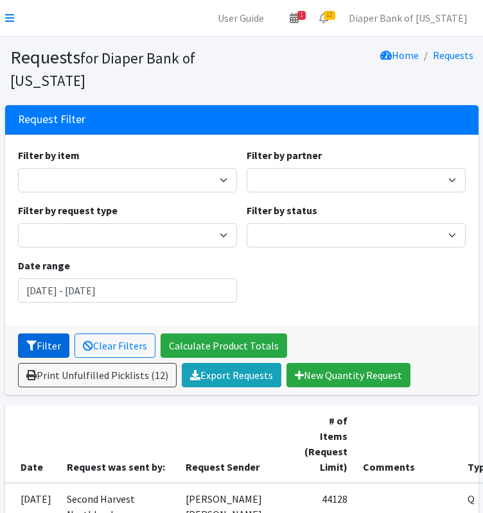
click at [49, 347] on button "Filter" at bounding box center [43, 346] width 51 height 24
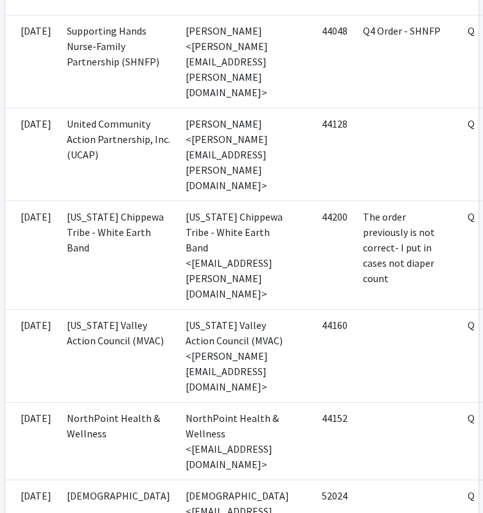
scroll to position [808, 154]
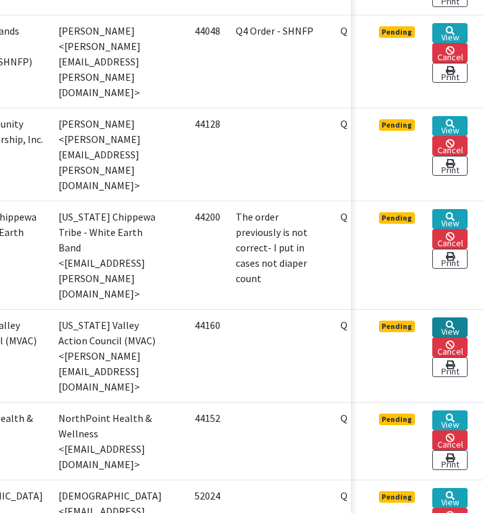
click at [454, 324] on link "View" at bounding box center [449, 328] width 35 height 20
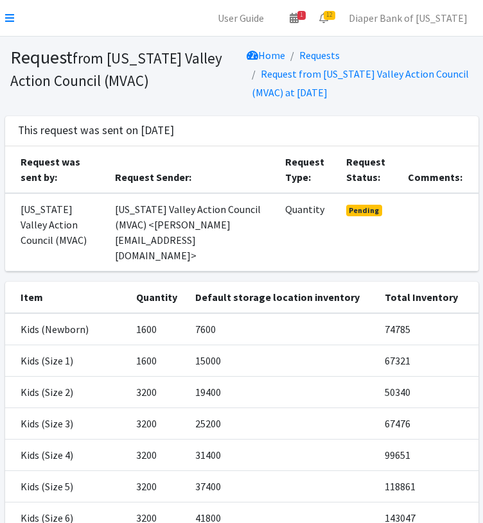
scroll to position [248, 0]
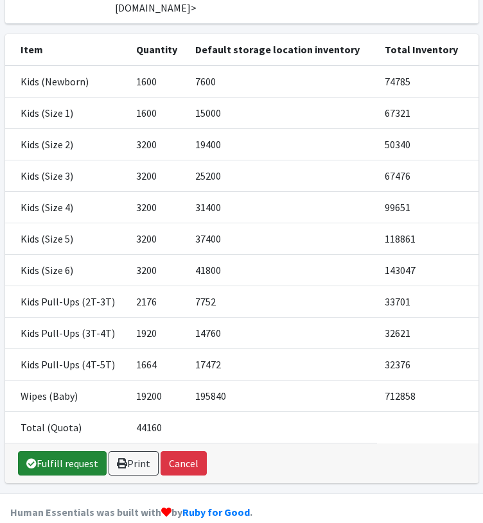
click at [71, 451] on link "Fulfill request" at bounding box center [62, 463] width 89 height 24
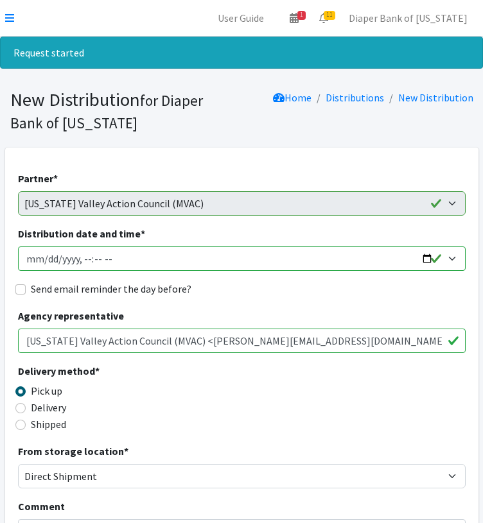
click at [427, 259] on input "Distribution date and time *" at bounding box center [241, 258] width 447 height 24
type input "2025-10-31T00:00"
click at [397, 418] on div "Delivery method * Pick up Delivery Shipped Shipping cost" at bounding box center [241, 403] width 447 height 80
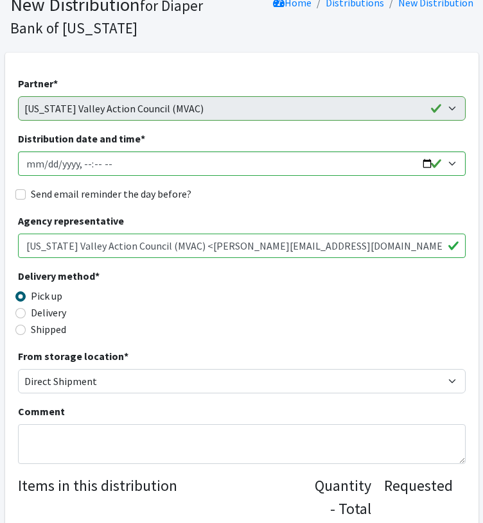
scroll to position [95, 0]
click at [21, 330] on input "Shipped" at bounding box center [20, 330] width 10 height 10
radio input "true"
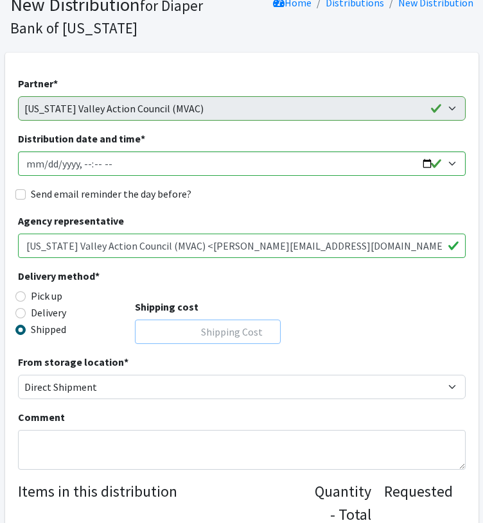
click at [212, 327] on input "Shipping cost" at bounding box center [208, 332] width 146 height 24
type input "0"
drag, startPoint x: 388, startPoint y: 312, endPoint x: 426, endPoint y: 332, distance: 42.8
click at [426, 332] on div "Delivery method * Pick up Delivery Shipped Shipping cost 0" at bounding box center [241, 311] width 447 height 86
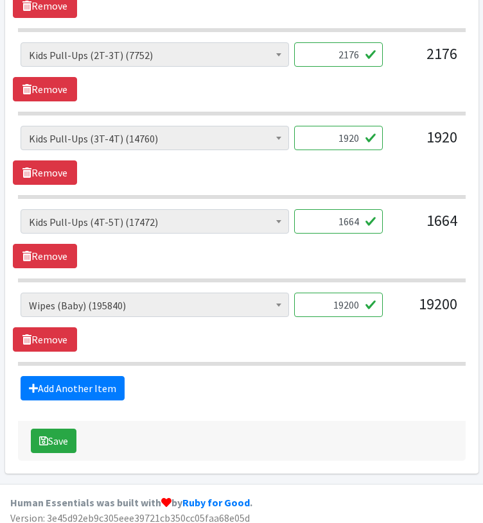
scroll to position [1194, 0]
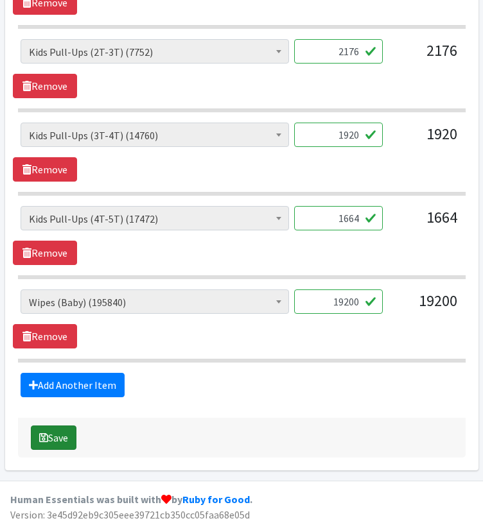
click at [67, 431] on button "Save" at bounding box center [54, 437] width 46 height 24
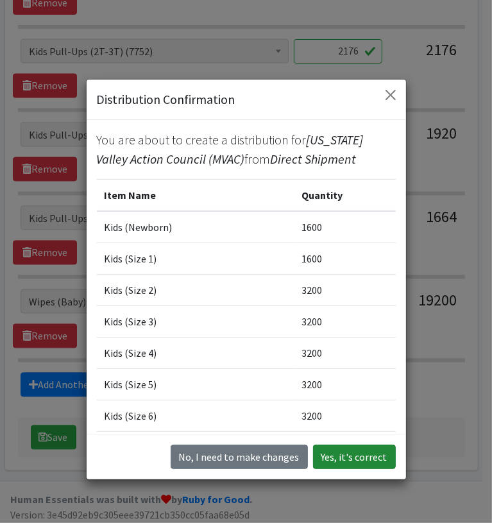
click at [359, 451] on button "Yes, it's correct" at bounding box center [354, 457] width 83 height 24
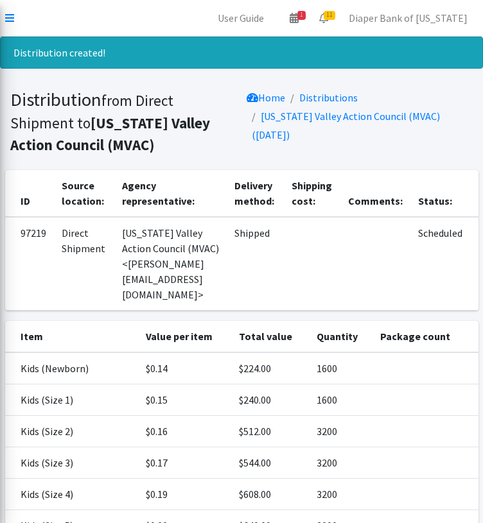
scroll to position [271, 0]
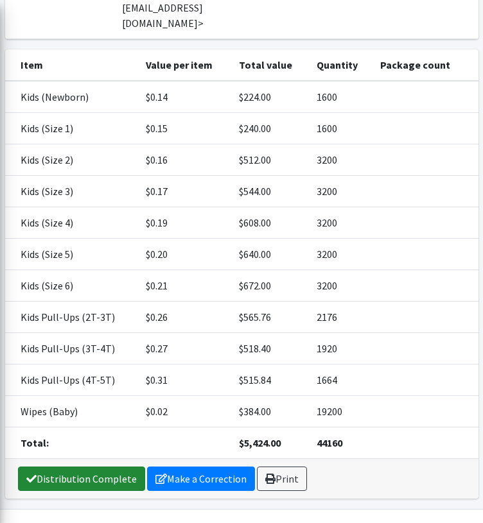
click at [106, 467] on link "Distribution Complete" at bounding box center [81, 479] width 127 height 24
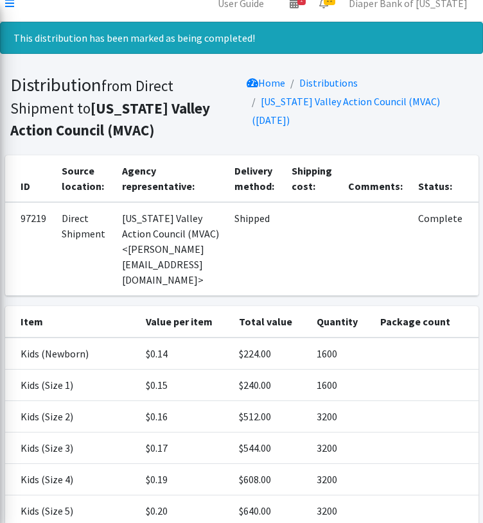
scroll to position [0, 0]
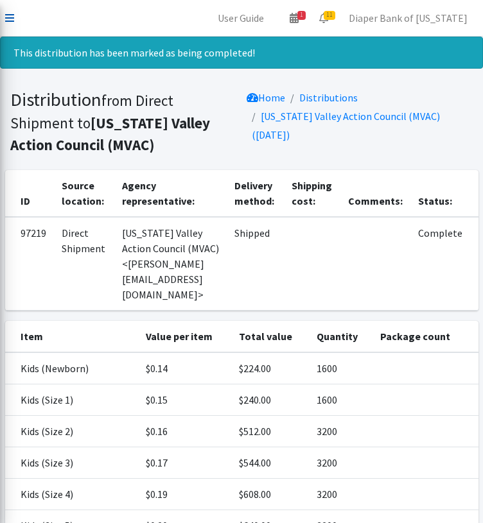
click at [10, 17] on icon at bounding box center [9, 18] width 9 height 10
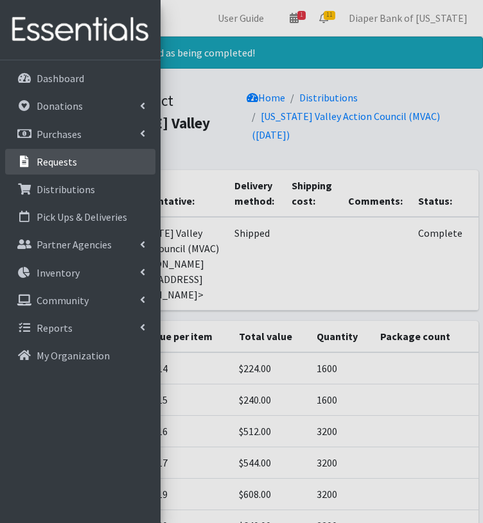
click at [79, 166] on link "Requests" at bounding box center [80, 162] width 150 height 26
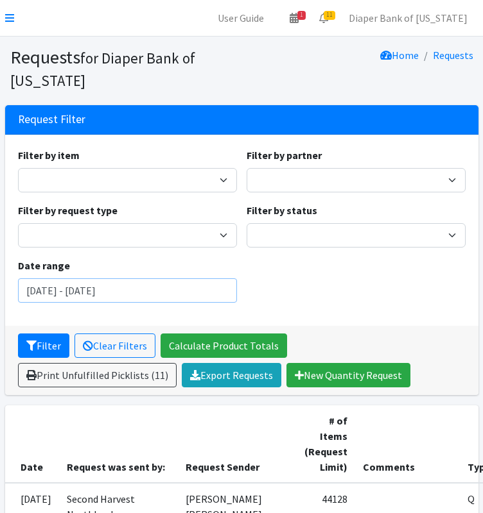
click at [175, 286] on input "July 24, 2025 - October 24, 2025" at bounding box center [127, 291] width 219 height 24
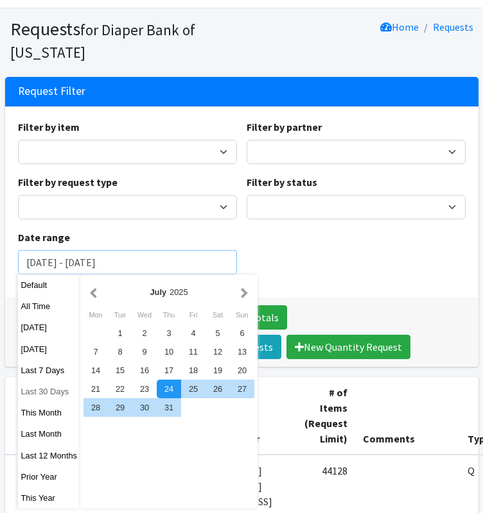
scroll to position [28, 0]
click at [44, 417] on button "This Month" at bounding box center [49, 413] width 63 height 19
type input "September 1, 2025 - September 30, 2025"
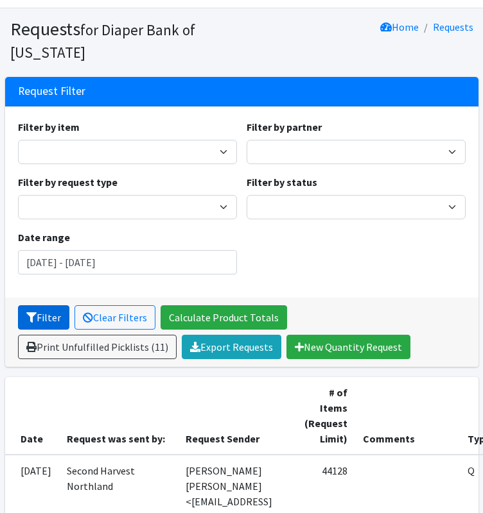
click at [53, 316] on button "Filter" at bounding box center [43, 317] width 51 height 24
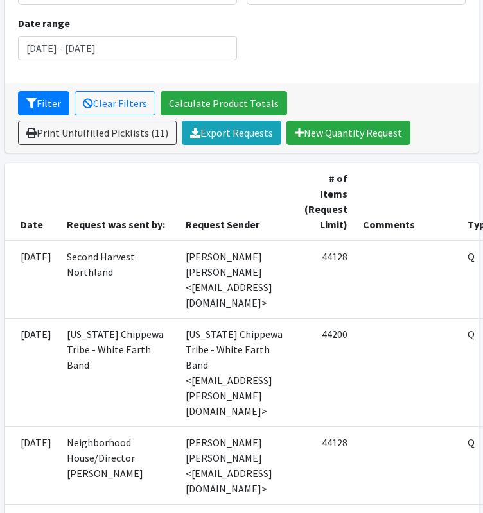
scroll to position [243, 154]
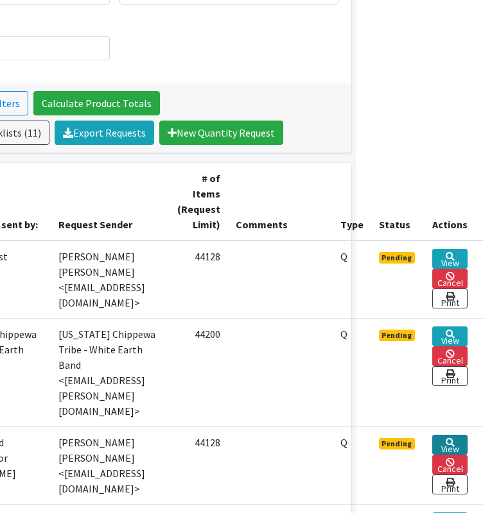
click at [452, 435] on link "View" at bounding box center [449, 445] width 35 height 20
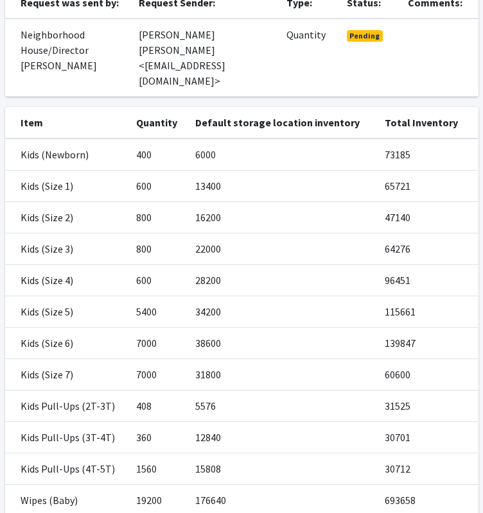
scroll to position [289, 0]
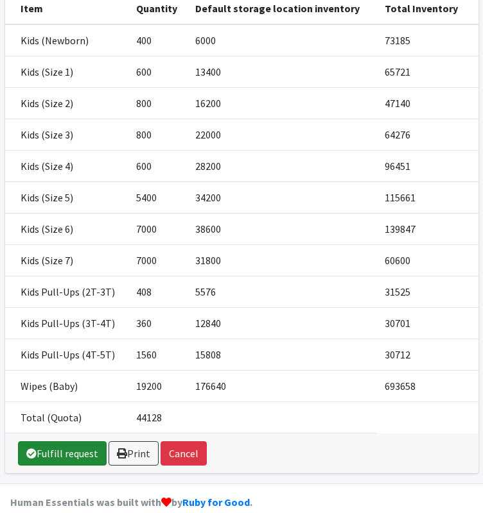
click at [65, 442] on link "Fulfill request" at bounding box center [62, 454] width 89 height 24
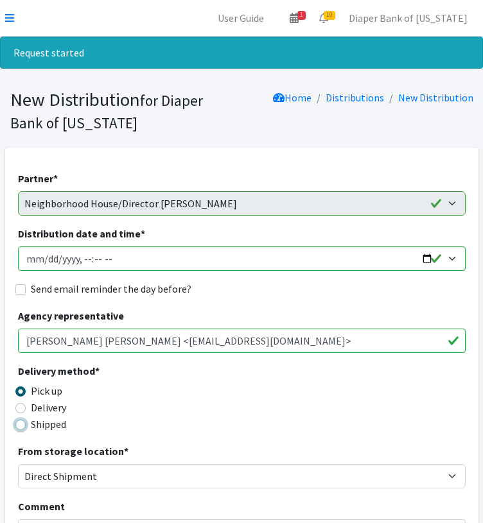
click at [19, 425] on input "Shipped" at bounding box center [20, 425] width 10 height 10
radio input "true"
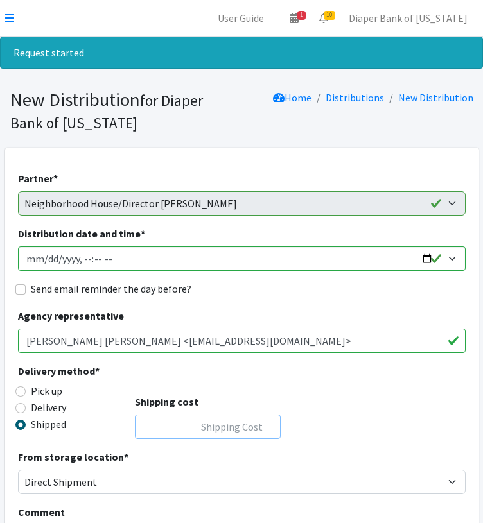
click at [223, 425] on input "Shipping cost" at bounding box center [208, 427] width 146 height 24
type input "0"
click at [429, 255] on input "Distribution date and time *" at bounding box center [241, 258] width 447 height 24
type input "[DATE]T00:00"
click at [406, 400] on div "Delivery method * Pick up Delivery Shipped Shipping cost 0" at bounding box center [241, 406] width 447 height 86
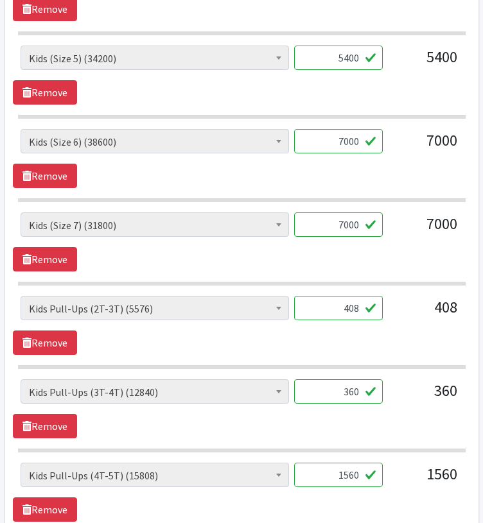
scroll to position [1022, 0]
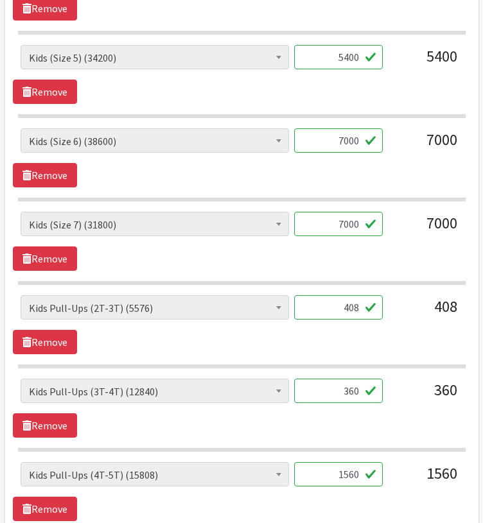
drag, startPoint x: 330, startPoint y: 377, endPoint x: 359, endPoint y: 379, distance: 28.9
click at [359, 379] on input "360" at bounding box center [338, 391] width 89 height 24
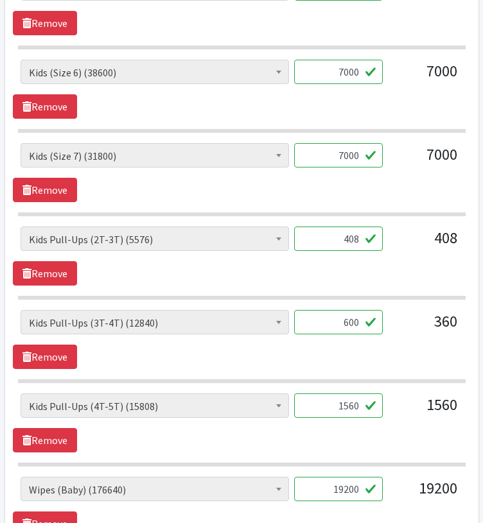
scroll to position [1091, 0]
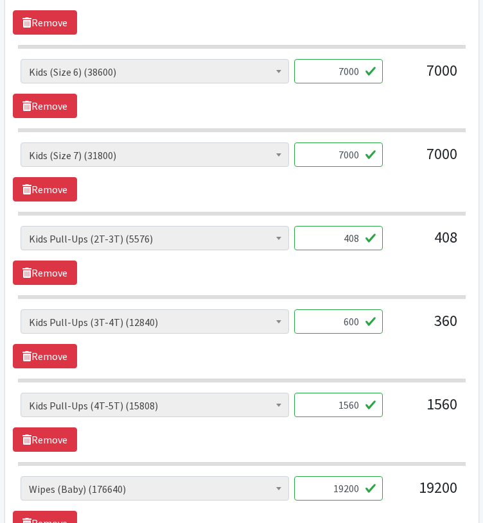
type input "600"
drag, startPoint x: 336, startPoint y: 397, endPoint x: 360, endPoint y: 399, distance: 23.8
click at [360, 399] on input "1560" at bounding box center [338, 405] width 89 height 24
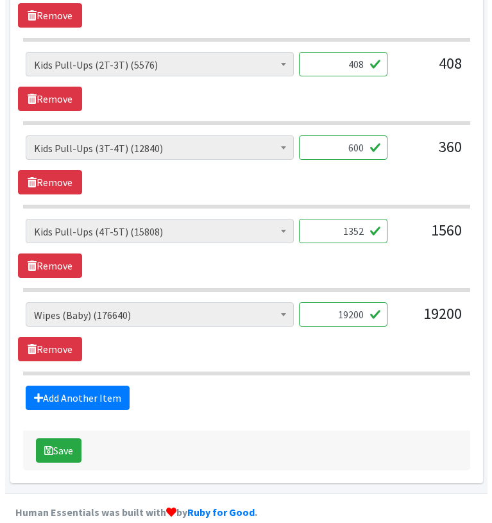
scroll to position [1278, 0]
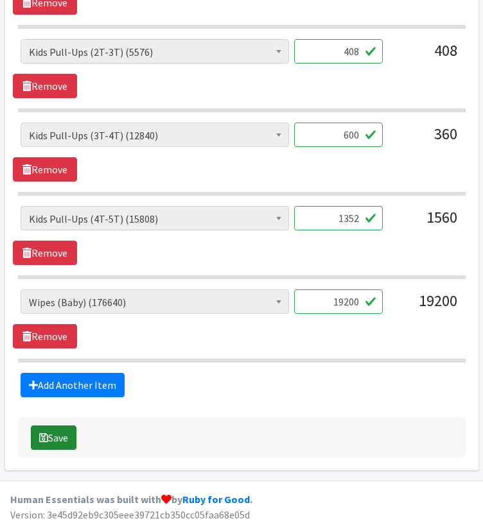
type input "1352"
click at [58, 433] on button "Save" at bounding box center [54, 437] width 46 height 24
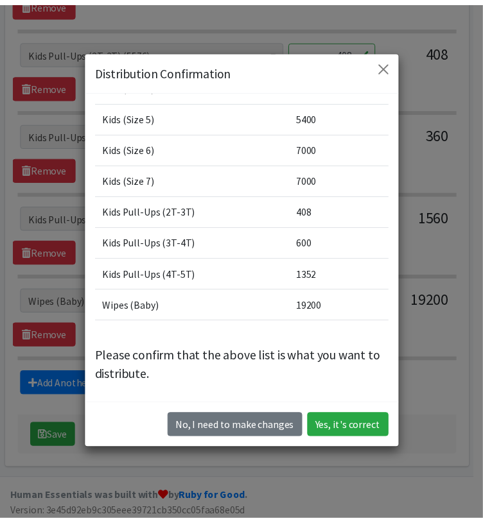
scroll to position [35, 0]
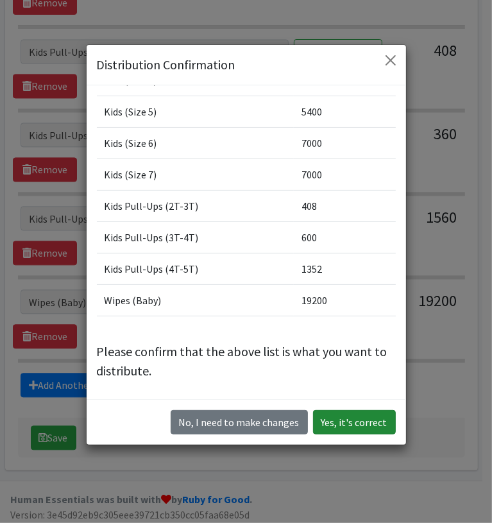
click at [362, 424] on button "Yes, it's correct" at bounding box center [354, 422] width 83 height 24
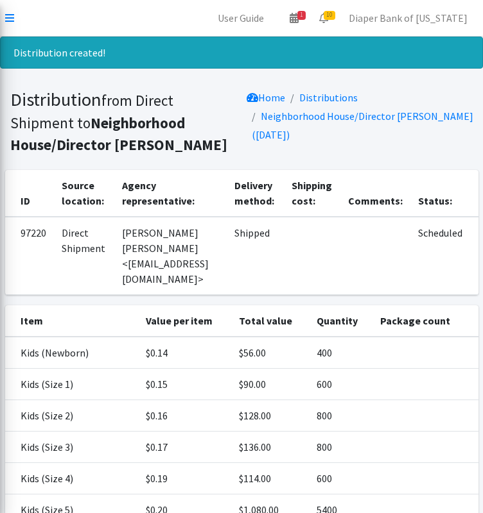
scroll to position [297, 0]
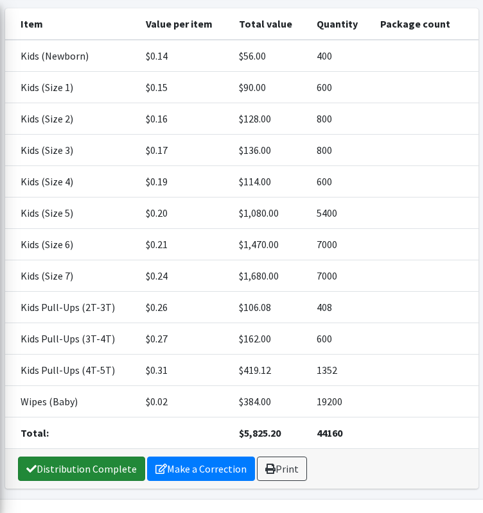
click at [69, 457] on link "Distribution Complete" at bounding box center [81, 469] width 127 height 24
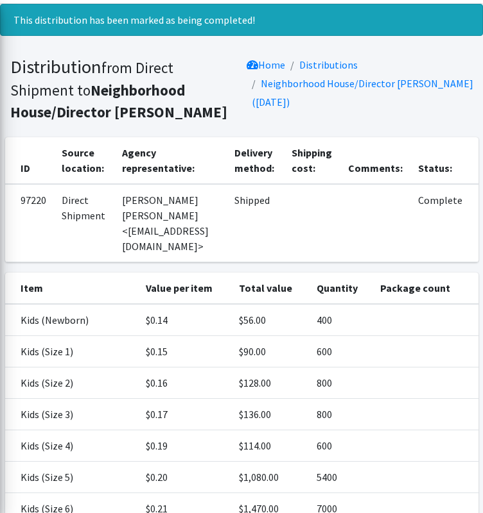
scroll to position [0, 0]
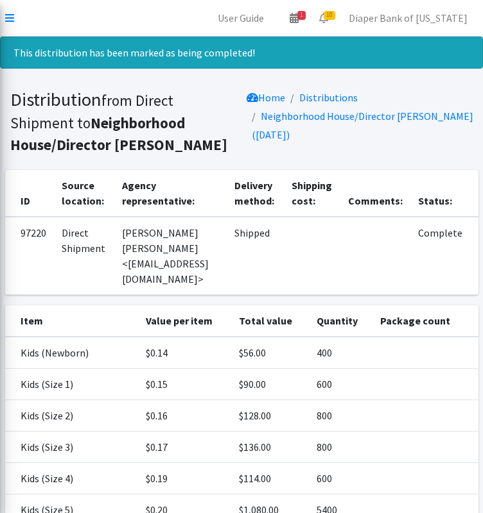
click at [69, 463] on td "Kids (Size 4)" at bounding box center [71, 478] width 133 height 31
click at [12, 17] on icon at bounding box center [9, 18] width 9 height 10
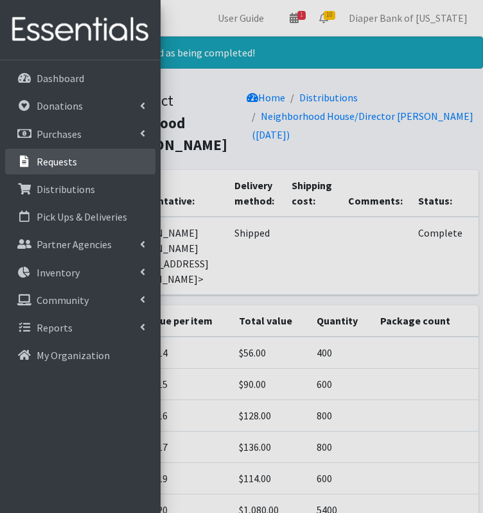
click at [71, 162] on p "Requests" at bounding box center [57, 161] width 40 height 13
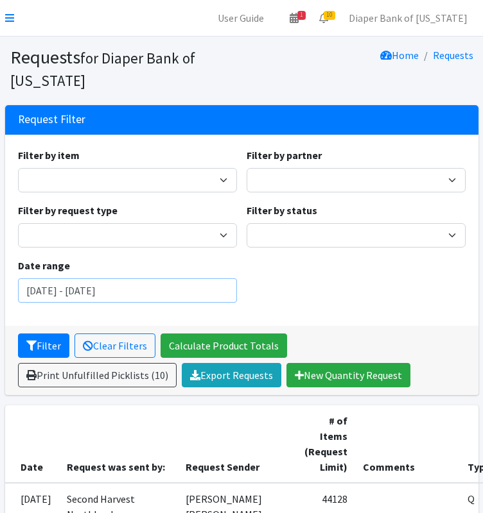
click at [164, 292] on input "[DATE] - [DATE]" at bounding box center [127, 291] width 219 height 24
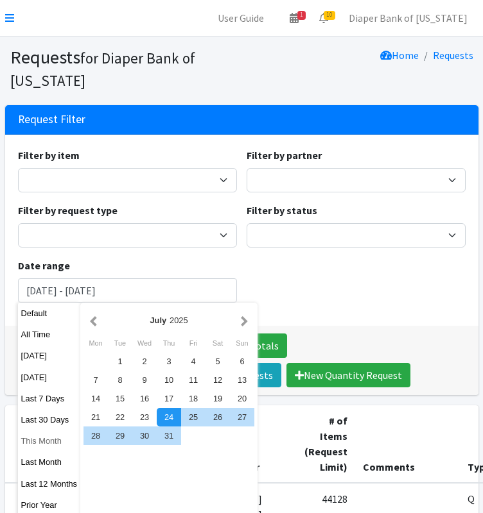
click at [48, 440] on button "This Month" at bounding box center [49, 441] width 63 height 19
type input "[DATE] - [DATE]"
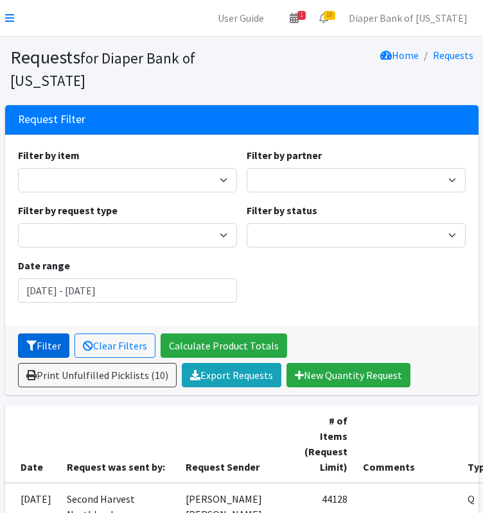
click at [37, 351] on button "Filter" at bounding box center [43, 346] width 51 height 24
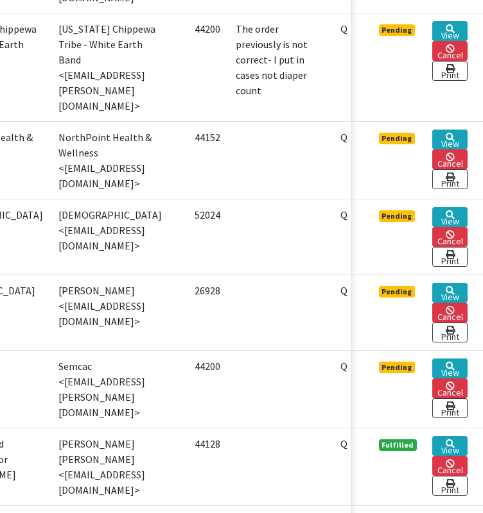
scroll to position [918, 154]
click at [452, 286] on icon at bounding box center [449, 290] width 9 height 9
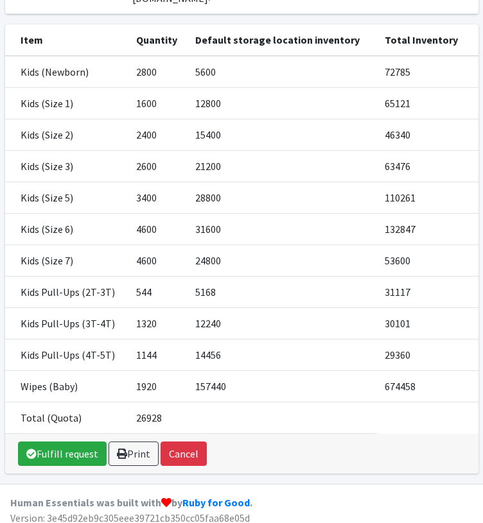
scroll to position [232, 0]
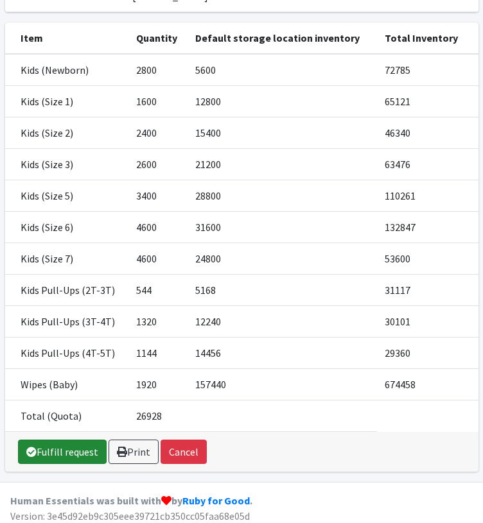
click at [69, 449] on link "Fulfill request" at bounding box center [62, 452] width 89 height 24
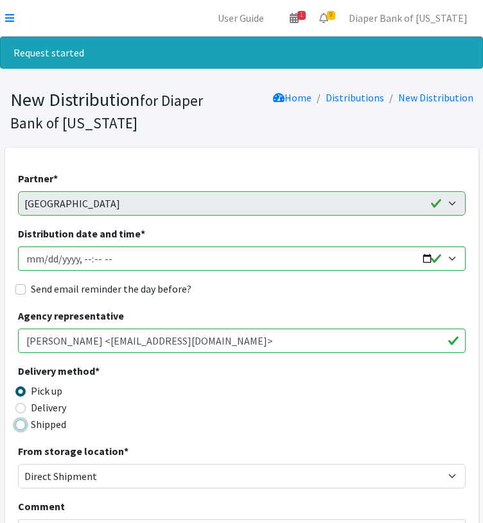
click at [22, 425] on input "Shipped" at bounding box center [20, 425] width 10 height 10
radio input "true"
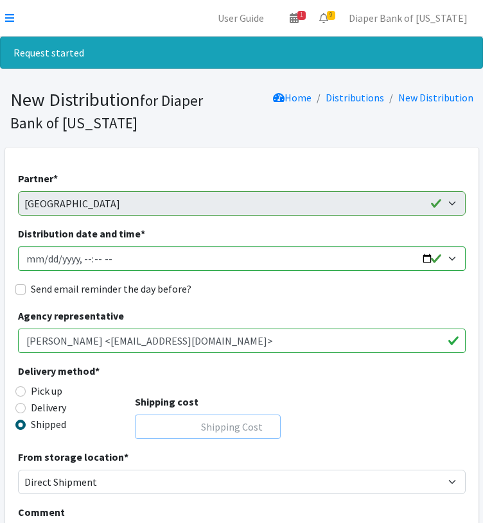
click at [224, 425] on input "Shipping cost" at bounding box center [208, 427] width 146 height 24
type input "0"
click at [426, 259] on input "Distribution date and time *" at bounding box center [241, 258] width 447 height 24
type input "[DATE]T00:00"
click at [373, 406] on div "Delivery method * Pick up Delivery Shipped Shipping cost 0" at bounding box center [241, 406] width 447 height 86
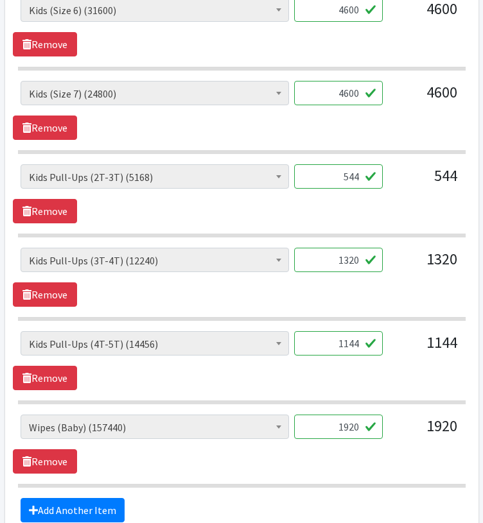
scroll to position [1070, 0]
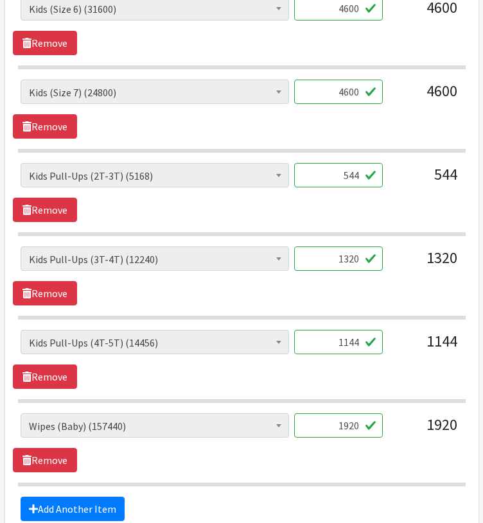
drag, startPoint x: 338, startPoint y: 422, endPoint x: 365, endPoint y: 421, distance: 27.0
click at [365, 421] on input "1920" at bounding box center [338, 425] width 89 height 24
type input "23040"
click at [304, 473] on section "Kids (Newborn) (5600) Kids (Preemie) (0) Kids (Size 1) (12800) Kids (Size 2) (1…" at bounding box center [241, 449] width 447 height 73
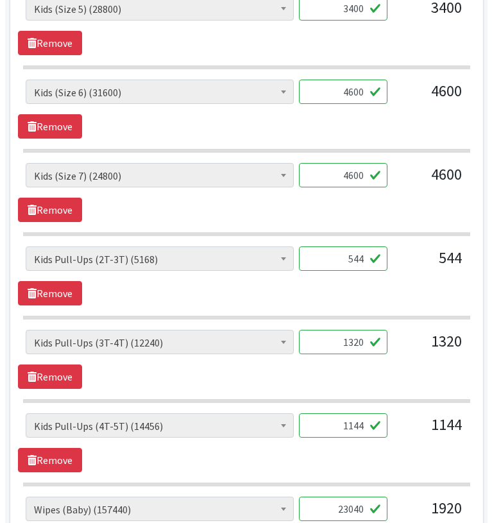
scroll to position [1194, 0]
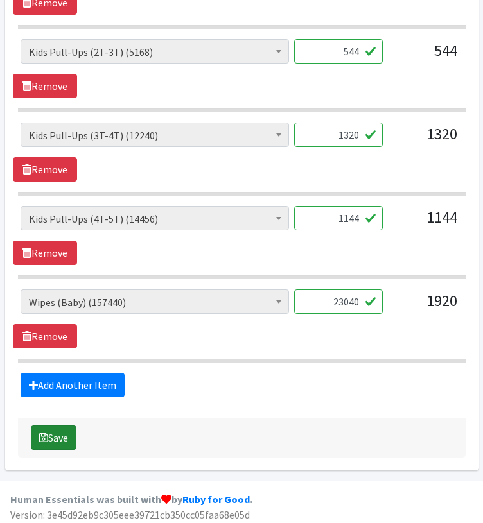
click at [53, 430] on button "Save" at bounding box center [54, 437] width 46 height 24
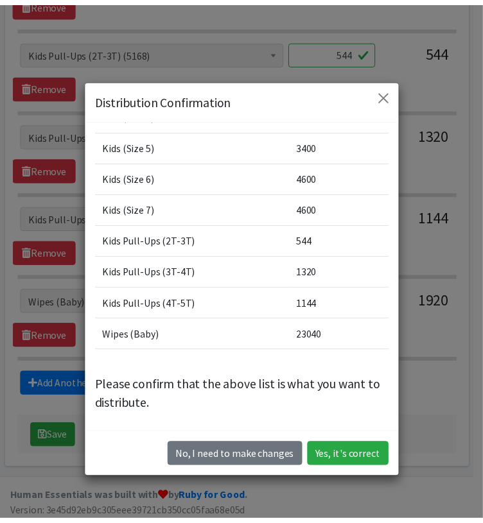
scroll to position [36, 0]
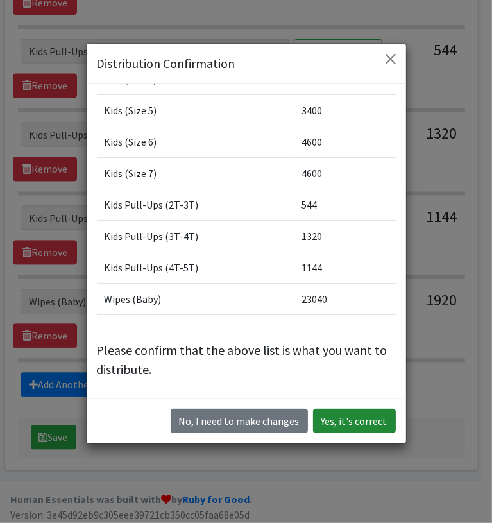
click at [344, 415] on button "Yes, it's correct" at bounding box center [354, 421] width 83 height 24
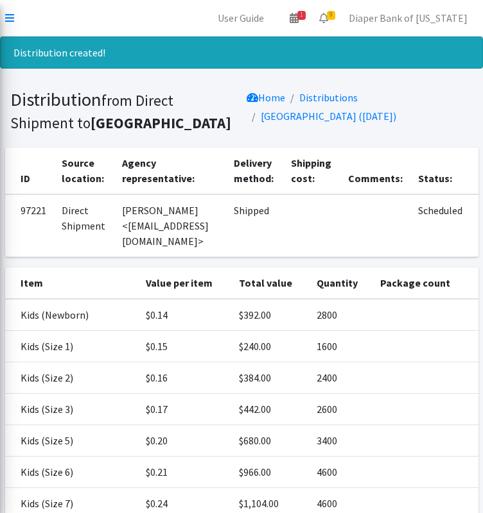
scroll to position [266, 0]
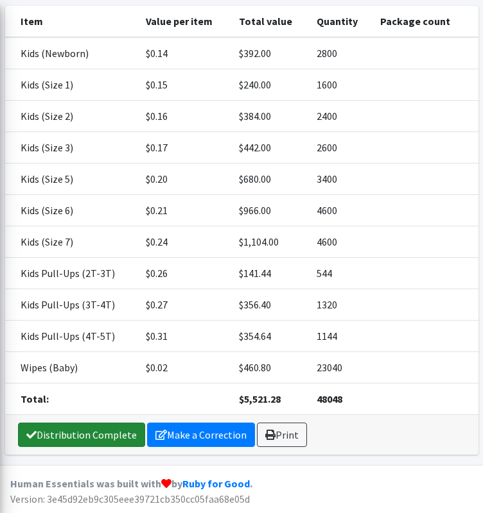
click at [83, 436] on link "Distribution Complete" at bounding box center [81, 435] width 127 height 24
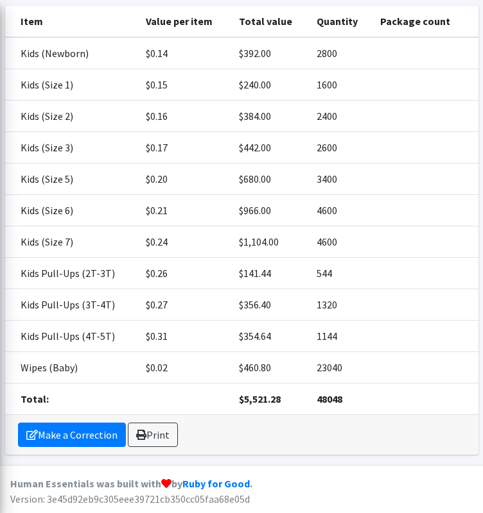
scroll to position [0, 0]
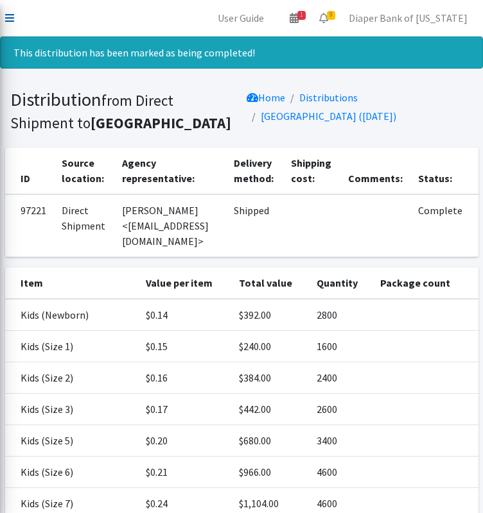
click at [11, 18] on icon at bounding box center [9, 18] width 9 height 10
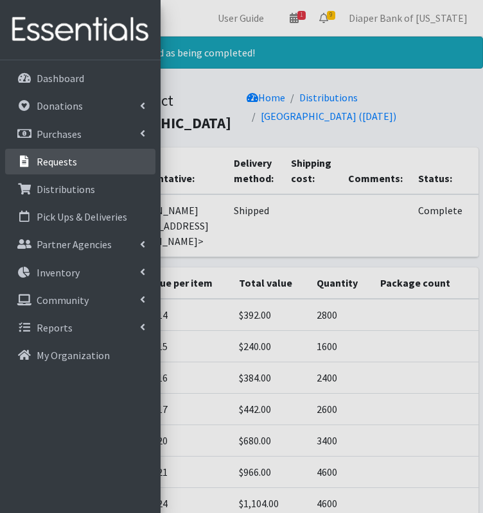
click at [65, 162] on p "Requests" at bounding box center [57, 161] width 40 height 13
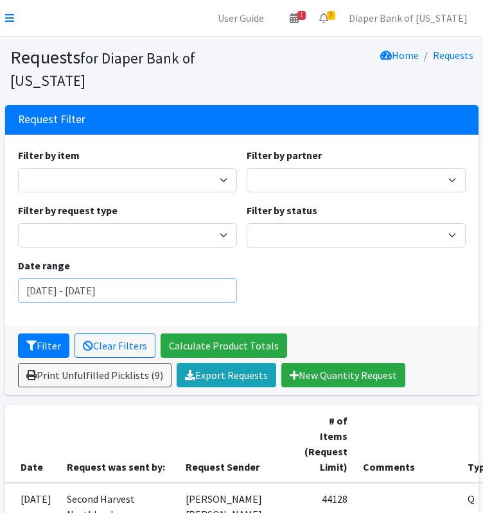
click at [159, 294] on input "[DATE] - [DATE]" at bounding box center [127, 291] width 219 height 24
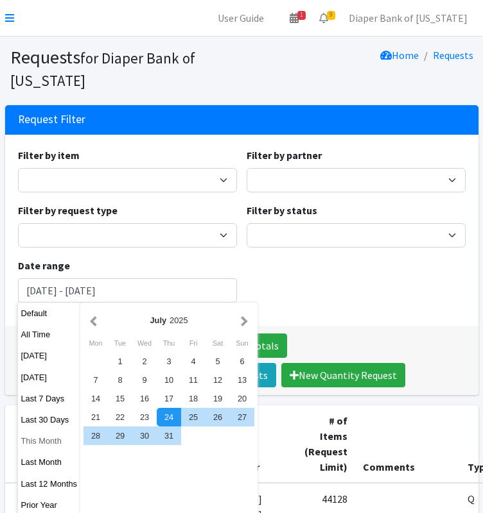
click at [44, 443] on button "This Month" at bounding box center [49, 441] width 63 height 19
type input "[DATE] - [DATE]"
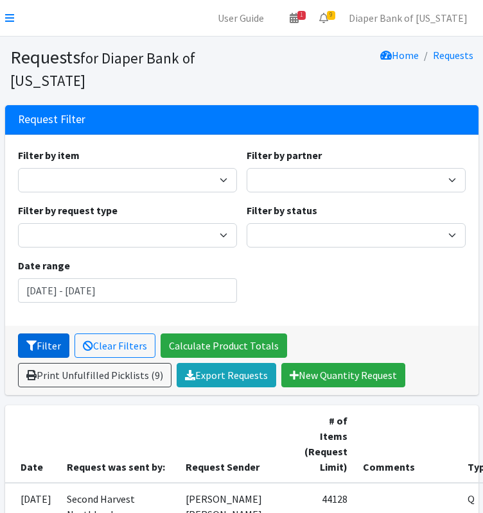
click at [45, 343] on button "Filter" at bounding box center [43, 346] width 51 height 24
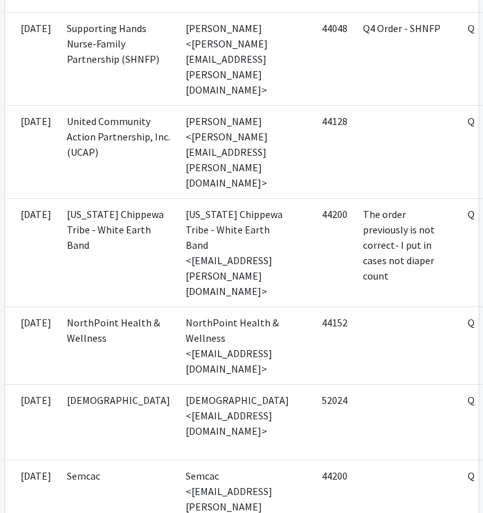
scroll to position [733, 154]
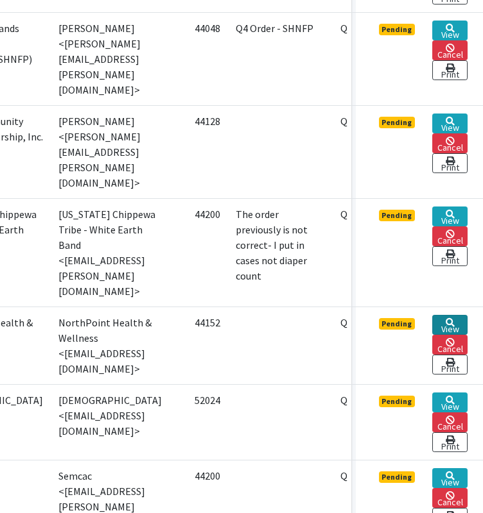
click at [452, 318] on icon at bounding box center [449, 322] width 9 height 9
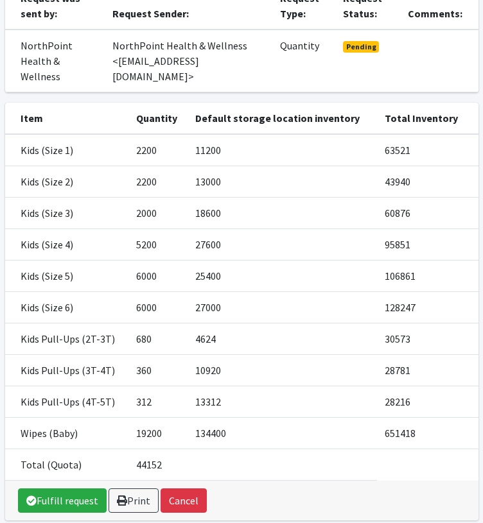
scroll to position [168, 0]
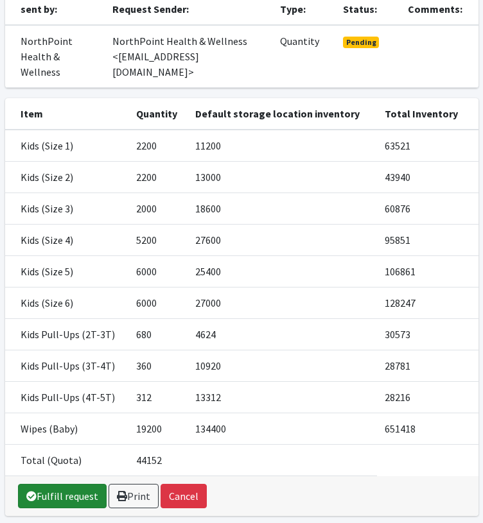
click at [68, 484] on link "Fulfill request" at bounding box center [62, 496] width 89 height 24
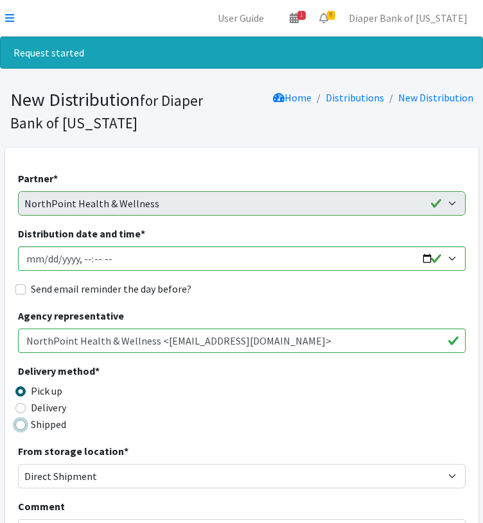
click at [18, 427] on input "Shipped" at bounding box center [20, 425] width 10 height 10
radio input "true"
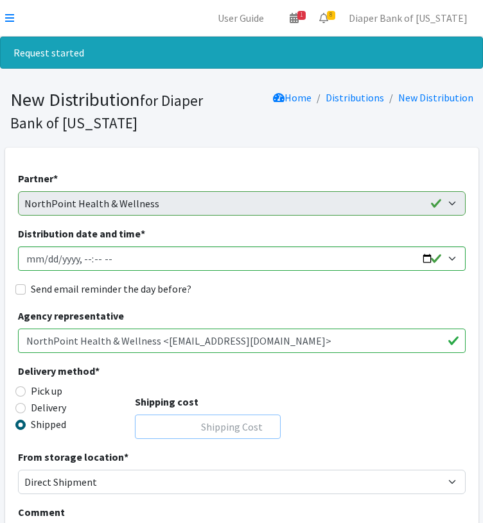
click at [213, 431] on input "Shipping cost" at bounding box center [208, 427] width 146 height 24
type input "0"
click at [429, 255] on input "Distribution date and time *" at bounding box center [241, 258] width 447 height 24
type input "2025-10-31T00:00"
click at [371, 406] on div "Delivery method * Pick up Delivery Shipped Shipping cost 0" at bounding box center [241, 406] width 447 height 86
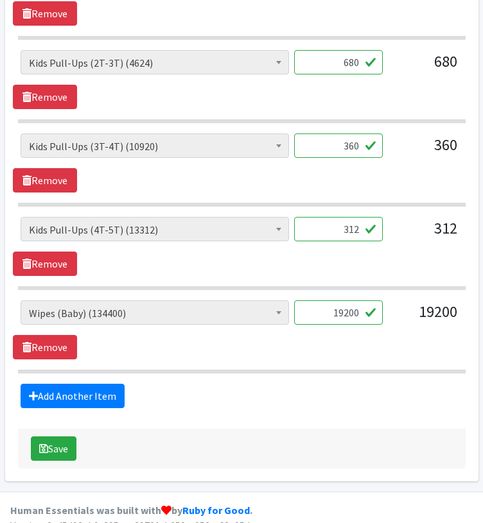
scroll to position [1112, 0]
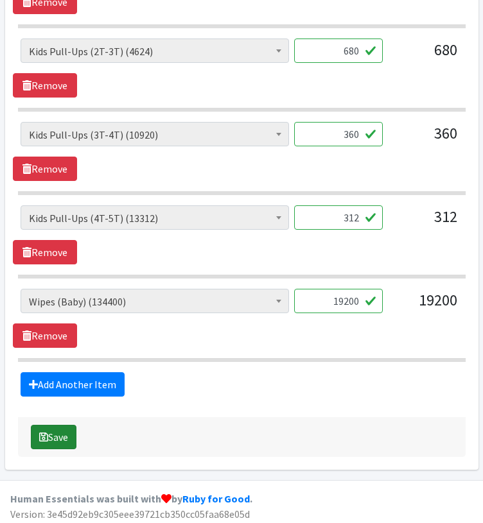
click at [44, 432] on icon "submit" at bounding box center [43, 437] width 9 height 10
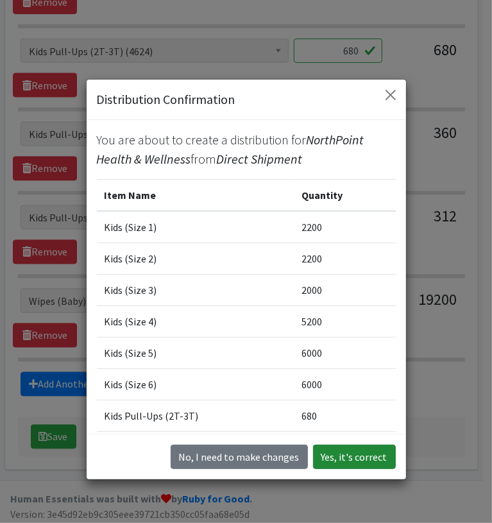
click at [361, 454] on button "Yes, it's correct" at bounding box center [354, 457] width 83 height 24
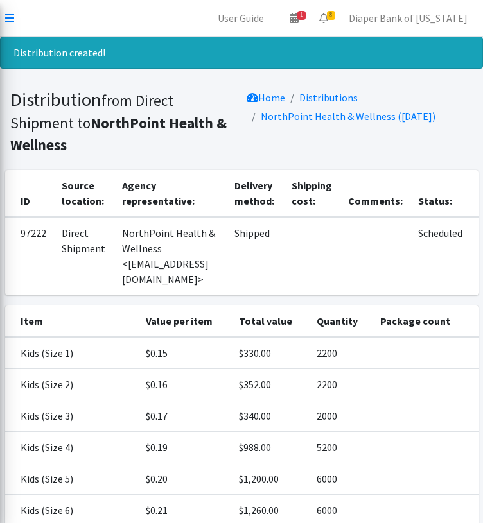
scroll to position [240, 0]
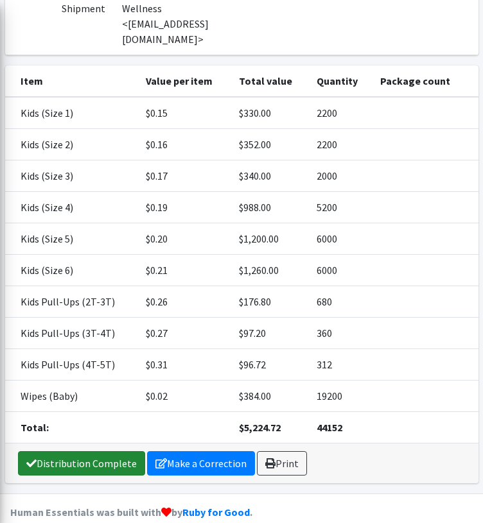
click at [79, 451] on link "Distribution Complete" at bounding box center [81, 463] width 127 height 24
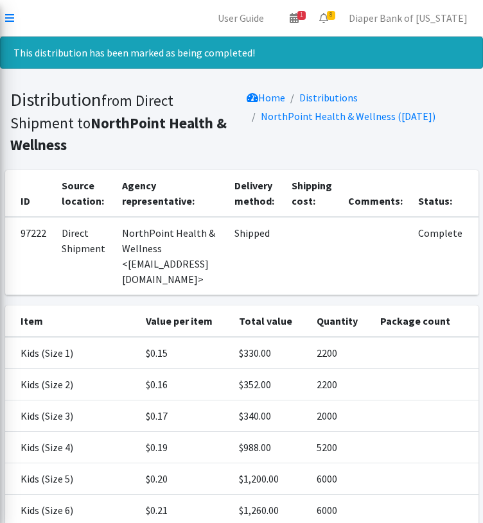
scroll to position [0, 0]
click at [10, 19] on icon at bounding box center [9, 18] width 9 height 10
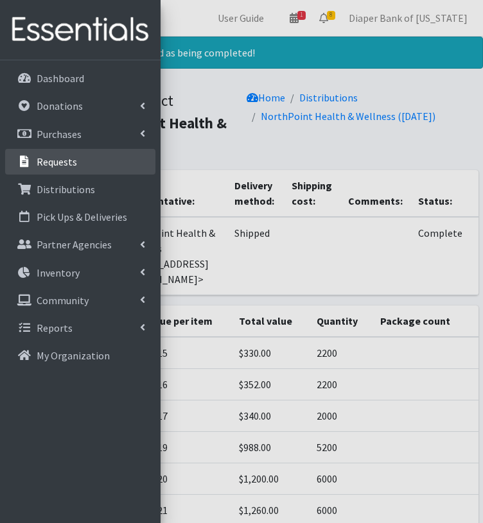
click at [58, 168] on link "Requests" at bounding box center [80, 162] width 150 height 26
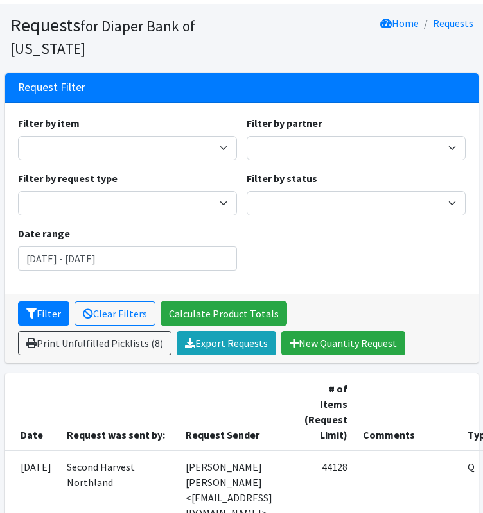
scroll to position [24, 0]
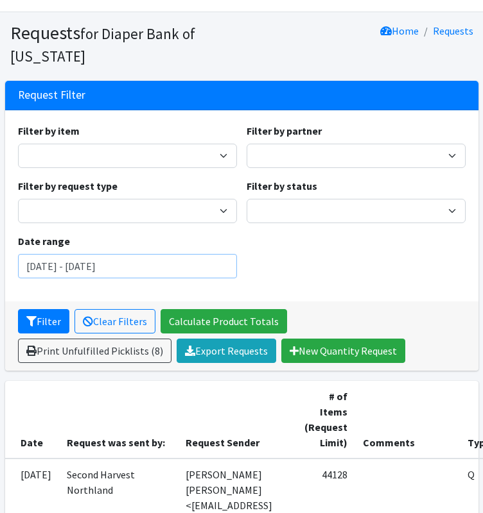
click at [184, 266] on input "July 24, 2025 - October 24, 2025" at bounding box center [127, 266] width 219 height 24
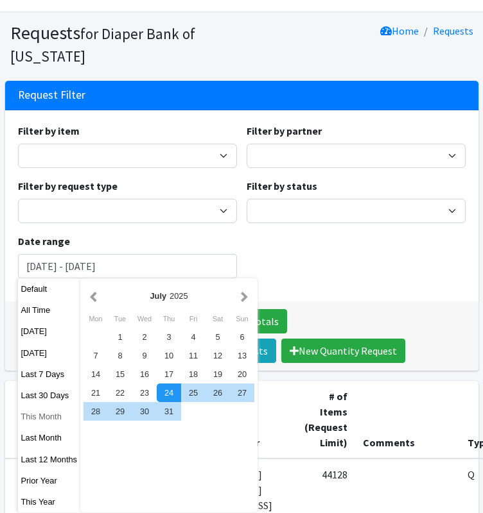
click at [51, 416] on button "This Month" at bounding box center [49, 417] width 63 height 19
type input "[DATE] - [DATE]"
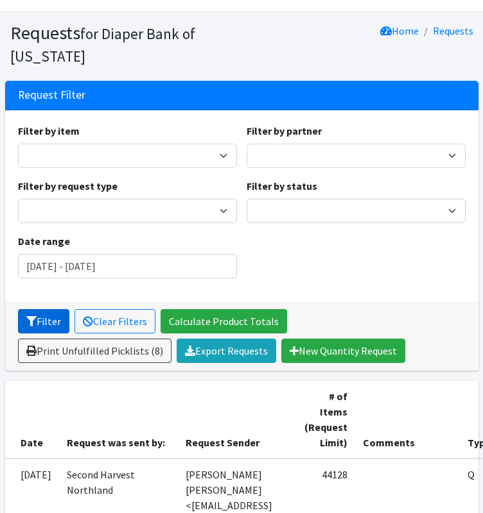
click at [53, 322] on button "Filter" at bounding box center [43, 321] width 51 height 24
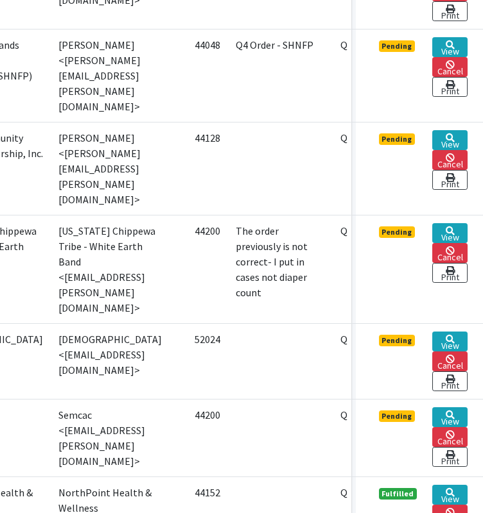
scroll to position [716, 154]
click at [453, 336] on link "View" at bounding box center [449, 342] width 35 height 20
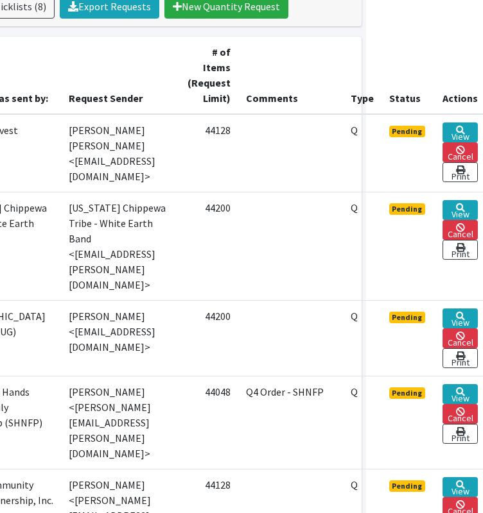
scroll to position [369, 154]
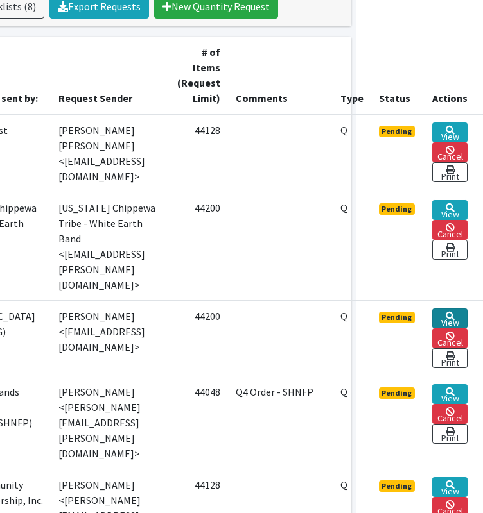
click at [450, 312] on icon at bounding box center [449, 316] width 9 height 9
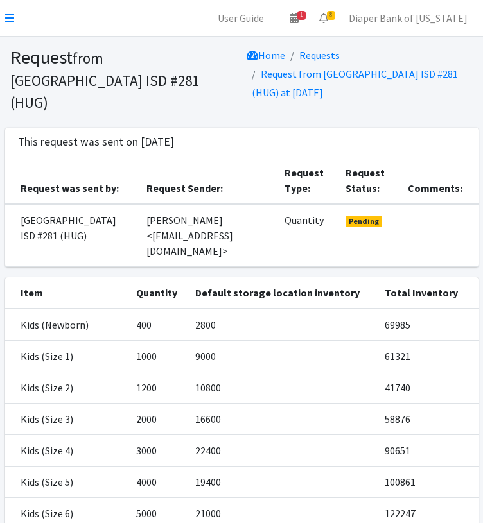
scroll to position [248, 0]
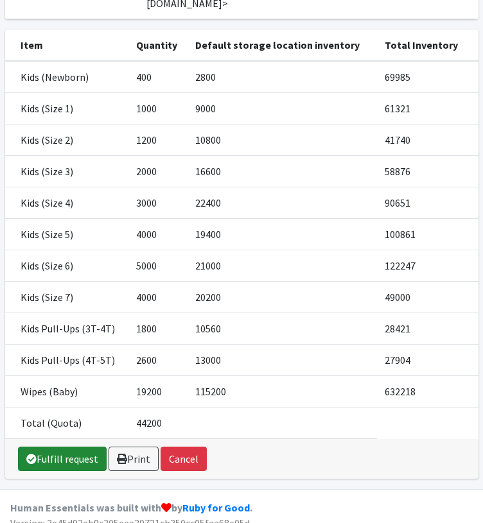
click at [63, 449] on link "Fulfill request" at bounding box center [62, 459] width 89 height 24
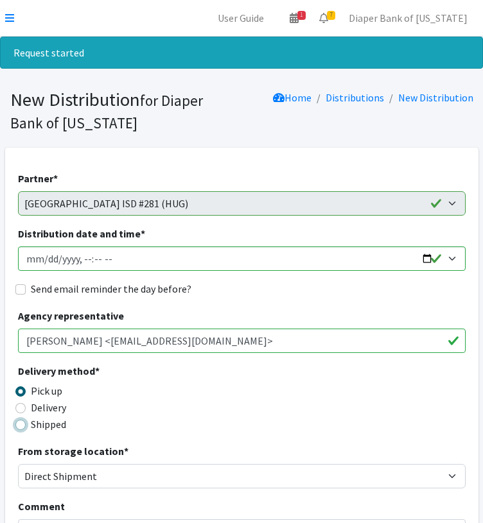
click at [18, 425] on input "Shipped" at bounding box center [20, 425] width 10 height 10
radio input "true"
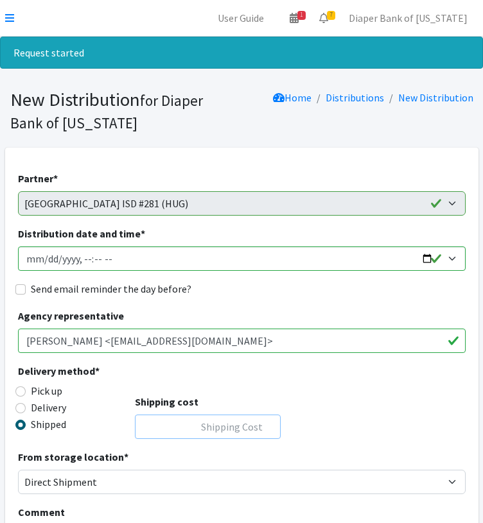
click at [228, 424] on input "Shipping cost" at bounding box center [208, 427] width 146 height 24
type input "0"
click at [425, 259] on input "Distribution date and time *" at bounding box center [241, 258] width 447 height 24
type input "[DATE]T00:00"
click at [353, 427] on div "Delivery method * Pick up Delivery Shipped Shipping cost 0" at bounding box center [241, 406] width 447 height 86
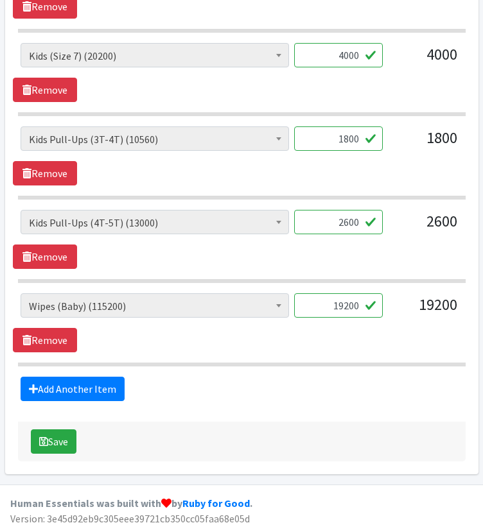
scroll to position [1194, 0]
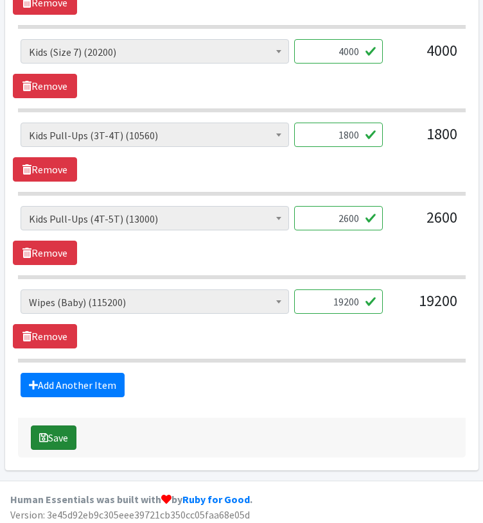
click at [57, 429] on button "Save" at bounding box center [54, 437] width 46 height 24
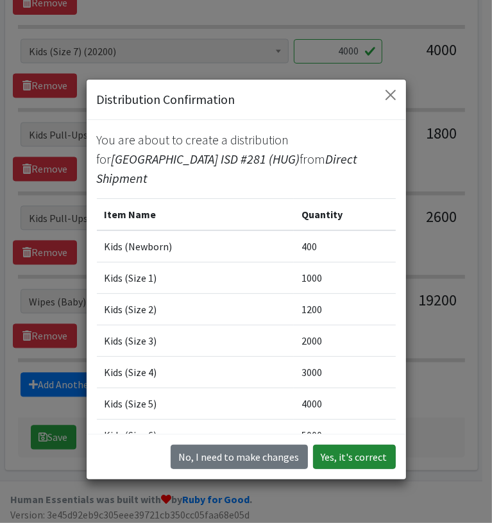
click at [354, 454] on button "Yes, it's correct" at bounding box center [354, 457] width 83 height 24
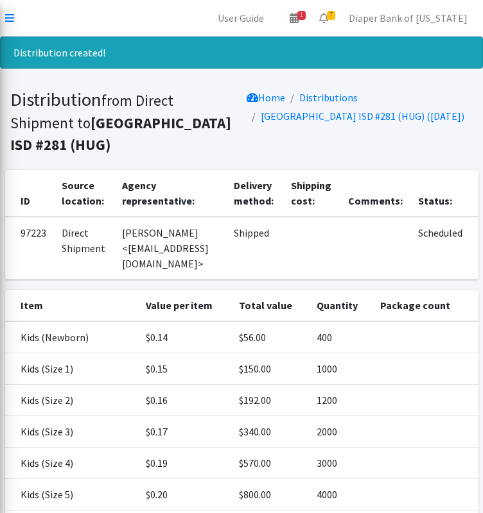
scroll to position [266, 0]
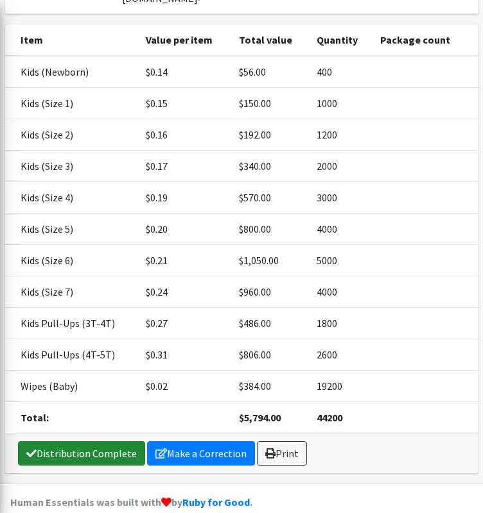
click at [97, 442] on link "Distribution Complete" at bounding box center [81, 454] width 127 height 24
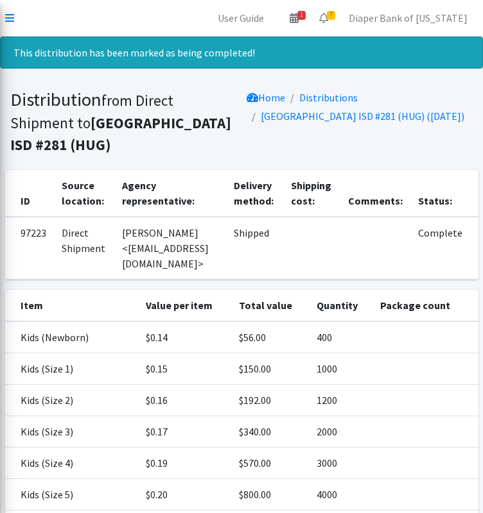
scroll to position [0, 0]
click at [8, 13] on icon at bounding box center [9, 18] width 9 height 10
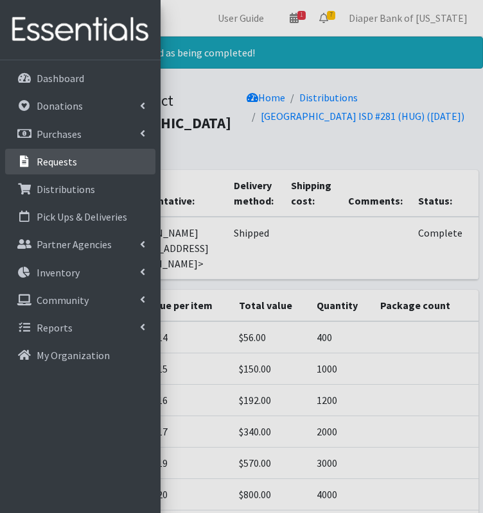
click at [82, 163] on link "Requests" at bounding box center [80, 162] width 150 height 26
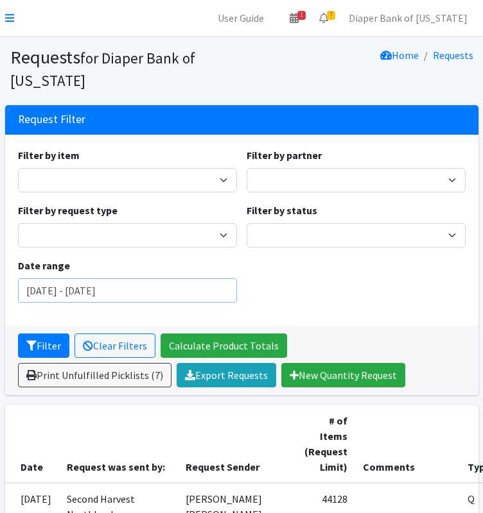
click at [180, 285] on input "[DATE] - [DATE]" at bounding box center [127, 291] width 219 height 24
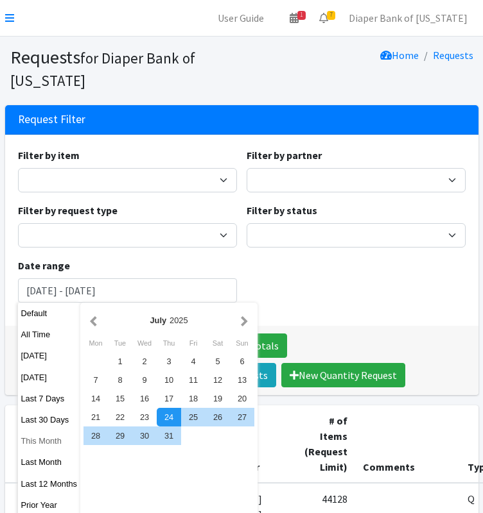
click at [52, 440] on button "This Month" at bounding box center [49, 441] width 63 height 19
type input "[DATE] - [DATE]"
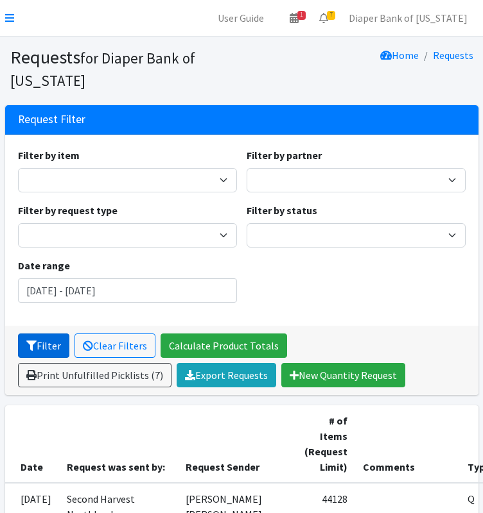
click at [49, 340] on button "Filter" at bounding box center [43, 346] width 51 height 24
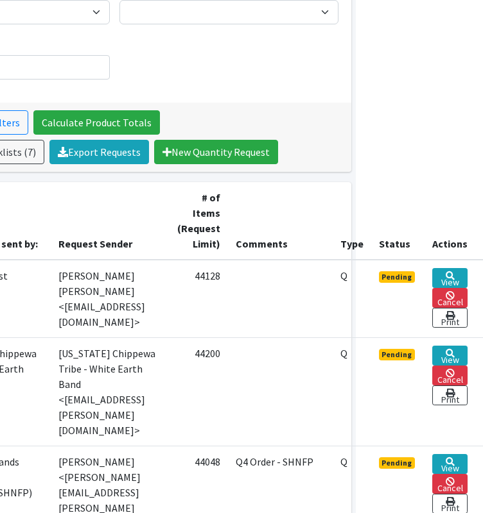
scroll to position [223, 154]
click at [457, 277] on link "View" at bounding box center [449, 278] width 35 height 20
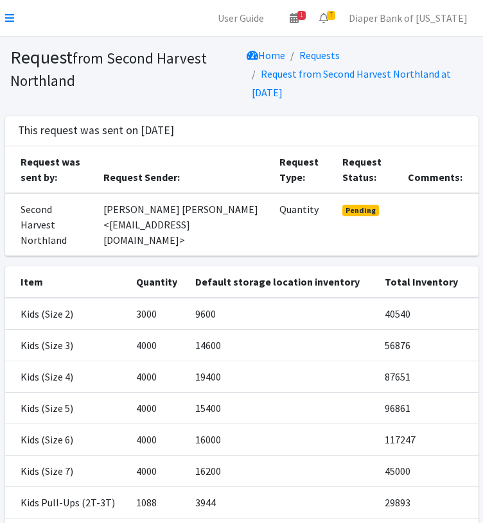
scroll to position [200, 0]
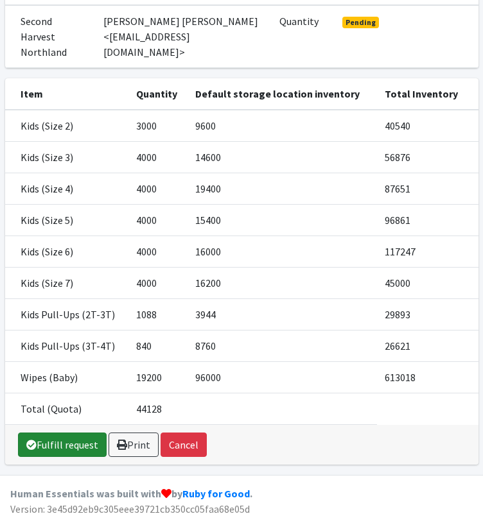
click at [73, 447] on link "Fulfill request" at bounding box center [62, 445] width 89 height 24
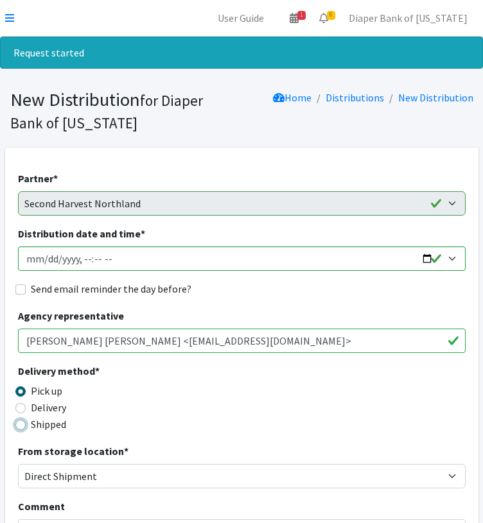
click at [21, 423] on input "Shipped" at bounding box center [20, 425] width 10 height 10
radio input "true"
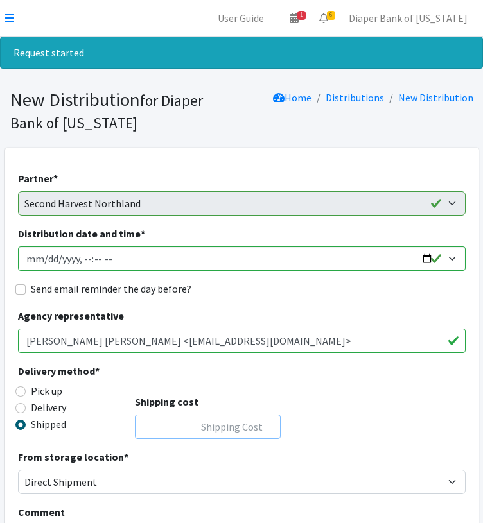
click at [238, 424] on input "Shipping cost" at bounding box center [208, 427] width 146 height 24
type input "0"
click at [431, 259] on input "Distribution date and time *" at bounding box center [241, 258] width 447 height 24
type input "[DATE]T00:00"
click at [400, 418] on div "Delivery method * Pick up Delivery Shipped Shipping cost 0" at bounding box center [241, 406] width 447 height 86
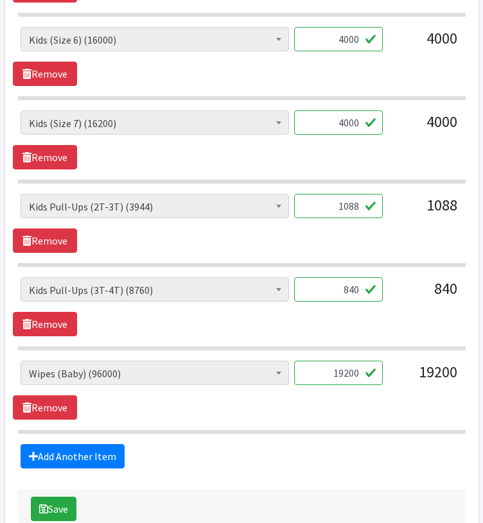
scroll to position [1029, 0]
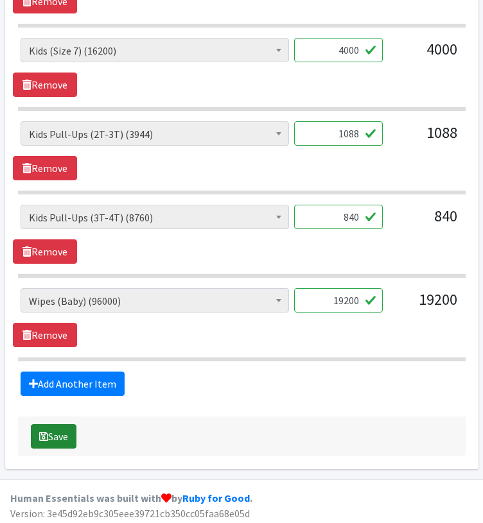
click at [49, 431] on button "Save" at bounding box center [54, 436] width 46 height 24
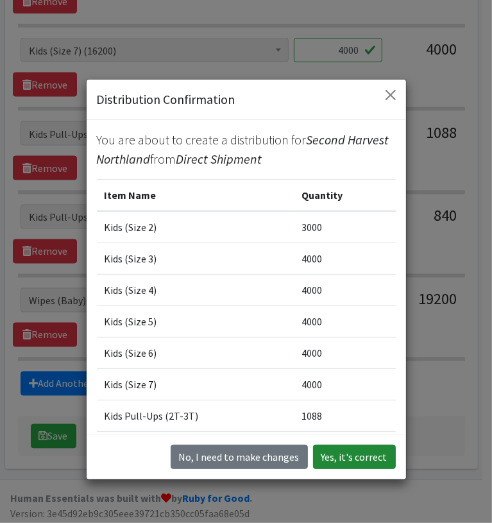
click at [353, 458] on button "Yes, it's correct" at bounding box center [354, 457] width 83 height 24
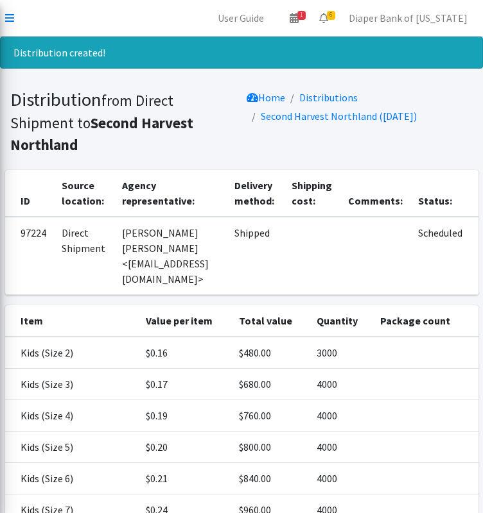
scroll to position [203, 0]
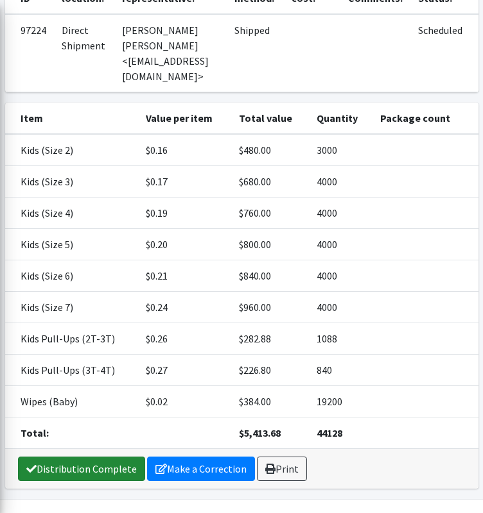
click at [110, 457] on link "Distribution Complete" at bounding box center [81, 469] width 127 height 24
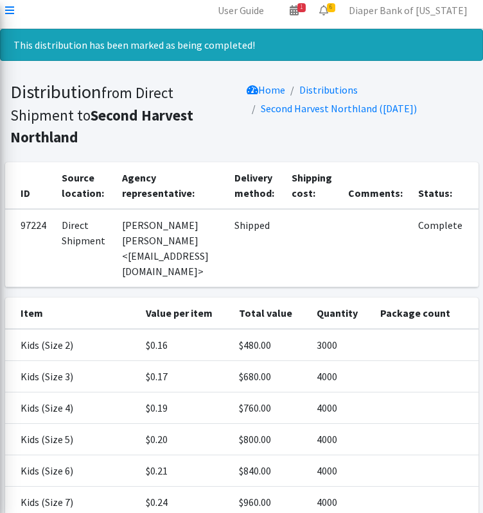
scroll to position [0, 0]
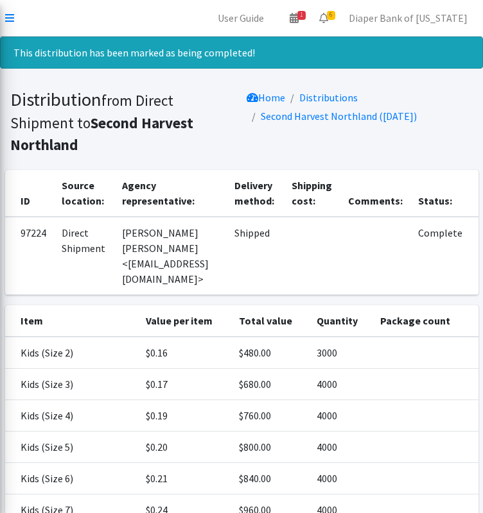
click at [14, 12] on nav "User Guide 1 1 Pick-ups remaining this week View Calendar 6 6 Requests 0 Partne…" at bounding box center [241, 18] width 483 height 37
click at [10, 18] on icon at bounding box center [9, 18] width 9 height 10
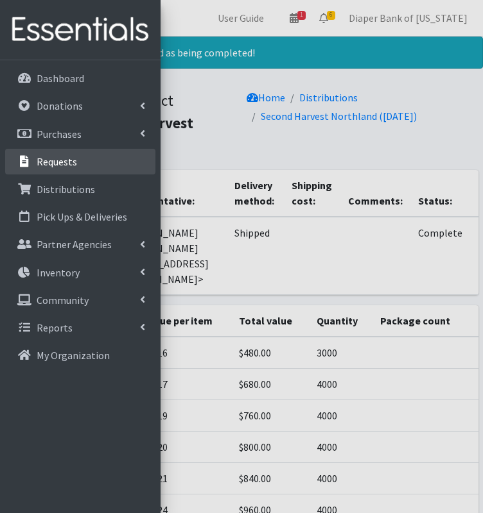
click at [82, 161] on link "Requests" at bounding box center [80, 162] width 150 height 26
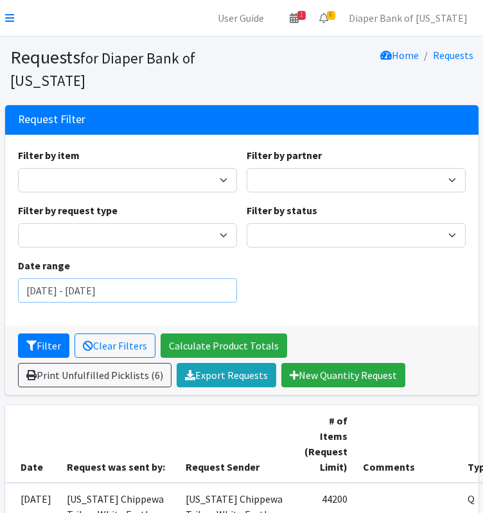
click at [177, 290] on input "July 24, 2025 - October 24, 2025" at bounding box center [127, 291] width 219 height 24
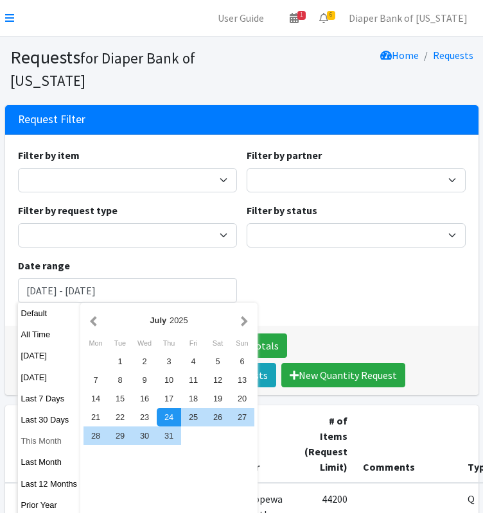
click at [44, 446] on button "This Month" at bounding box center [49, 441] width 63 height 19
type input "[DATE] - [DATE]"
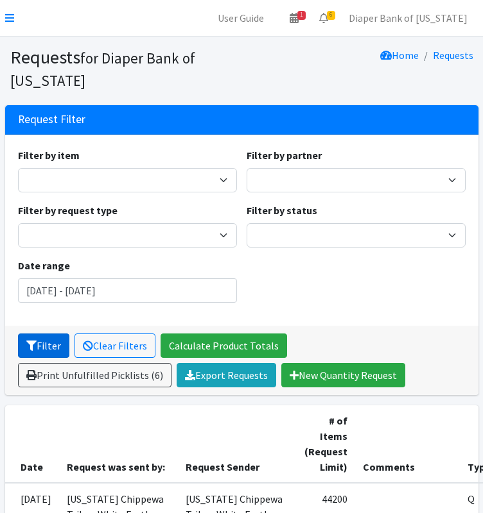
click at [37, 339] on button "Filter" at bounding box center [43, 346] width 51 height 24
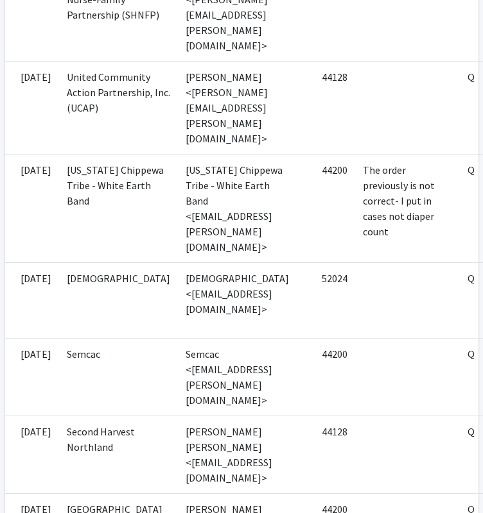
scroll to position [624, 154]
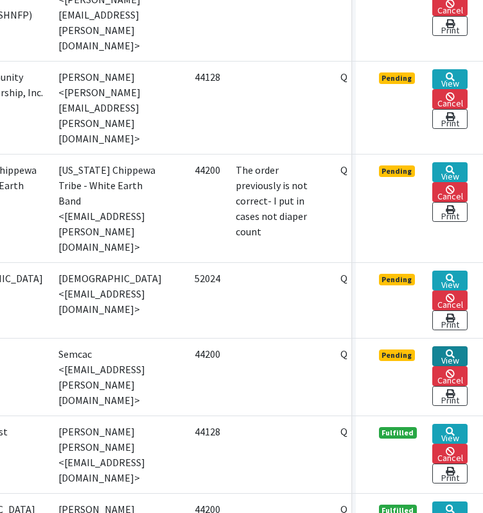
click at [449, 352] on link "View" at bounding box center [449, 357] width 35 height 20
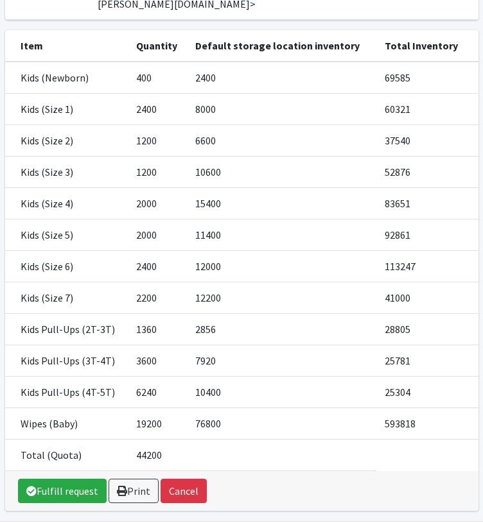
scroll to position [203, 0]
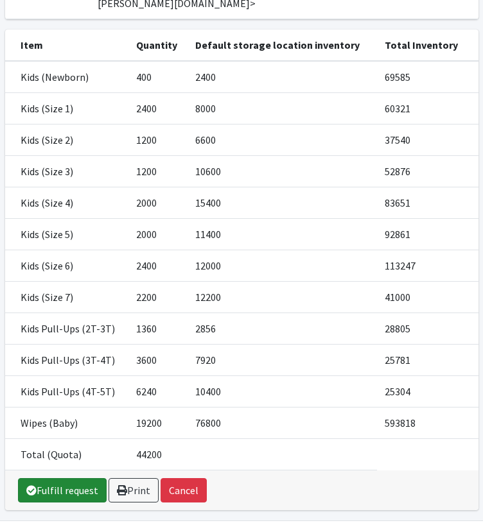
click at [54, 486] on link "Fulfill request" at bounding box center [62, 490] width 89 height 24
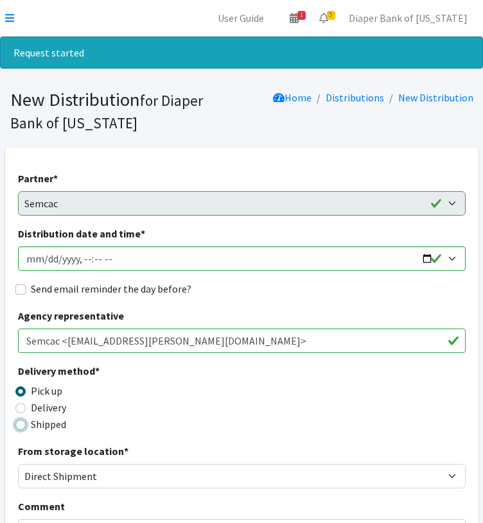
click at [19, 425] on input "Shipped" at bounding box center [20, 425] width 10 height 10
radio input "true"
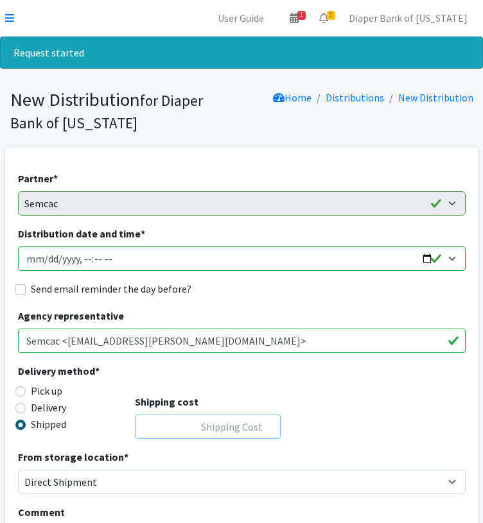
click at [221, 428] on input "Shipping cost" at bounding box center [208, 427] width 146 height 24
type input "0"
click at [428, 253] on input "Distribution date and time *" at bounding box center [241, 258] width 447 height 24
type input "2025-10-31T00:00"
click at [354, 410] on div "Delivery method * Pick up Delivery Shipped Shipping cost 0" at bounding box center [241, 406] width 447 height 86
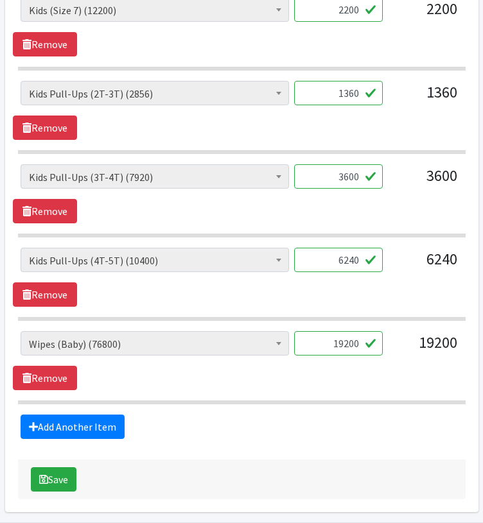
scroll to position [1278, 0]
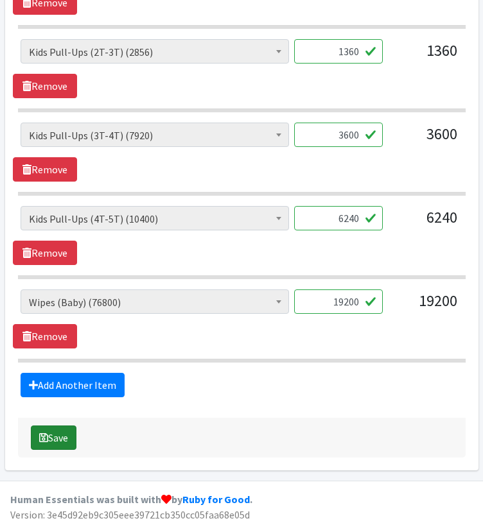
click at [56, 430] on button "Save" at bounding box center [54, 437] width 46 height 24
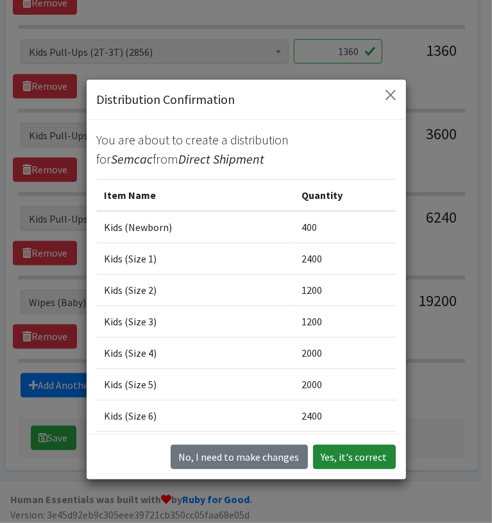
click at [370, 457] on button "Yes, it's correct" at bounding box center [354, 457] width 83 height 24
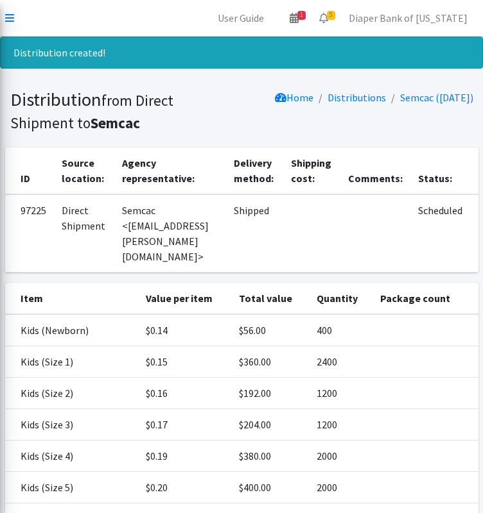
scroll to position [275, 0]
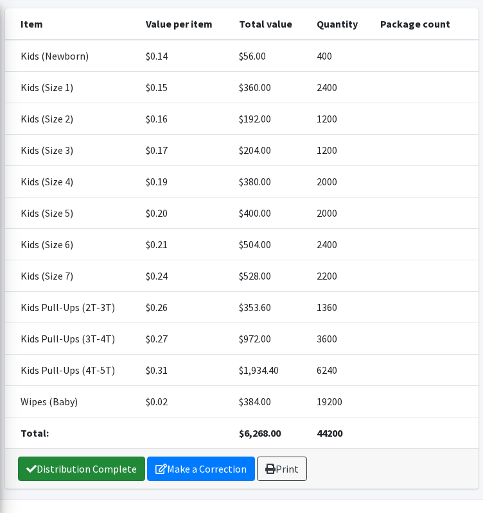
click at [108, 457] on link "Distribution Complete" at bounding box center [81, 469] width 127 height 24
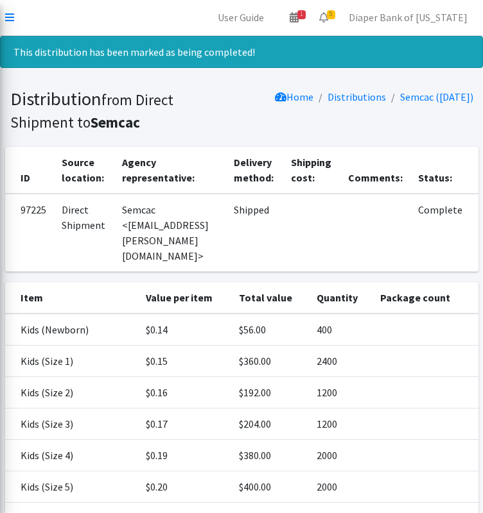
scroll to position [0, 0]
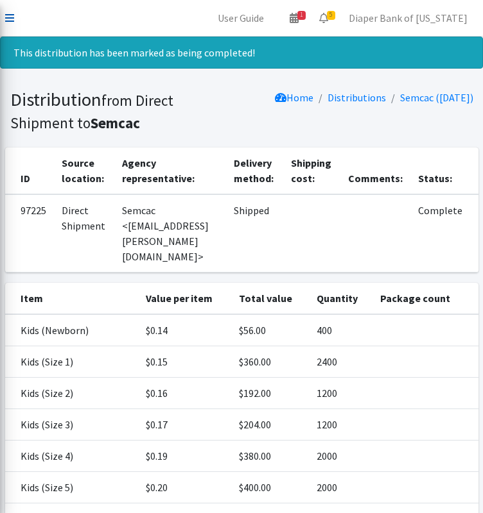
click at [13, 15] on icon at bounding box center [9, 18] width 9 height 10
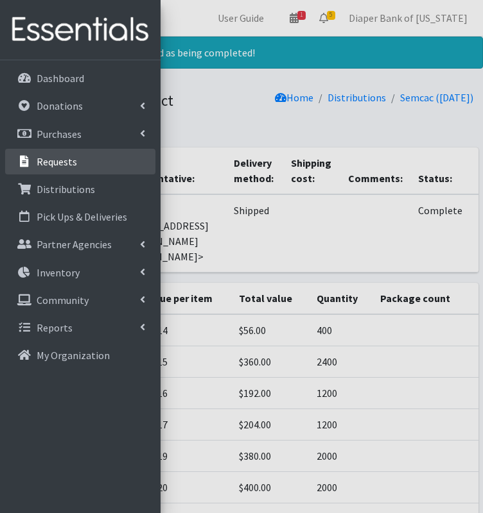
click at [74, 161] on p "Requests" at bounding box center [57, 161] width 40 height 13
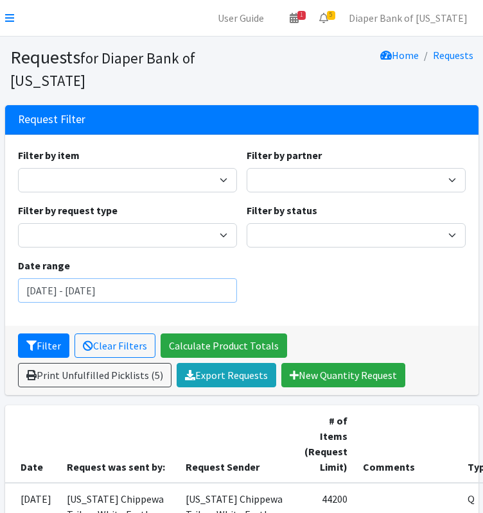
click at [160, 295] on input "[DATE] - [DATE]" at bounding box center [127, 291] width 219 height 24
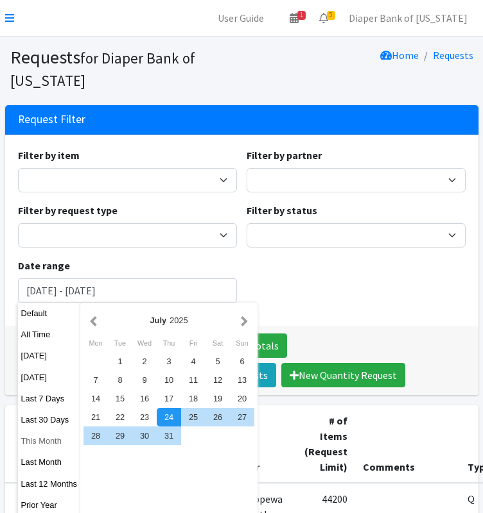
click at [46, 442] on button "This Month" at bounding box center [49, 441] width 63 height 19
type input "[DATE] - [DATE]"
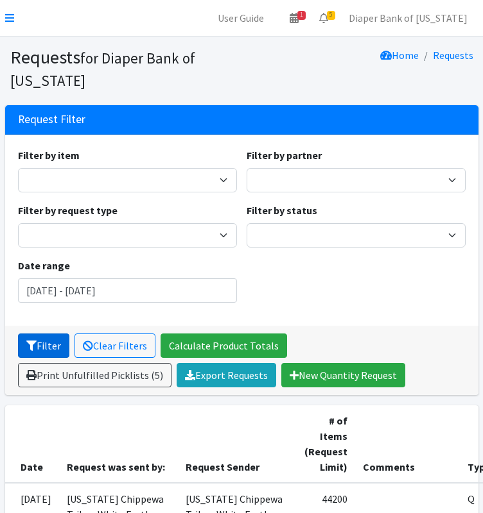
click at [46, 344] on button "Filter" at bounding box center [43, 346] width 51 height 24
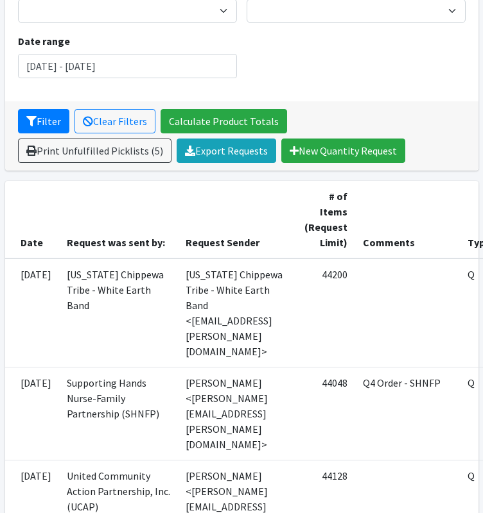
scroll to position [225, 154]
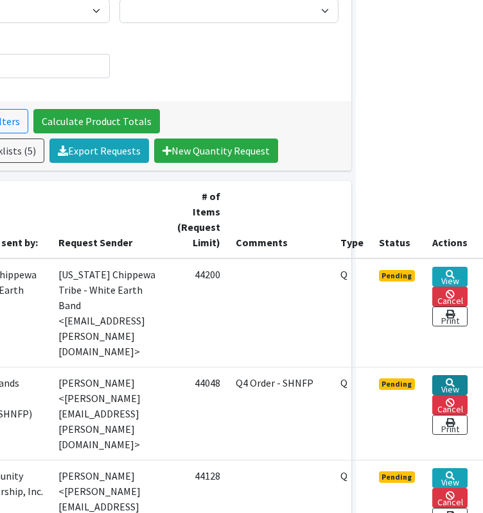
click at [452, 375] on link "View" at bounding box center [449, 385] width 35 height 20
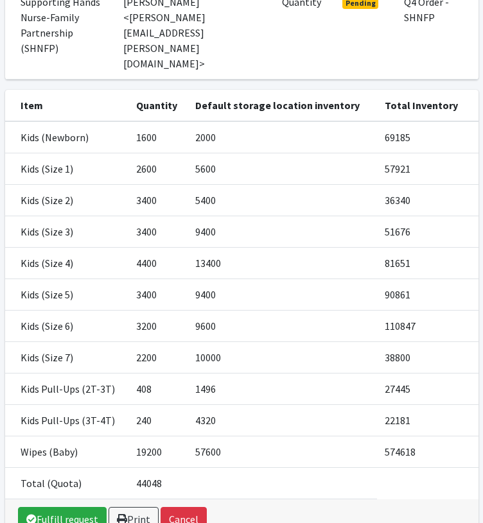
scroll to position [210, 0]
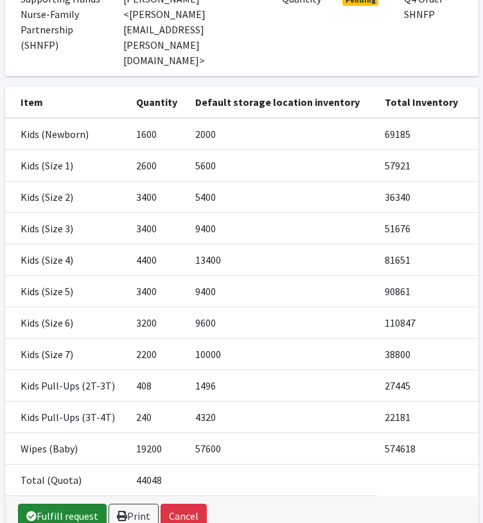
click at [62, 504] on link "Fulfill request" at bounding box center [62, 516] width 89 height 24
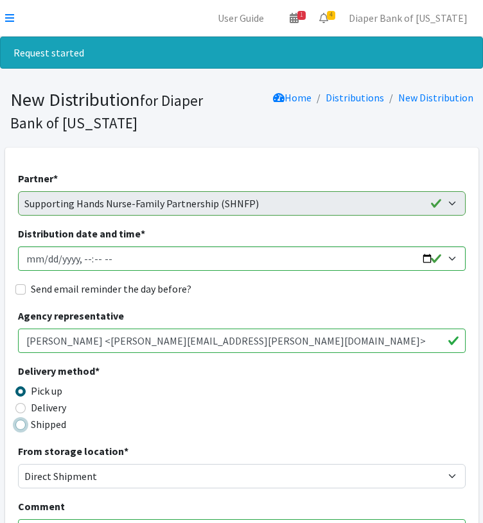
click at [20, 424] on input "Shipped" at bounding box center [20, 425] width 10 height 10
radio input "true"
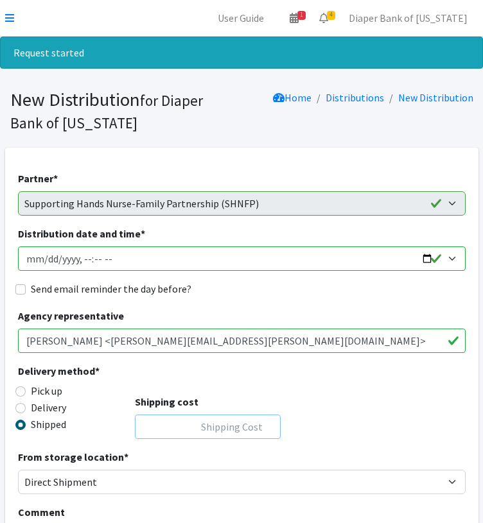
click at [218, 427] on input "Shipping cost" at bounding box center [208, 427] width 146 height 24
type input "0"
click at [433, 255] on input "Distribution date and time *" at bounding box center [241, 258] width 447 height 24
click at [429, 257] on input "Distribution date and time *" at bounding box center [241, 258] width 447 height 24
type input "2025-10-31T00:00"
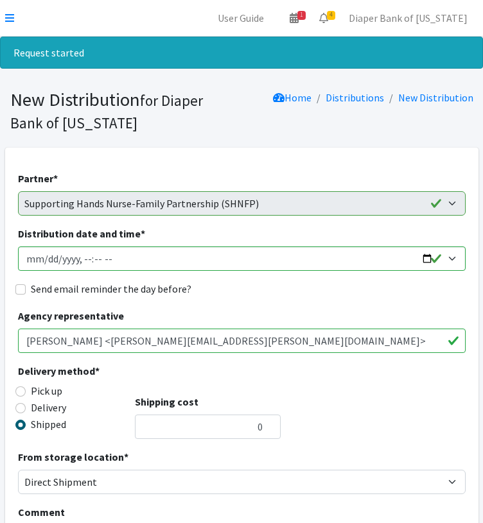
click at [380, 387] on div "Delivery method * Pick up Delivery Shipped Shipping cost 0" at bounding box center [241, 406] width 447 height 86
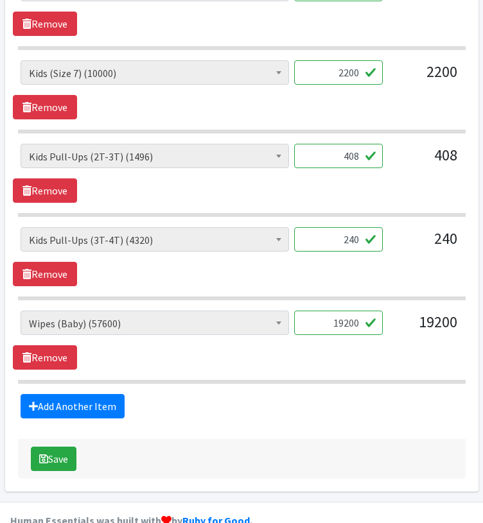
scroll to position [1194, 0]
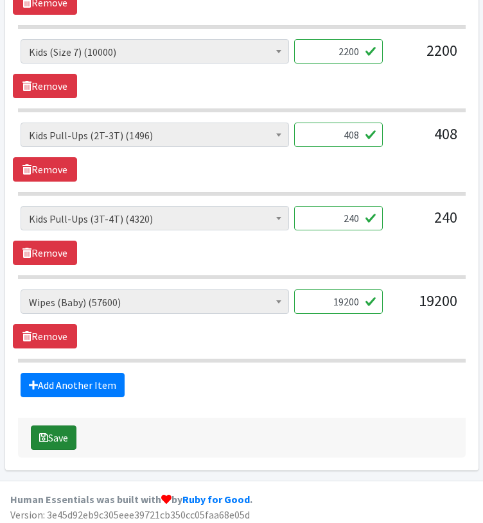
click at [57, 434] on button "Save" at bounding box center [54, 437] width 46 height 24
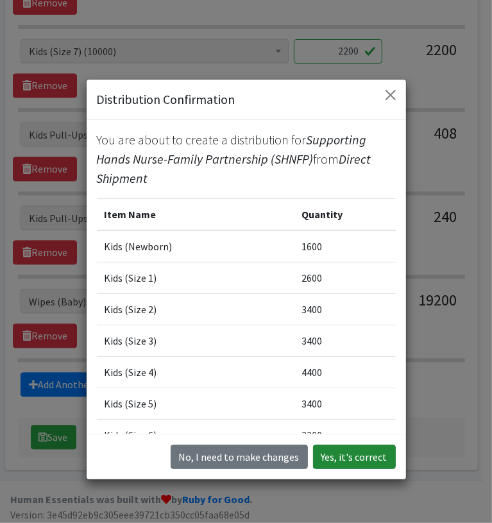
click at [353, 454] on button "Yes, it's correct" at bounding box center [354, 457] width 83 height 24
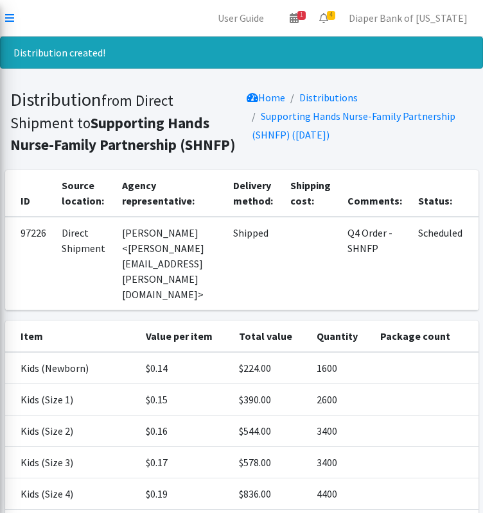
scroll to position [266, 0]
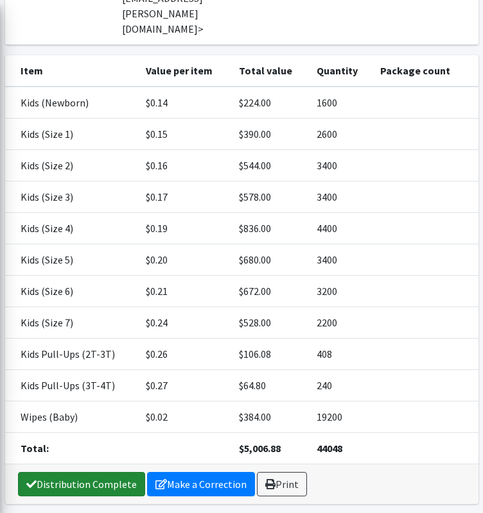
click at [75, 472] on link "Distribution Complete" at bounding box center [81, 484] width 127 height 24
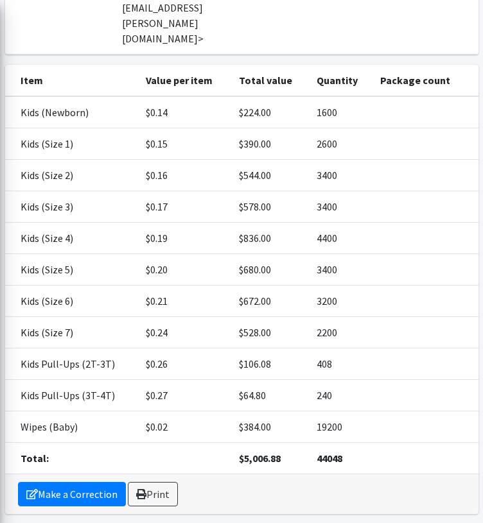
scroll to position [0, 0]
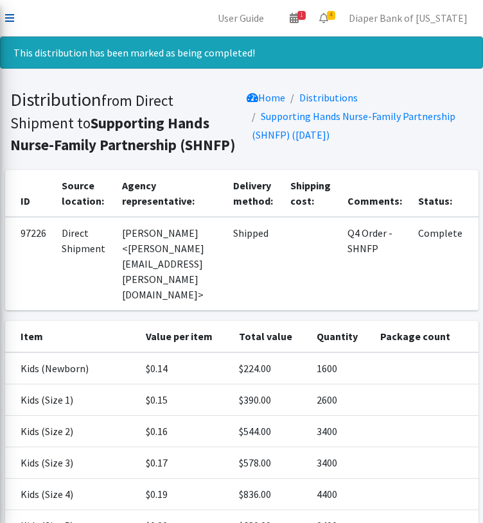
click at [13, 18] on icon at bounding box center [9, 18] width 9 height 10
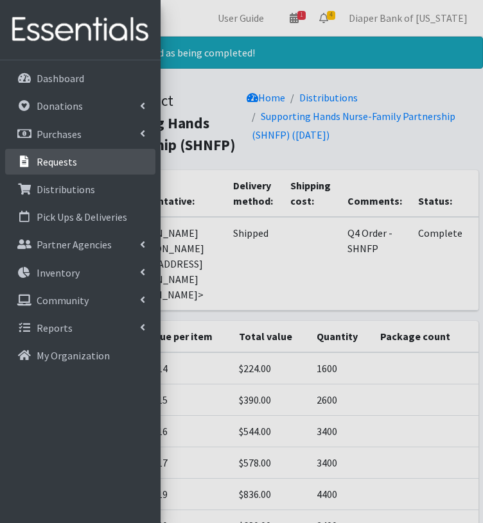
click at [67, 159] on p "Requests" at bounding box center [57, 161] width 40 height 13
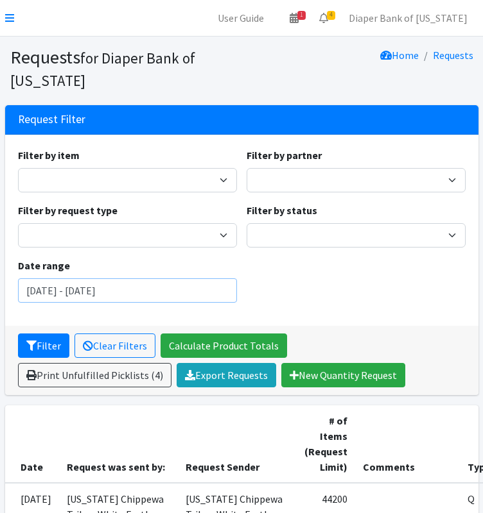
click at [183, 289] on input "[DATE] - [DATE]" at bounding box center [127, 291] width 219 height 24
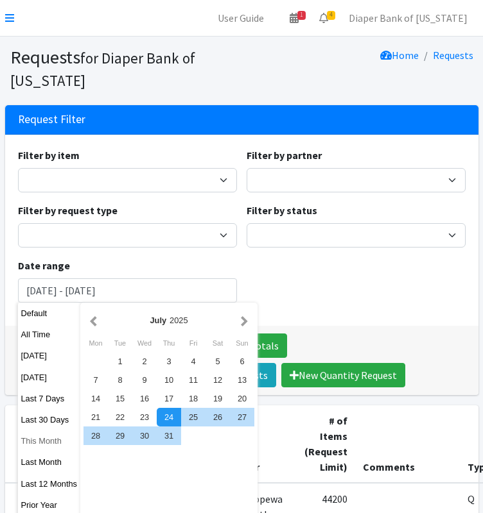
click at [51, 440] on button "This Month" at bounding box center [49, 441] width 63 height 19
type input "[DATE] - [DATE]"
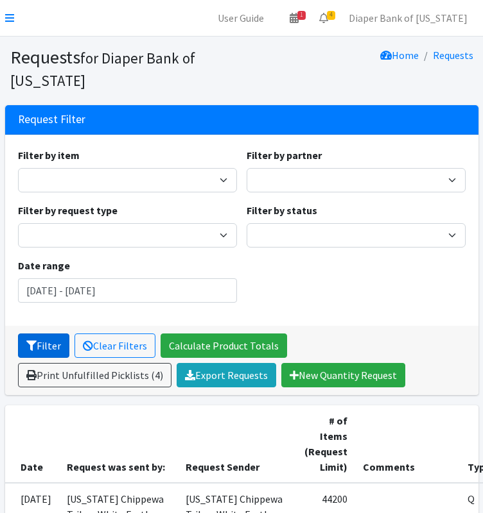
click at [59, 338] on button "Filter" at bounding box center [43, 346] width 51 height 24
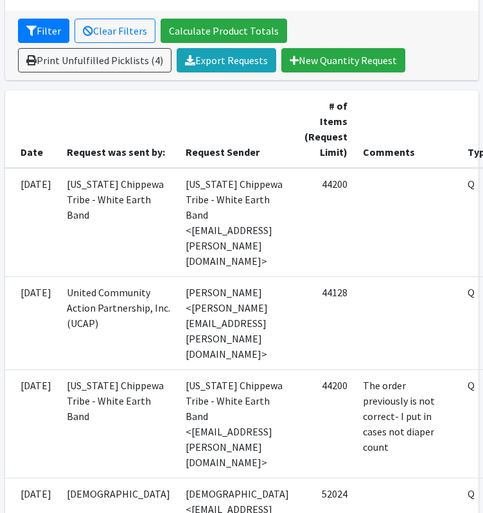
scroll to position [315, 154]
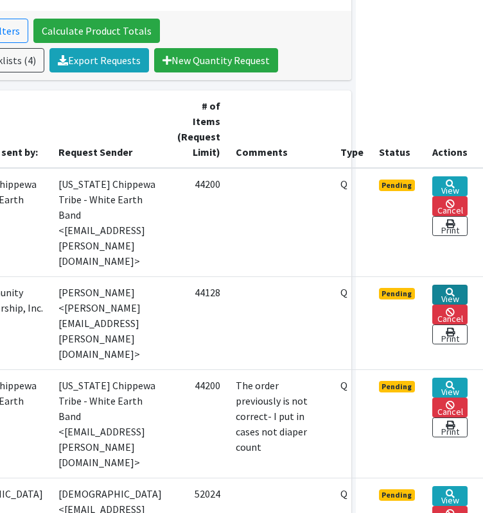
click at [454, 285] on link "View" at bounding box center [449, 295] width 35 height 20
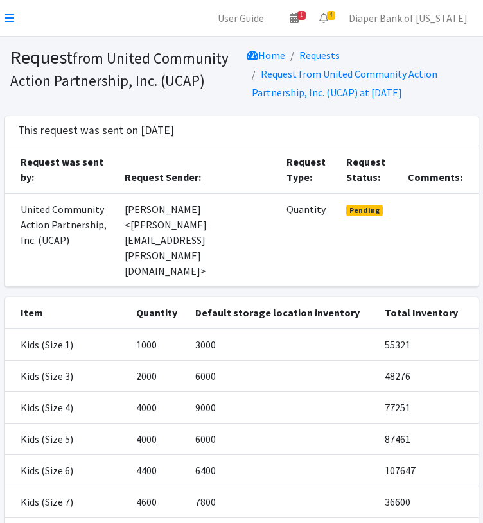
scroll to position [216, 0]
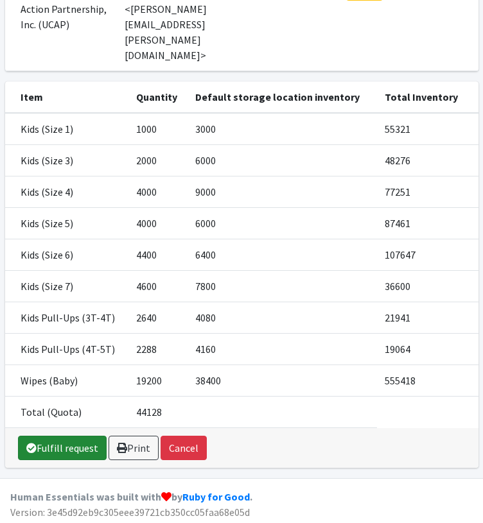
click at [56, 441] on link "Fulfill request" at bounding box center [62, 448] width 89 height 24
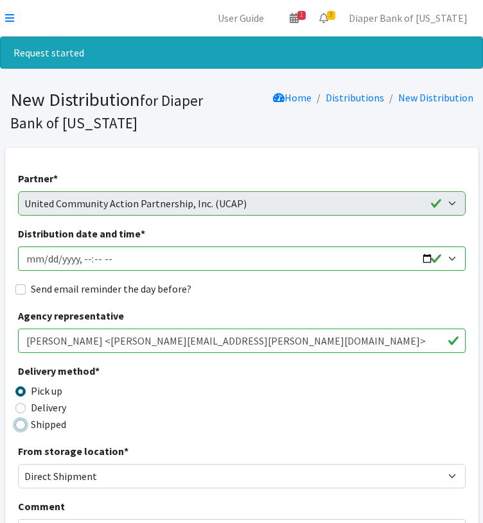
click at [20, 424] on input "Shipped" at bounding box center [20, 425] width 10 height 10
radio input "true"
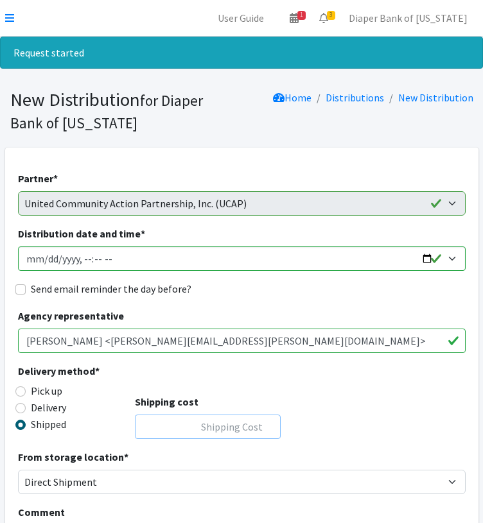
click at [224, 422] on input "Shipping cost" at bounding box center [208, 427] width 146 height 24
type input "0"
click at [431, 256] on input "Distribution date and time *" at bounding box center [241, 258] width 447 height 24
type input "[DATE]T00:00"
click at [421, 413] on div "Delivery method * Pick up Delivery Shipped Shipping cost 0" at bounding box center [241, 406] width 447 height 86
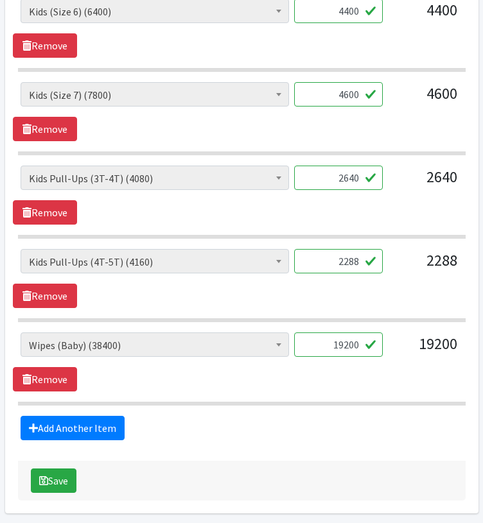
scroll to position [985, 0]
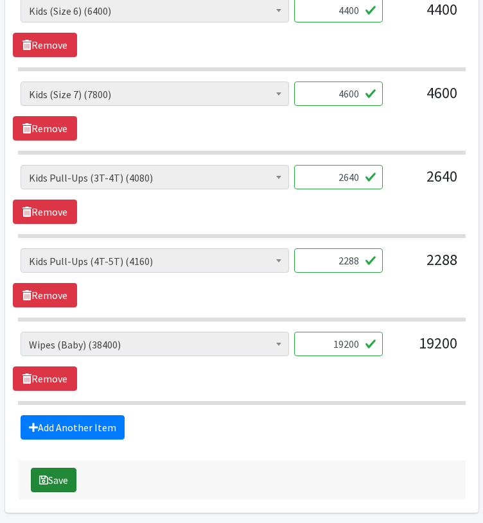
click at [56, 470] on button "Save" at bounding box center [54, 480] width 46 height 24
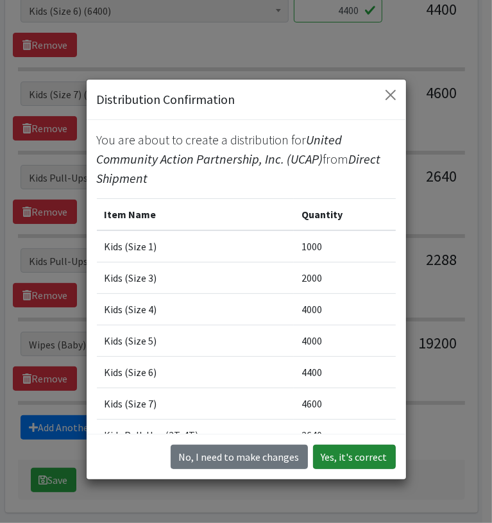
click at [348, 456] on button "Yes, it's correct" at bounding box center [354, 457] width 83 height 24
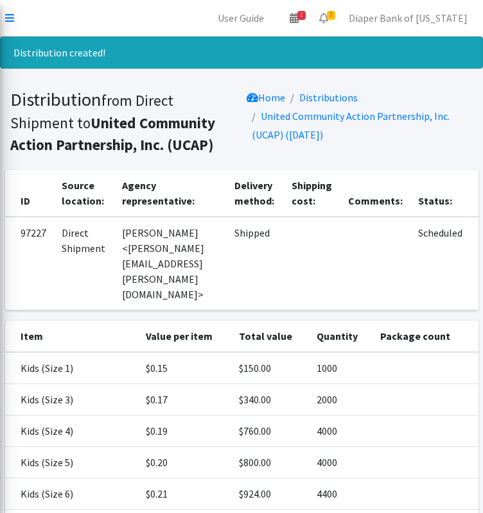
scroll to position [203, 0]
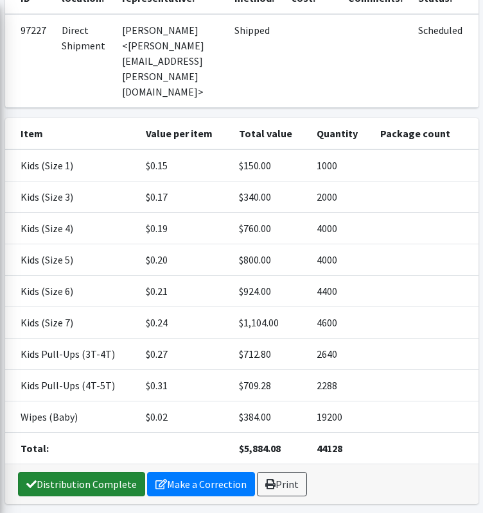
click at [71, 472] on link "Distribution Complete" at bounding box center [81, 484] width 127 height 24
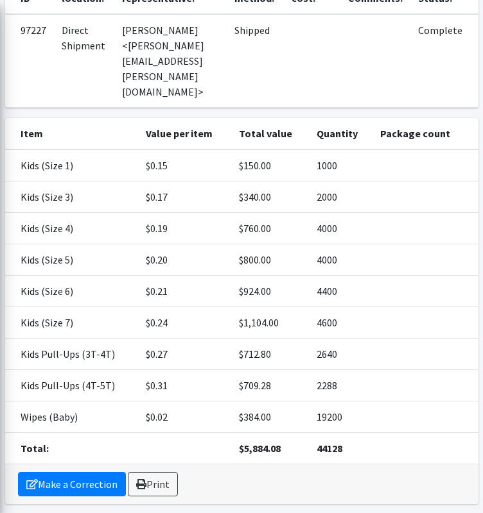
scroll to position [0, 0]
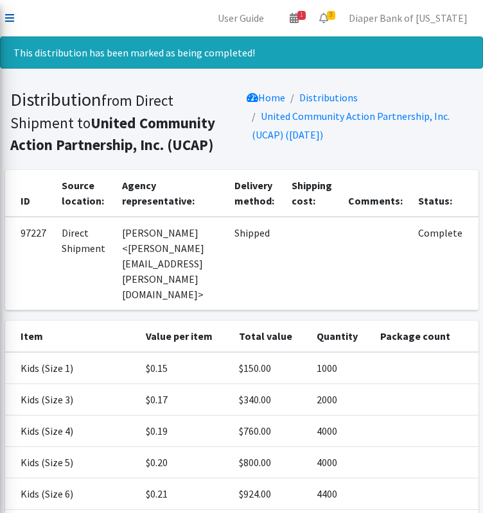
click at [12, 21] on icon at bounding box center [9, 18] width 9 height 10
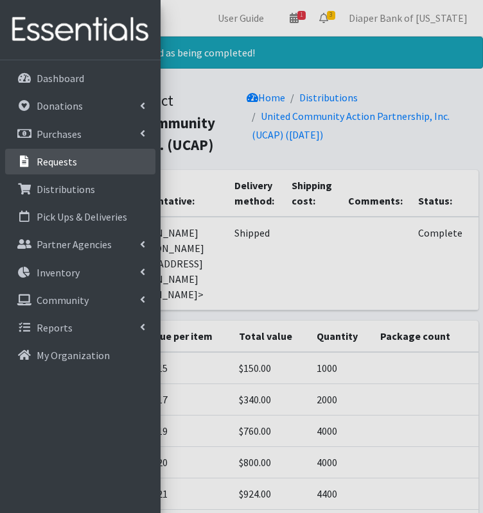
click at [89, 160] on link "Requests" at bounding box center [80, 162] width 150 height 26
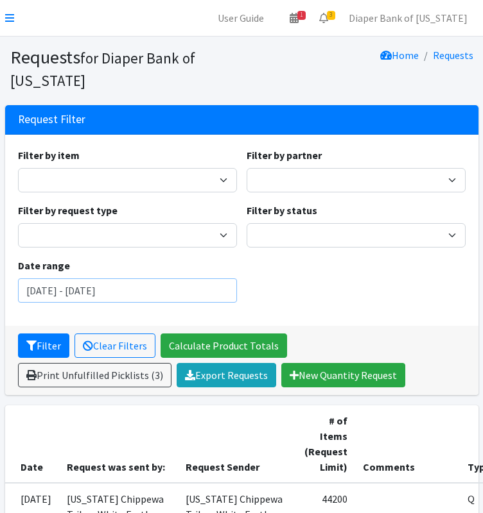
click at [184, 287] on input "July 24, 2025 - October 24, 2025" at bounding box center [127, 291] width 219 height 24
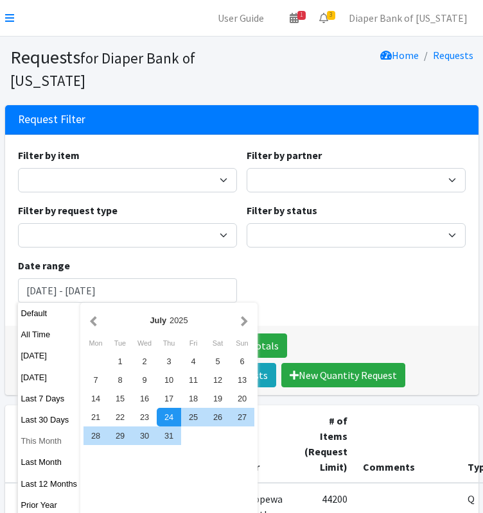
click at [46, 443] on button "This Month" at bounding box center [49, 441] width 63 height 19
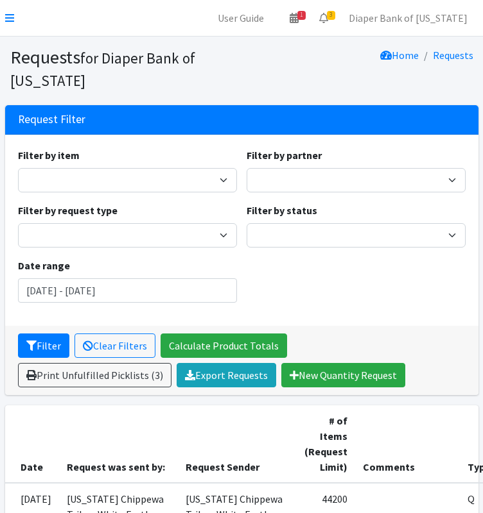
type input "September 1, 2025 - September 30, 2025"
click at [55, 343] on button "Filter" at bounding box center [43, 346] width 51 height 24
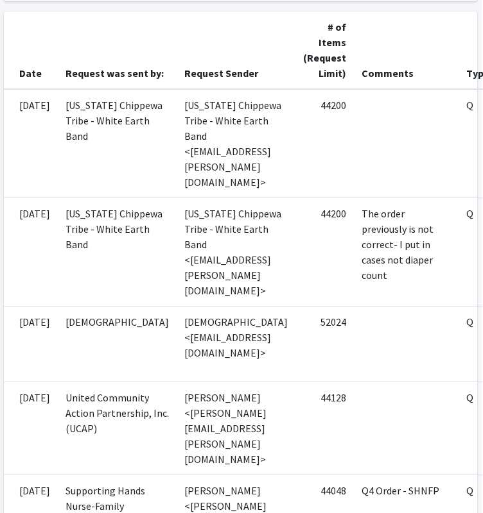
scroll to position [394, 154]
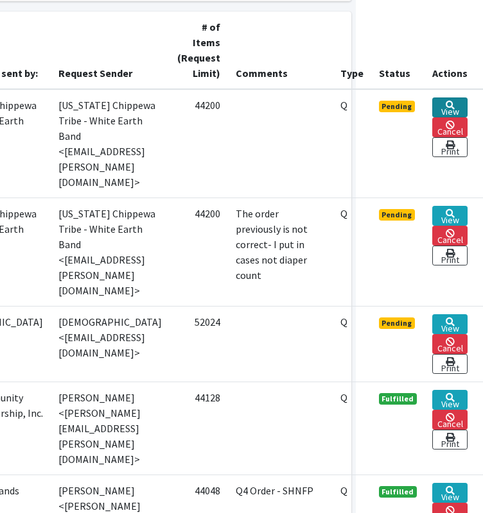
click at [451, 98] on link "View" at bounding box center [449, 108] width 35 height 20
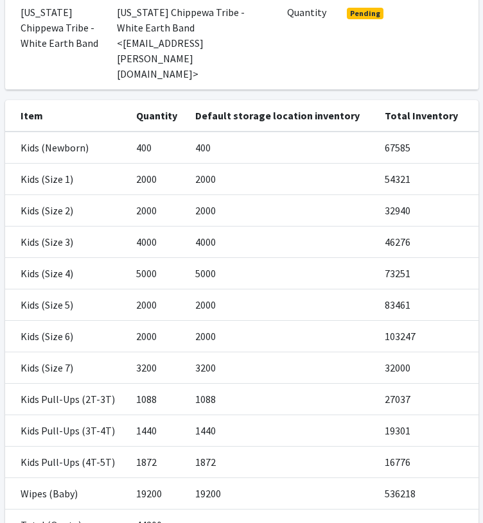
scroll to position [267, 0]
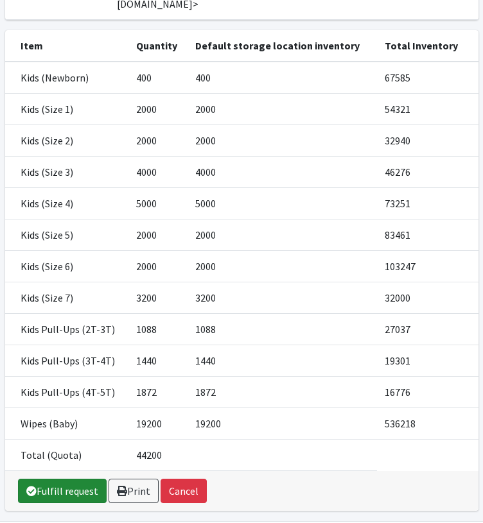
click at [60, 479] on link "Fulfill request" at bounding box center [62, 491] width 89 height 24
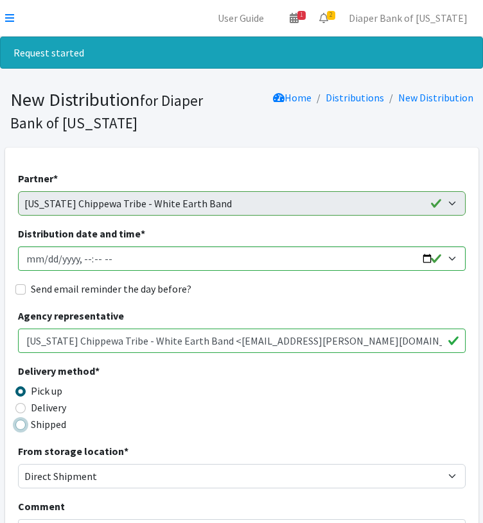
click at [21, 424] on input "Shipped" at bounding box center [20, 425] width 10 height 10
radio input "true"
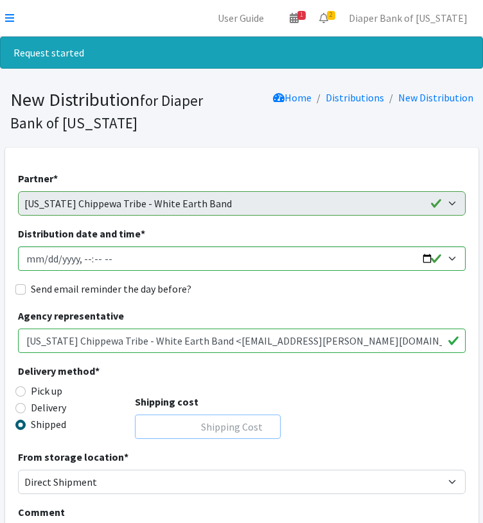
click at [225, 423] on input "Shipping cost" at bounding box center [208, 427] width 146 height 24
type input "0"
click at [442, 259] on input "Distribution date and time *" at bounding box center [241, 258] width 447 height 24
click at [452, 256] on input "Distribution date and time *" at bounding box center [241, 258] width 447 height 24
click at [422, 257] on input "Distribution date and time *" at bounding box center [241, 258] width 447 height 24
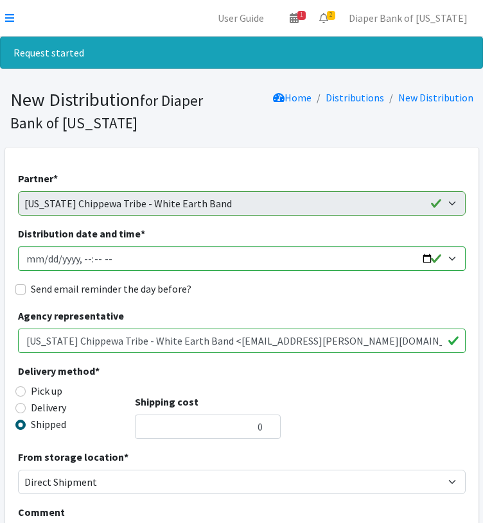
type input "[DATE]T00:00"
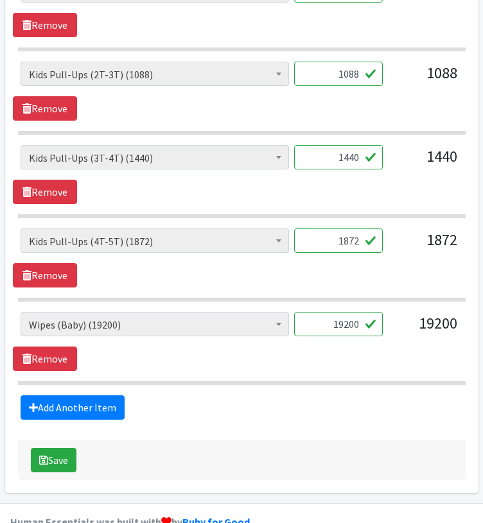
scroll to position [1278, 0]
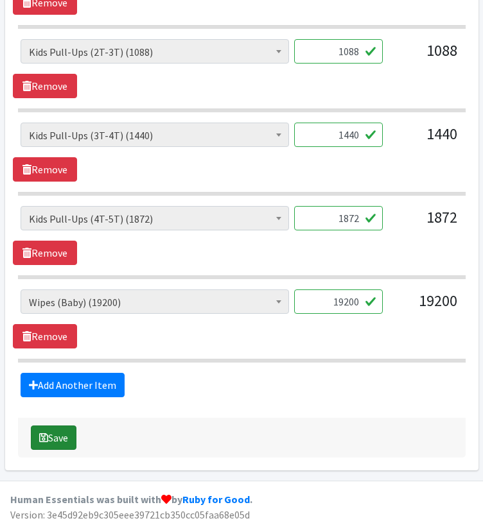
click at [49, 432] on button "Save" at bounding box center [54, 437] width 46 height 24
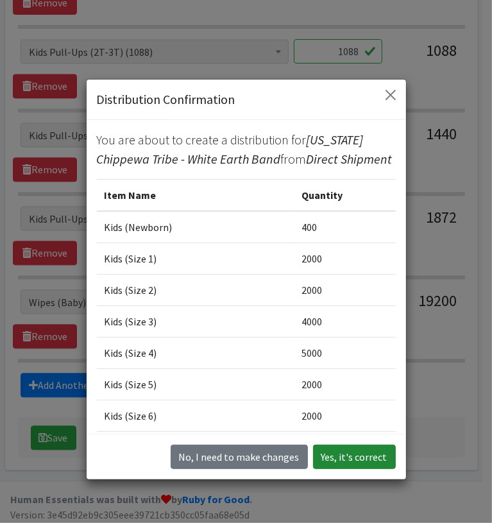
click at [348, 453] on button "Yes, it's correct" at bounding box center [354, 457] width 83 height 24
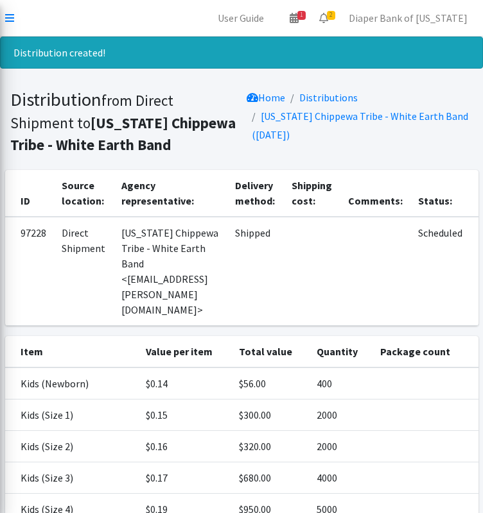
scroll to position [328, 0]
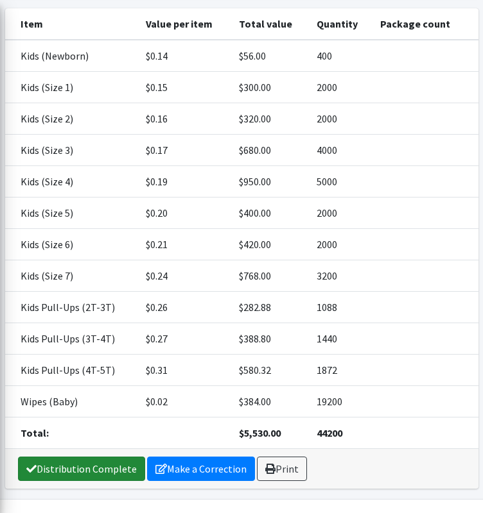
click at [84, 457] on link "Distribution Complete" at bounding box center [81, 469] width 127 height 24
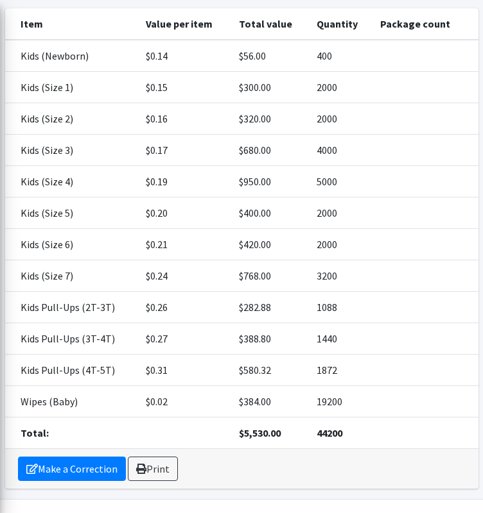
scroll to position [0, 0]
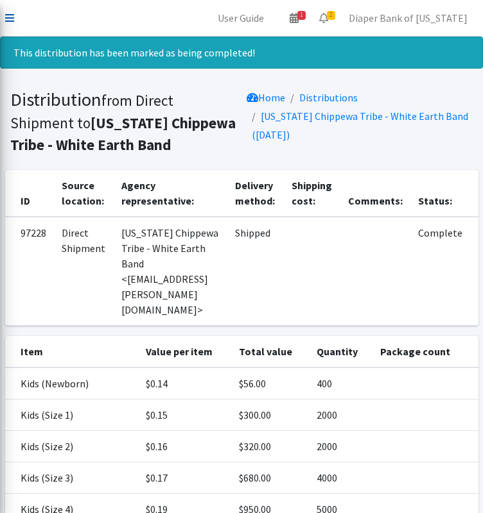
click at [8, 17] on icon at bounding box center [9, 18] width 9 height 10
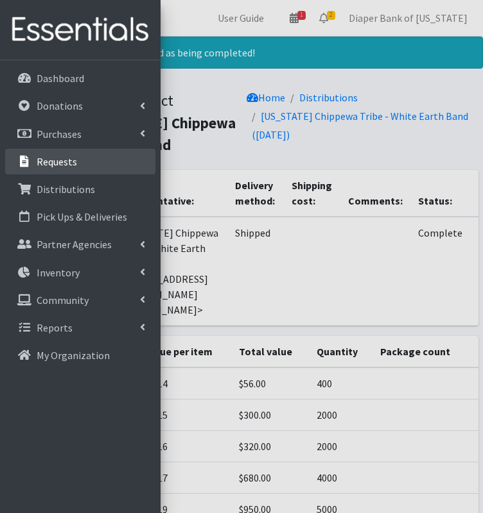
click at [76, 171] on link "Requests" at bounding box center [80, 162] width 150 height 26
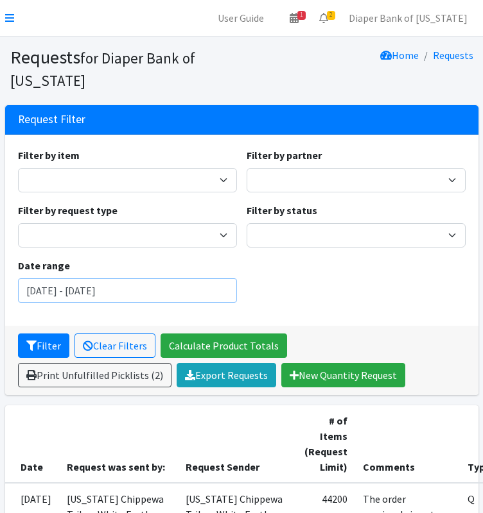
click at [171, 285] on input "[DATE] - [DATE]" at bounding box center [127, 291] width 219 height 24
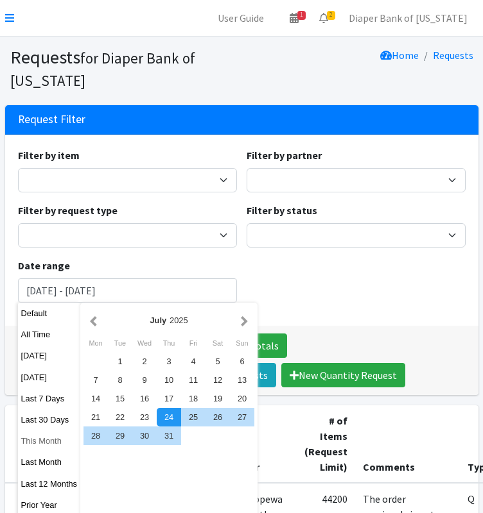
click at [36, 443] on button "This Month" at bounding box center [49, 441] width 63 height 19
type input "[DATE] - [DATE]"
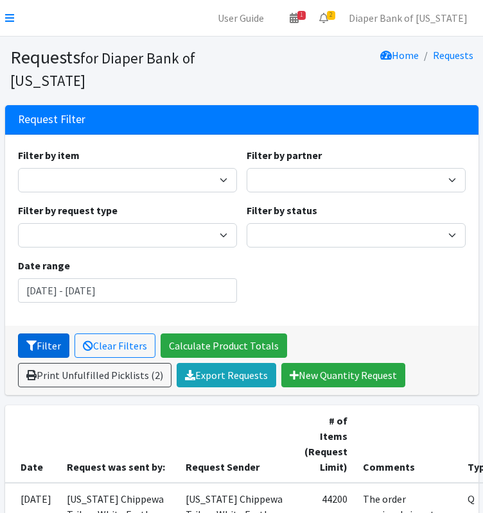
click at [53, 343] on button "Filter" at bounding box center [43, 346] width 51 height 24
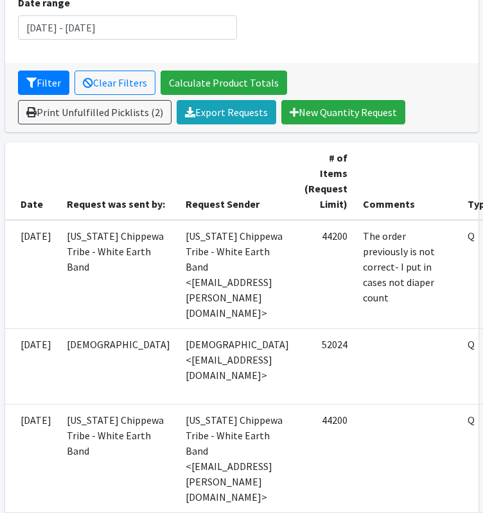
scroll to position [263, 154]
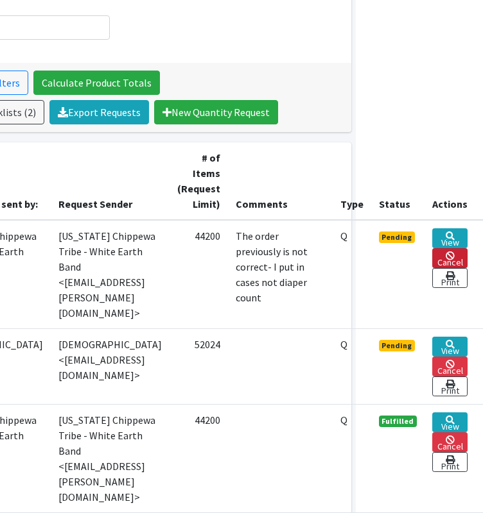
click at [454, 257] on link "Cancel" at bounding box center [449, 258] width 35 height 20
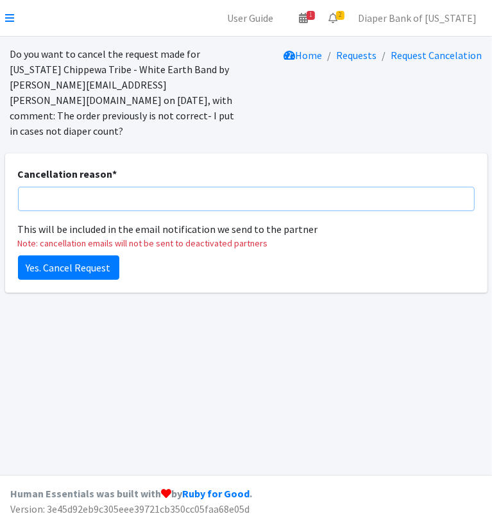
click at [128, 187] on input "Cancellation reason *" at bounding box center [246, 199] width 457 height 24
click at [161, 187] on input "Two orders were submitted; deleting one." at bounding box center [246, 199] width 457 height 24
click at [59, 192] on input "Two orders were submitted; cancelling one." at bounding box center [246, 199] width 457 height 24
drag, startPoint x: 25, startPoint y: 183, endPoint x: 144, endPoint y: 184, distance: 118.7
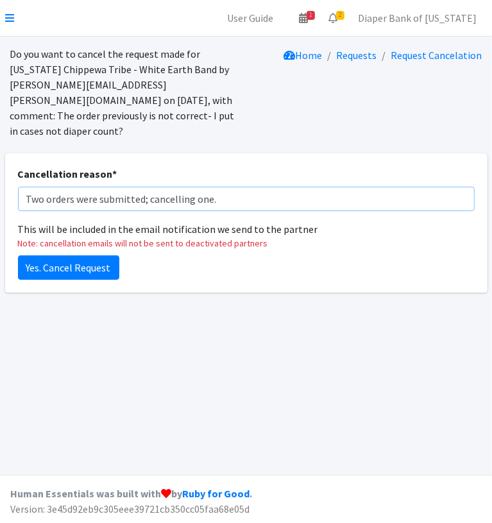
click at [144, 187] on input "Two orders were submitted; cancelling one." at bounding box center [246, 199] width 457 height 24
click at [205, 187] on input "Order was submitted twice; cancelling one." at bounding box center [246, 199] width 457 height 24
type input "Order was submitted twice; cancelling one order."
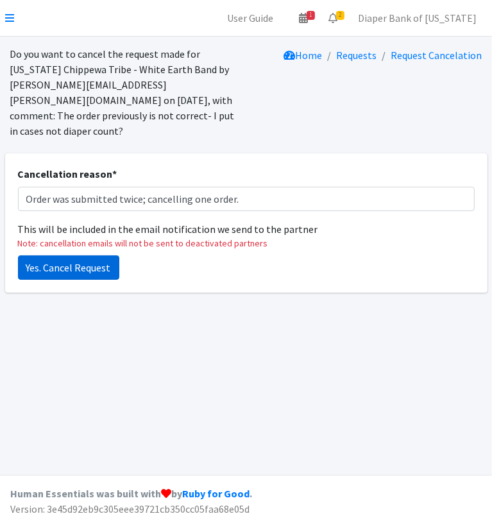
click at [91, 255] on input "Yes. Cancel Request" at bounding box center [68, 267] width 101 height 24
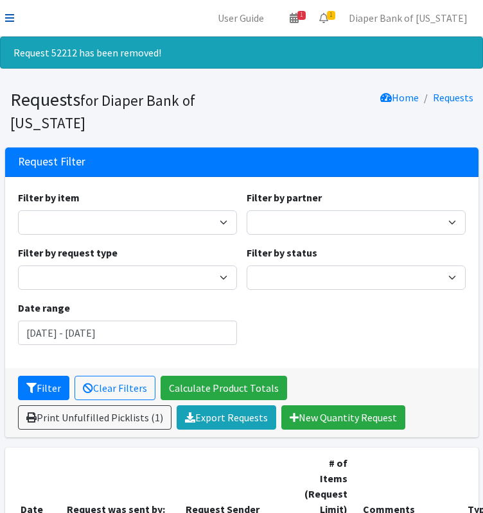
click at [6, 17] on icon at bounding box center [9, 18] width 9 height 10
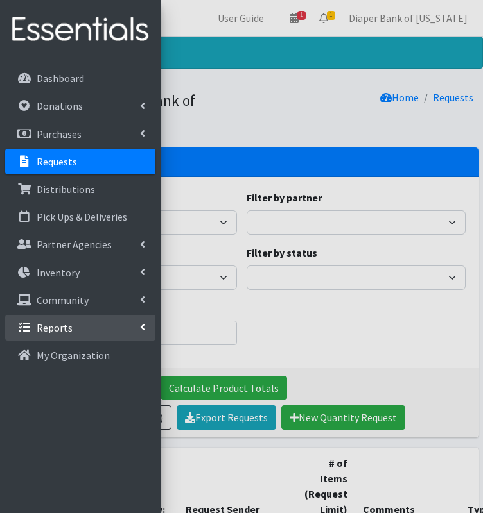
click at [98, 324] on link "Reports" at bounding box center [80, 328] width 150 height 26
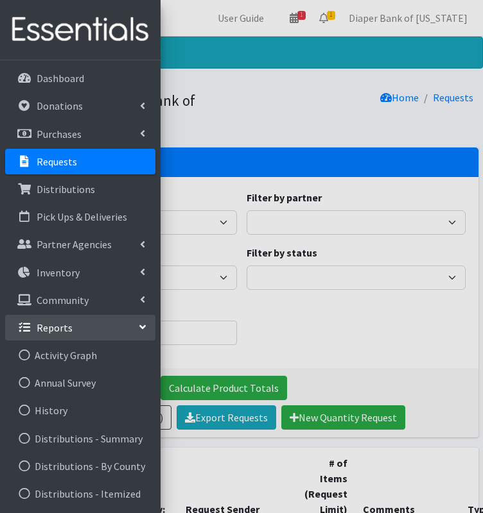
click at [318, 338] on div at bounding box center [241, 256] width 483 height 513
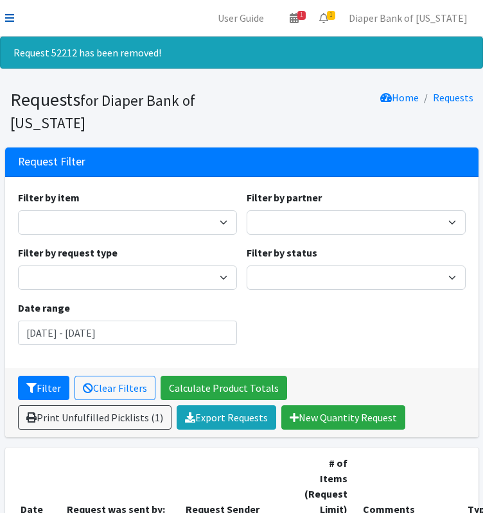
click at [10, 15] on icon at bounding box center [9, 18] width 9 height 10
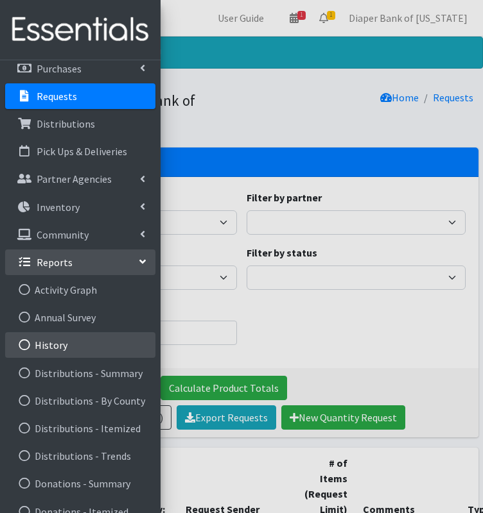
scroll to position [66, 0]
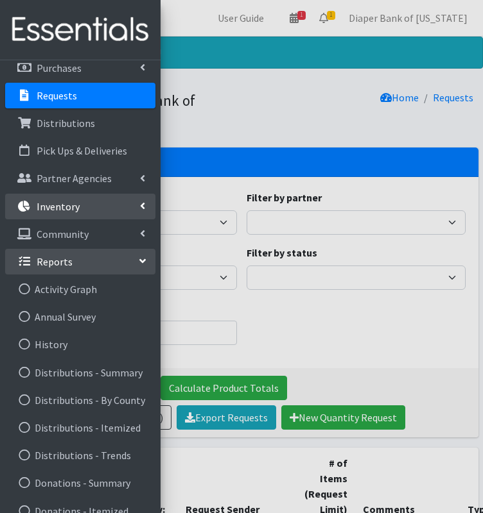
click at [66, 203] on p "Inventory" at bounding box center [58, 206] width 43 height 13
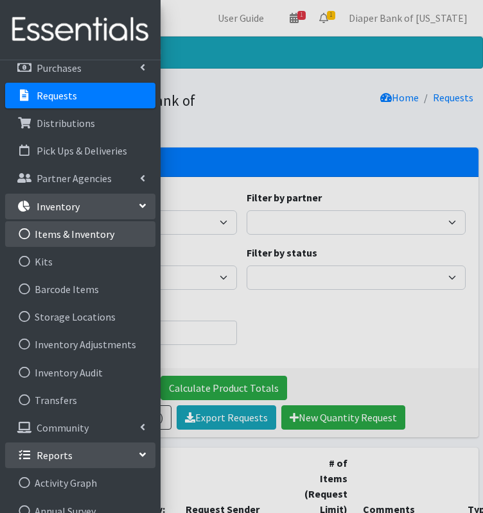
click at [67, 234] on link "Items & Inventory" at bounding box center [80, 234] width 150 height 26
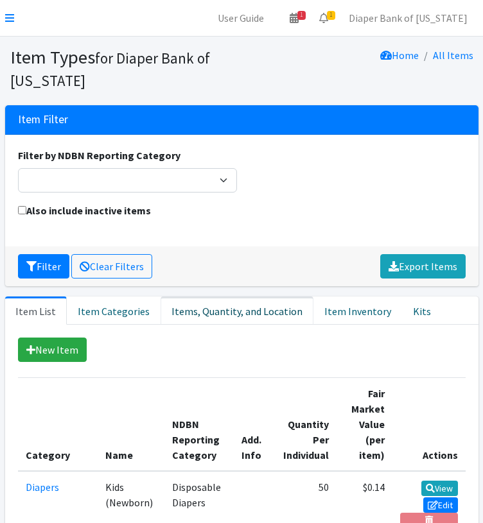
click at [218, 307] on link "Items, Quantity, and Location" at bounding box center [236, 310] width 153 height 28
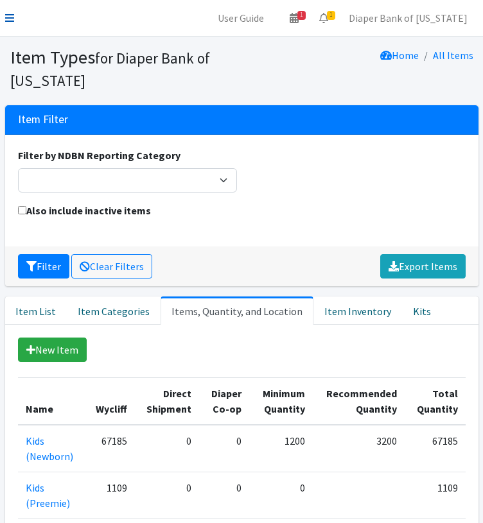
click at [11, 20] on icon at bounding box center [9, 18] width 9 height 10
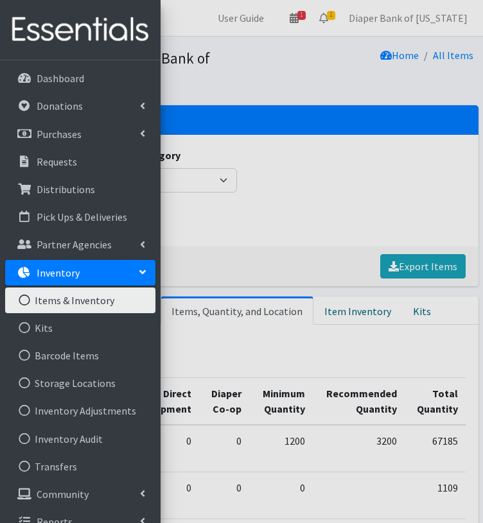
scroll to position [17, 0]
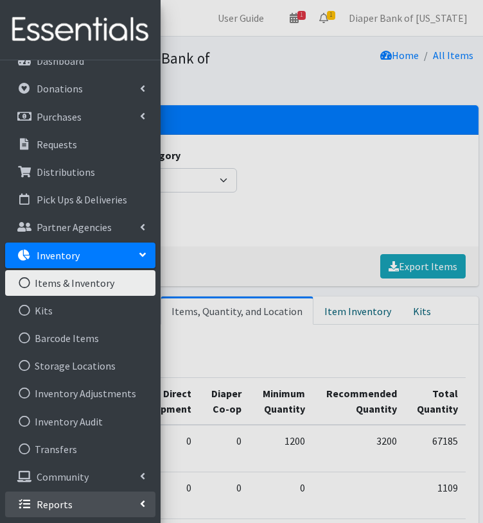
click at [140, 503] on icon at bounding box center [142, 504] width 5 height 10
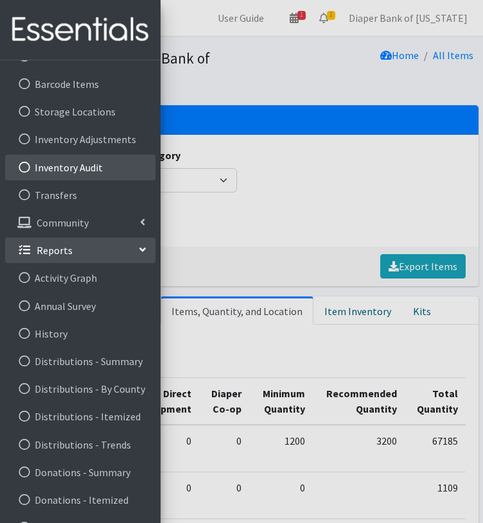
scroll to position [275, 0]
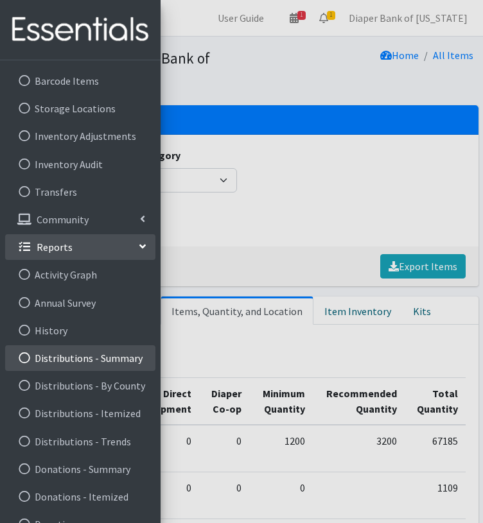
click at [119, 364] on link "Distributions - Summary" at bounding box center [80, 358] width 150 height 26
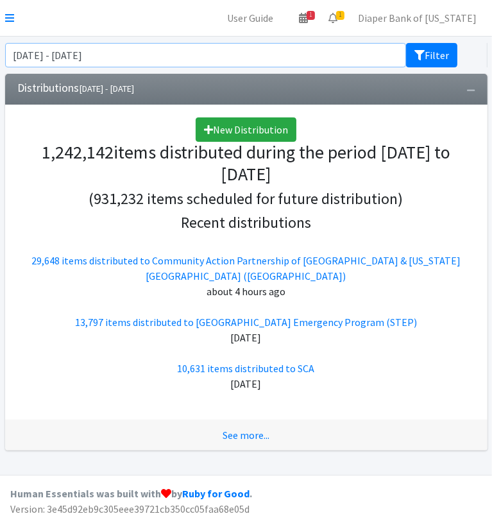
click at [175, 58] on input "[DATE] - [DATE]" at bounding box center [206, 55] width 402 height 24
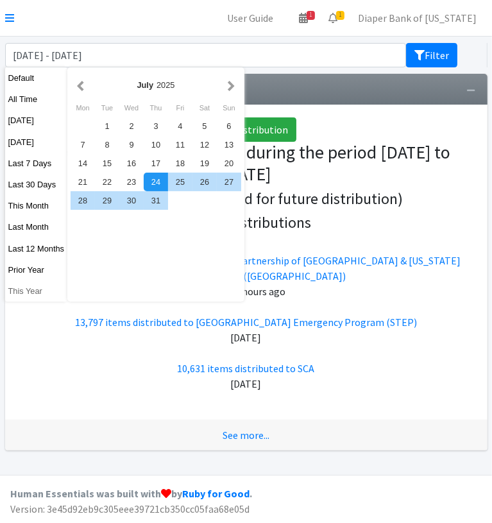
click at [28, 293] on button "This Year" at bounding box center [36, 291] width 63 height 19
type input "[DATE] - [DATE]"
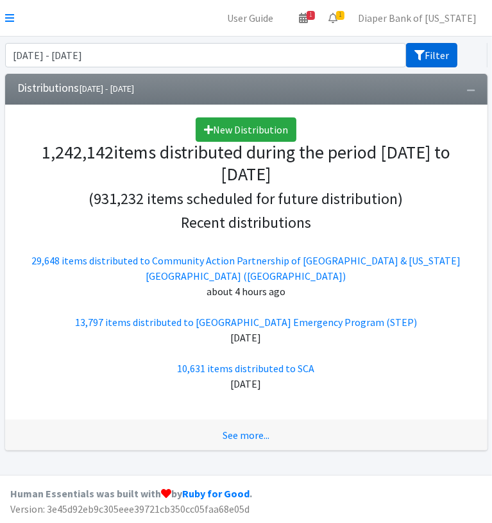
click at [434, 49] on button "Filter" at bounding box center [431, 55] width 51 height 24
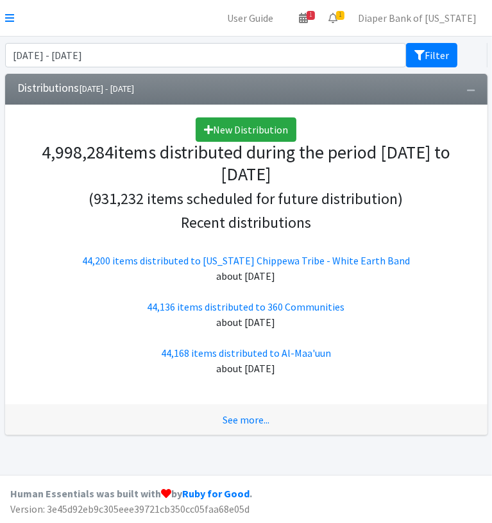
click at [434, 188] on div "New Distribution 4,998,284 items distributed during the period 01 Jan to 31 Dec…" at bounding box center [246, 246] width 457 height 259
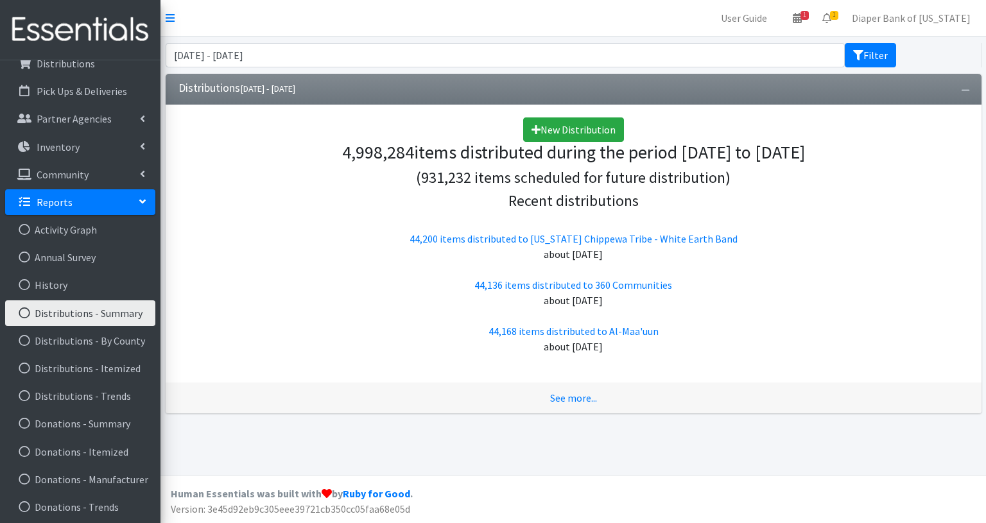
scroll to position [127, 0]
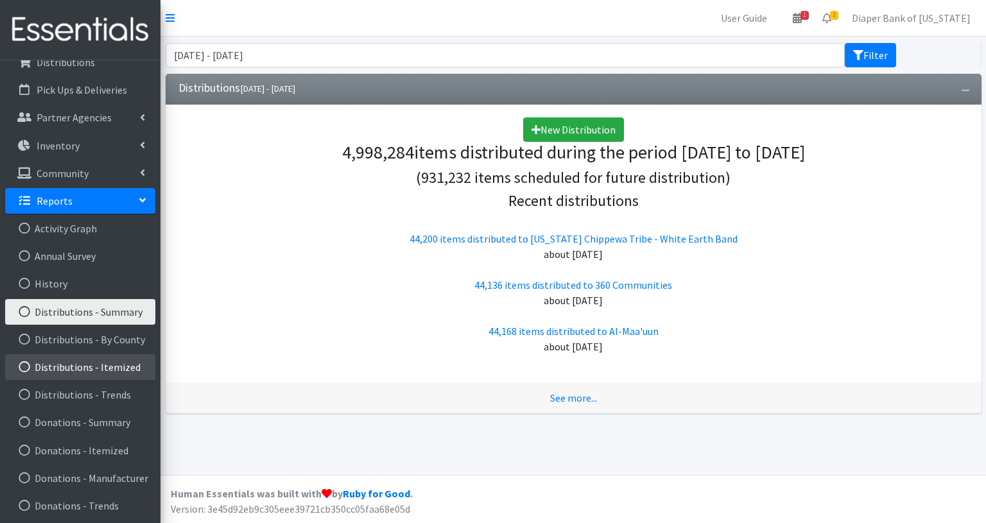
click at [119, 368] on link "Distributions - Itemized" at bounding box center [80, 367] width 150 height 26
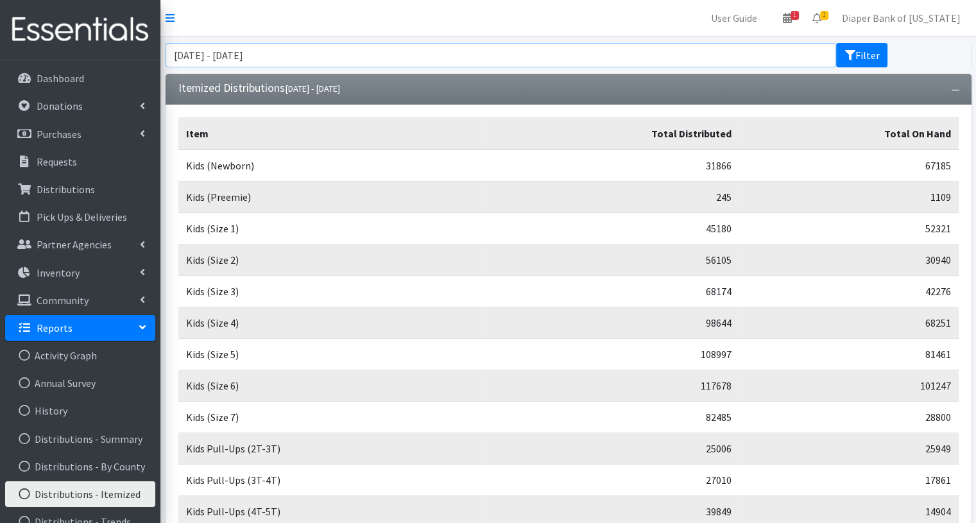
click at [388, 51] on input "[DATE] - [DATE]" at bounding box center [501, 55] width 671 height 24
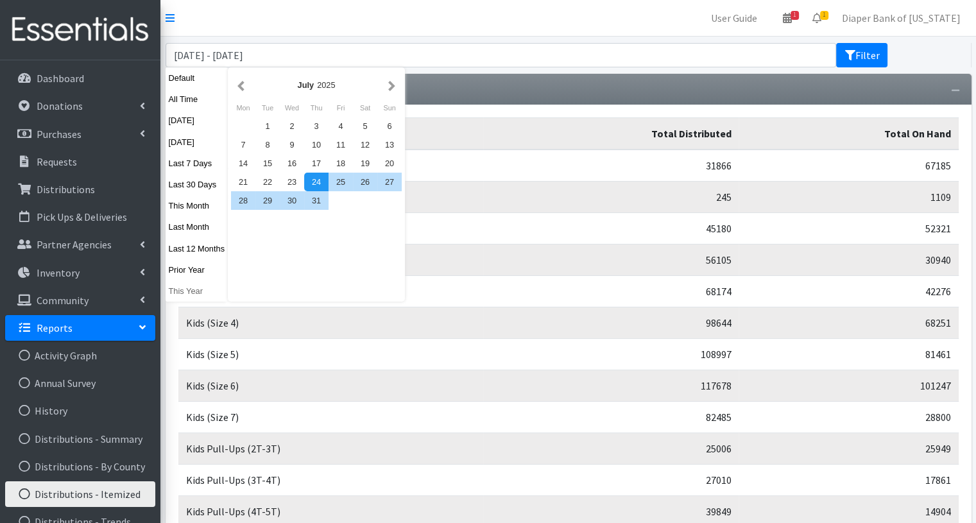
click at [195, 290] on button "This Year" at bounding box center [197, 291] width 63 height 19
type input "[DATE] - [DATE]"
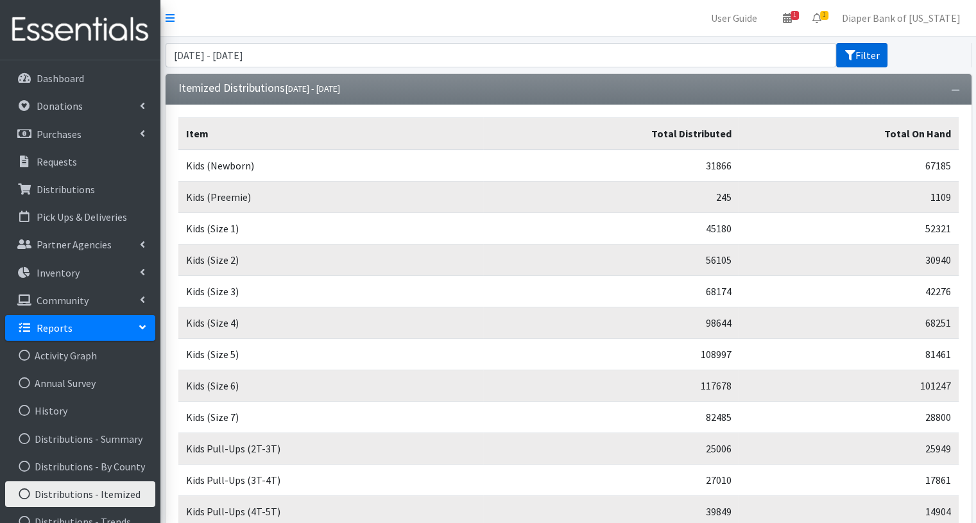
click at [868, 60] on button "Filter" at bounding box center [861, 55] width 51 height 24
click at [80, 76] on p "Dashboard" at bounding box center [60, 78] width 47 height 13
